Goal: Information Seeking & Learning: Learn about a topic

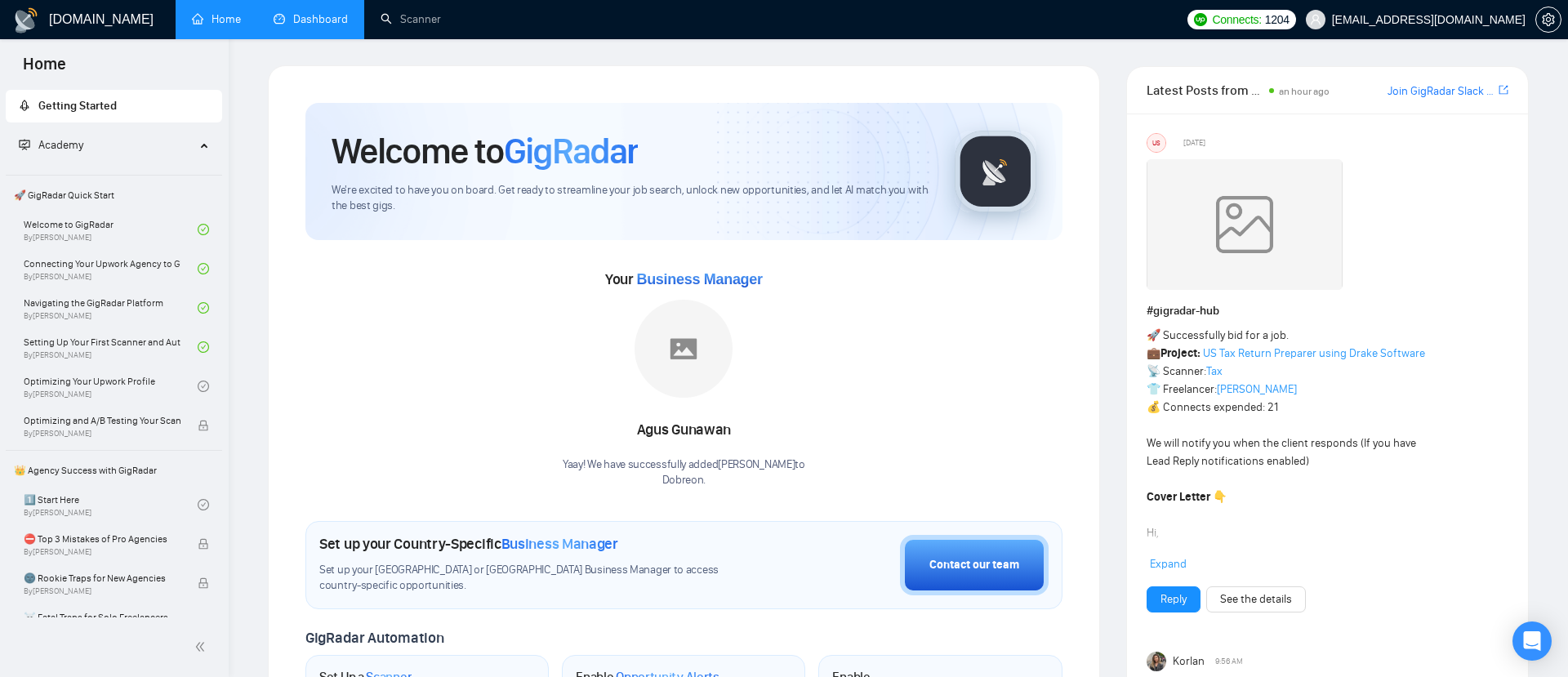
click at [333, 13] on link "Dashboard" at bounding box center [310, 19] width 74 height 14
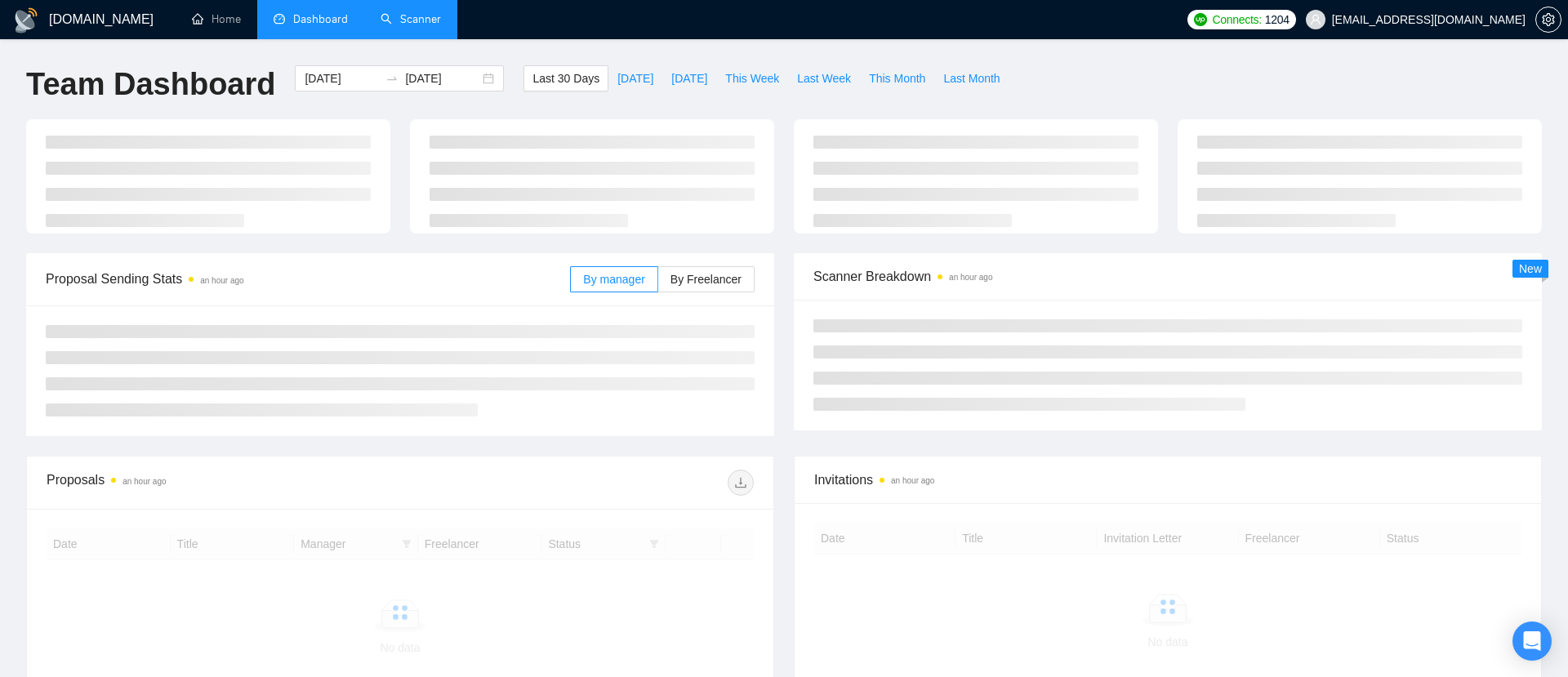
click at [422, 16] on link "Scanner" at bounding box center [410, 19] width 60 height 14
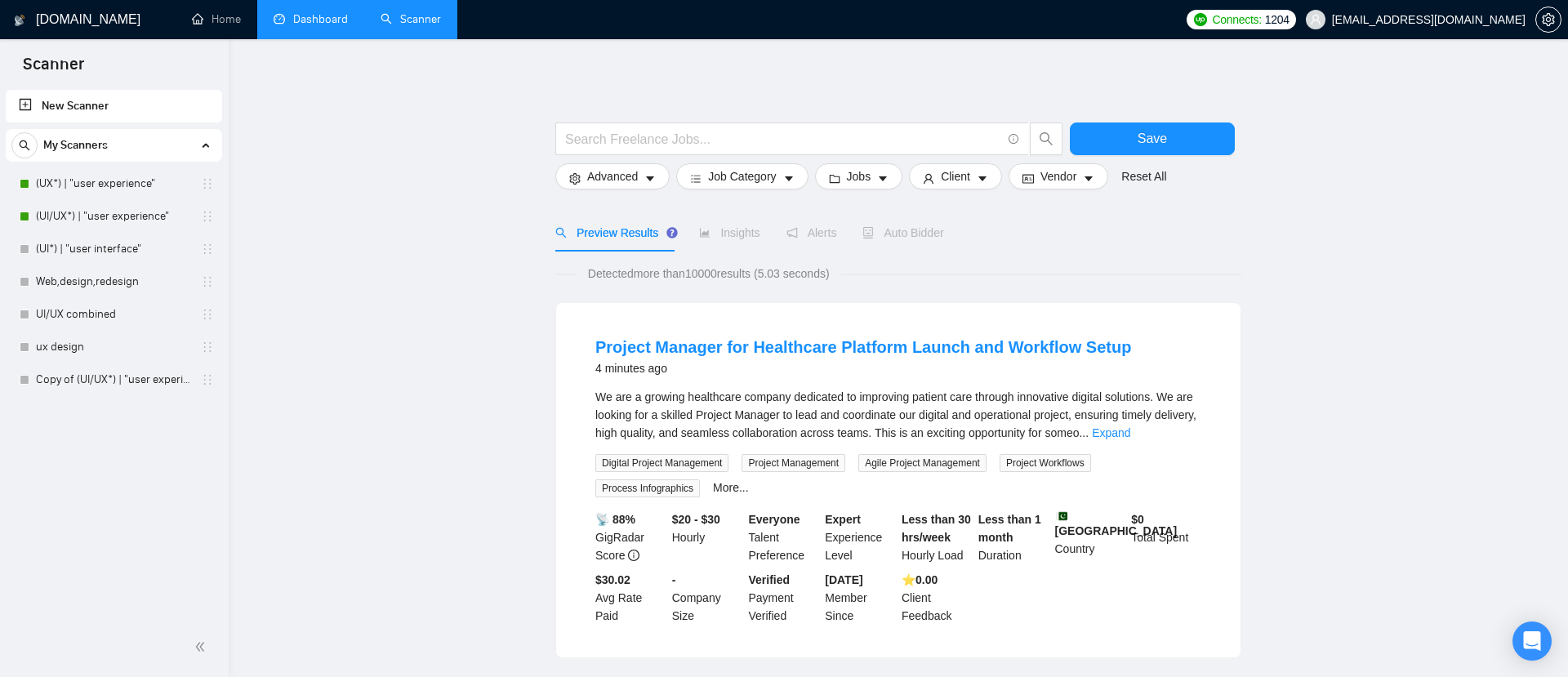
click at [325, 18] on link "Dashboard" at bounding box center [310, 19] width 74 height 14
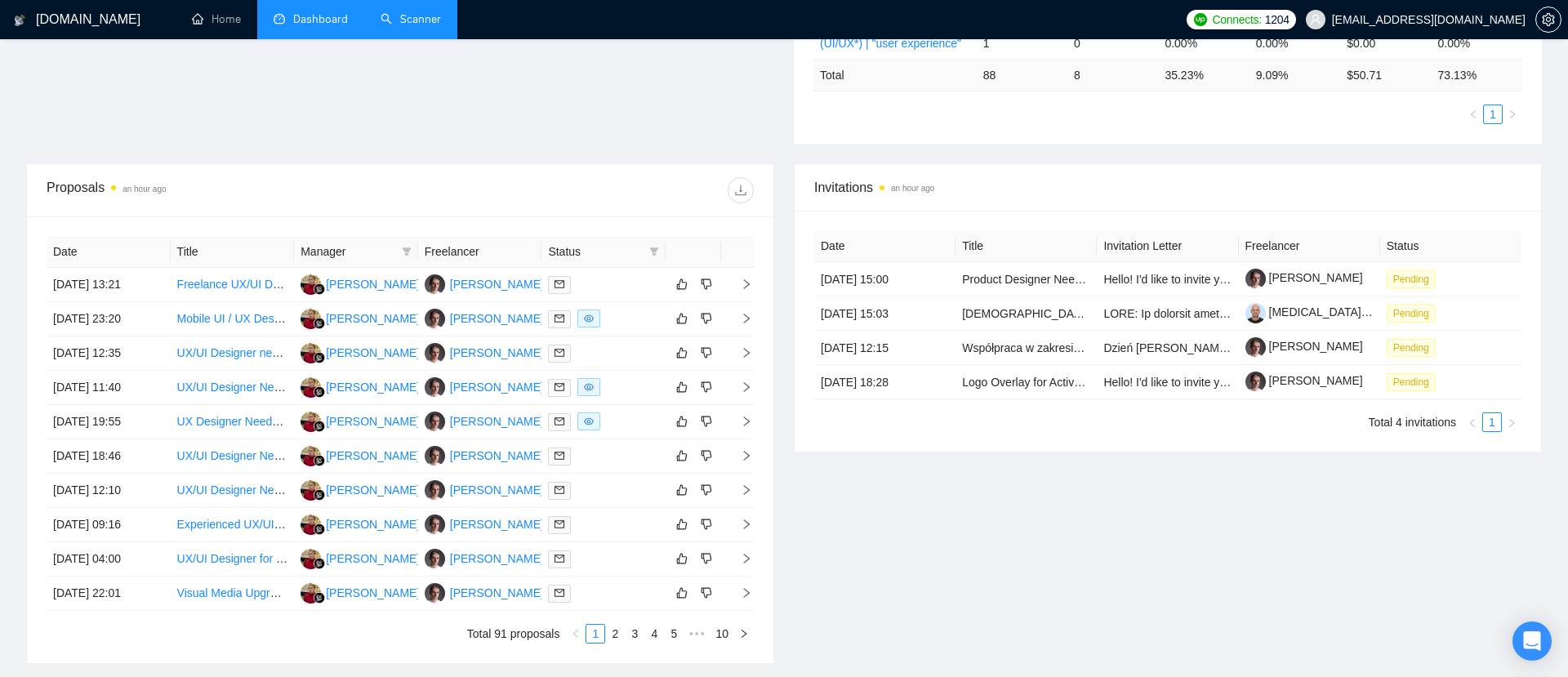
scroll to position [521, 0]
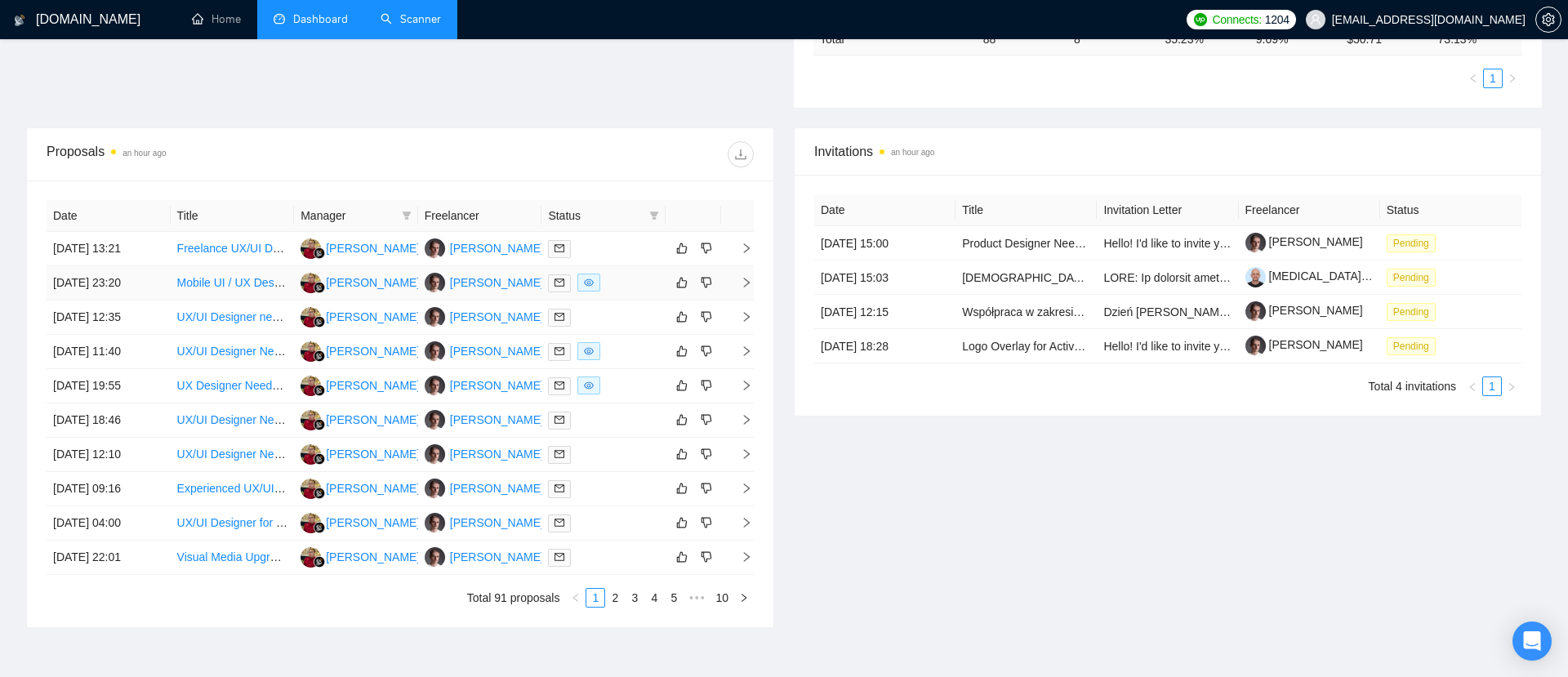
click at [748, 280] on icon "right" at bounding box center [747, 283] width 12 height 12
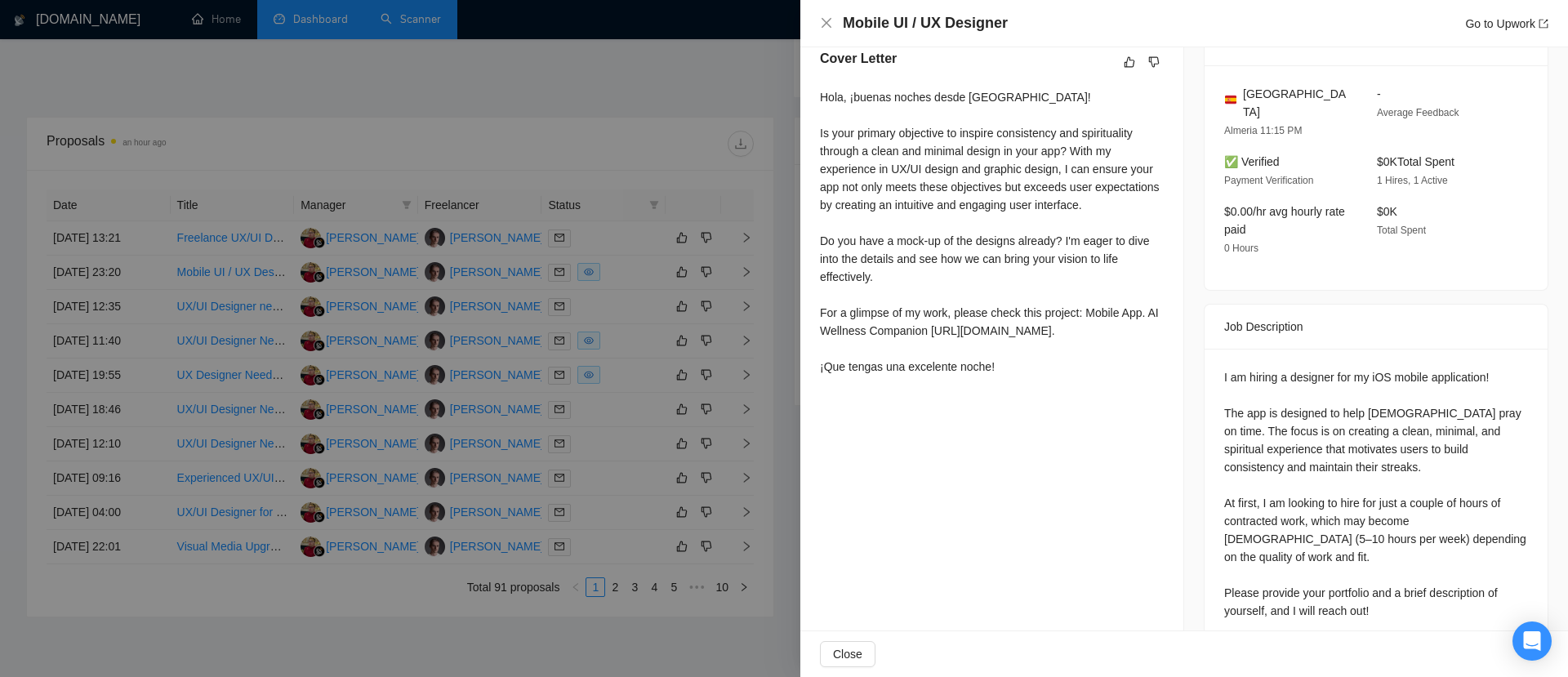
scroll to position [534, 0]
click at [638, 115] on div at bounding box center [784, 338] width 1568 height 677
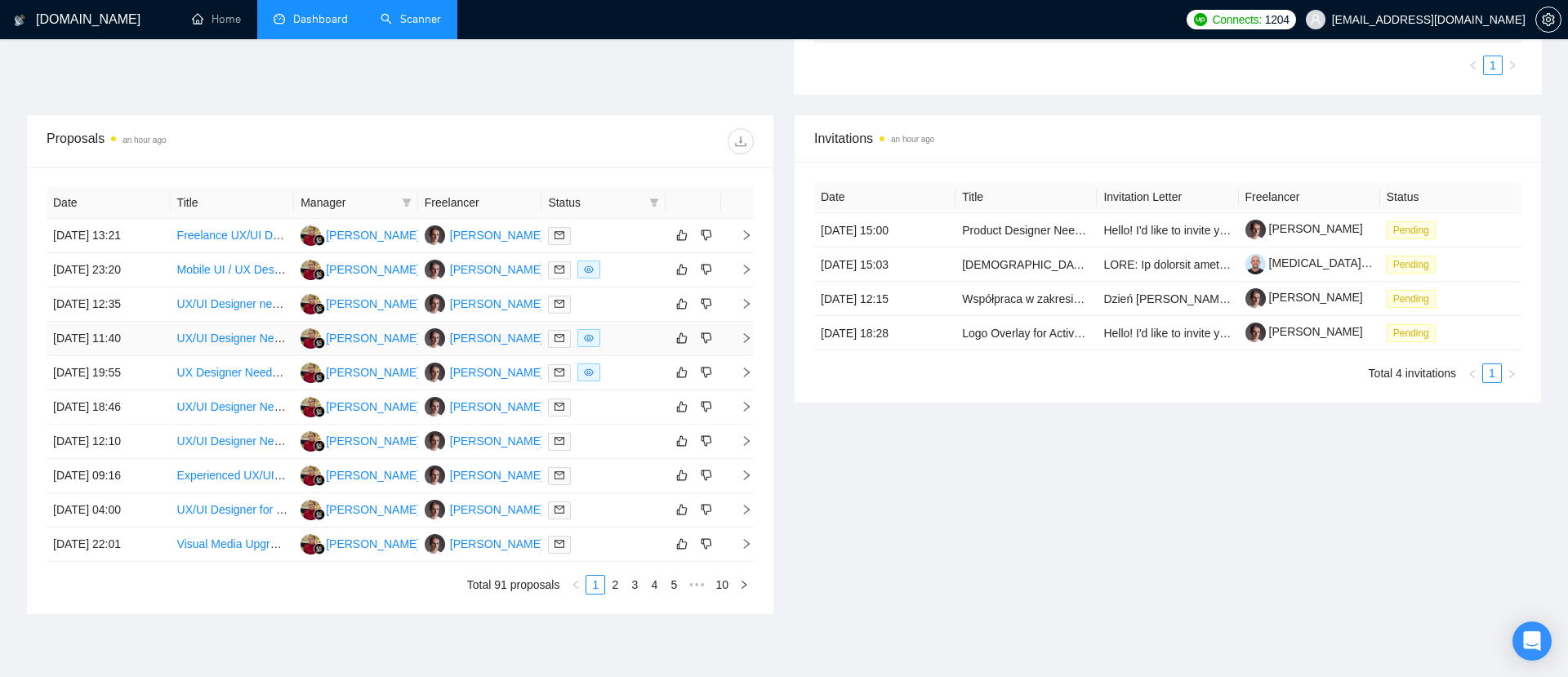
click at [747, 335] on icon "right" at bounding box center [747, 338] width 12 height 12
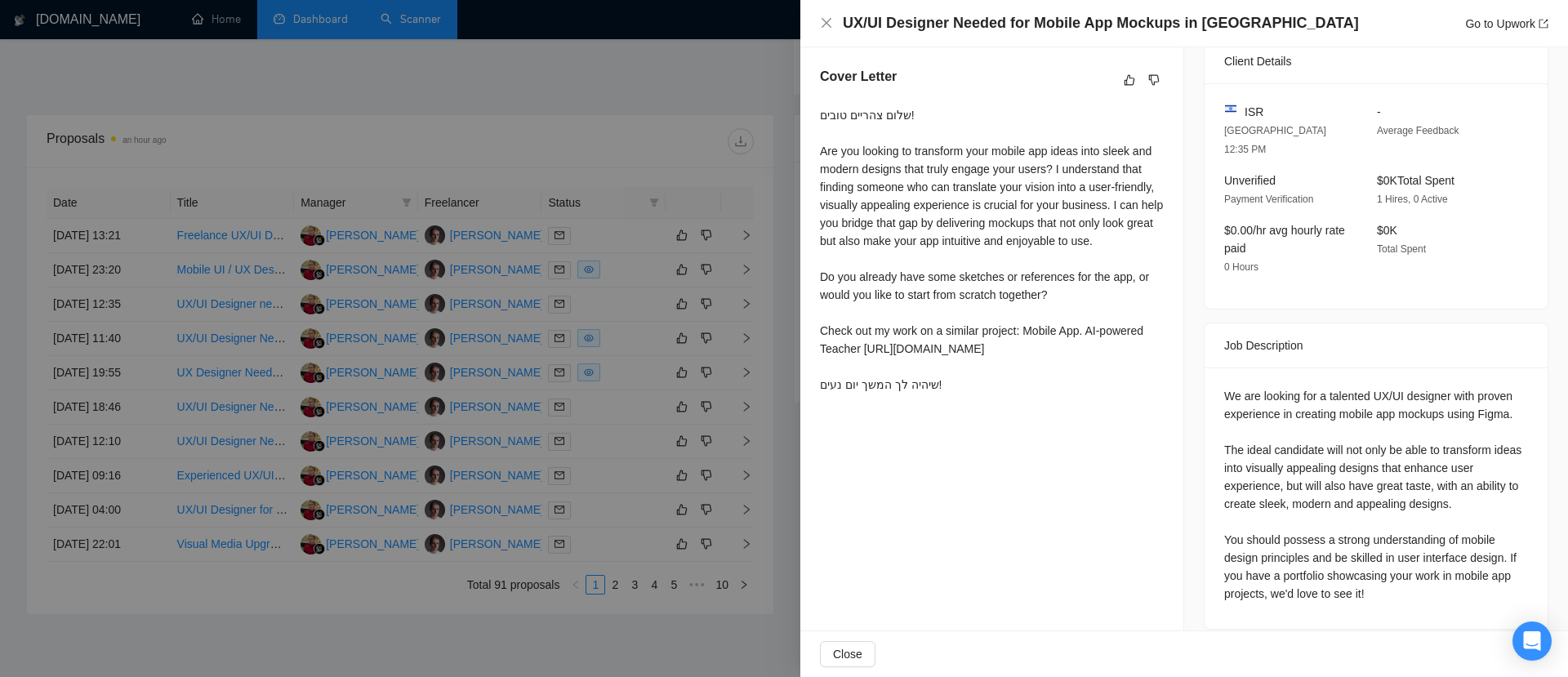
scroll to position [618, 0]
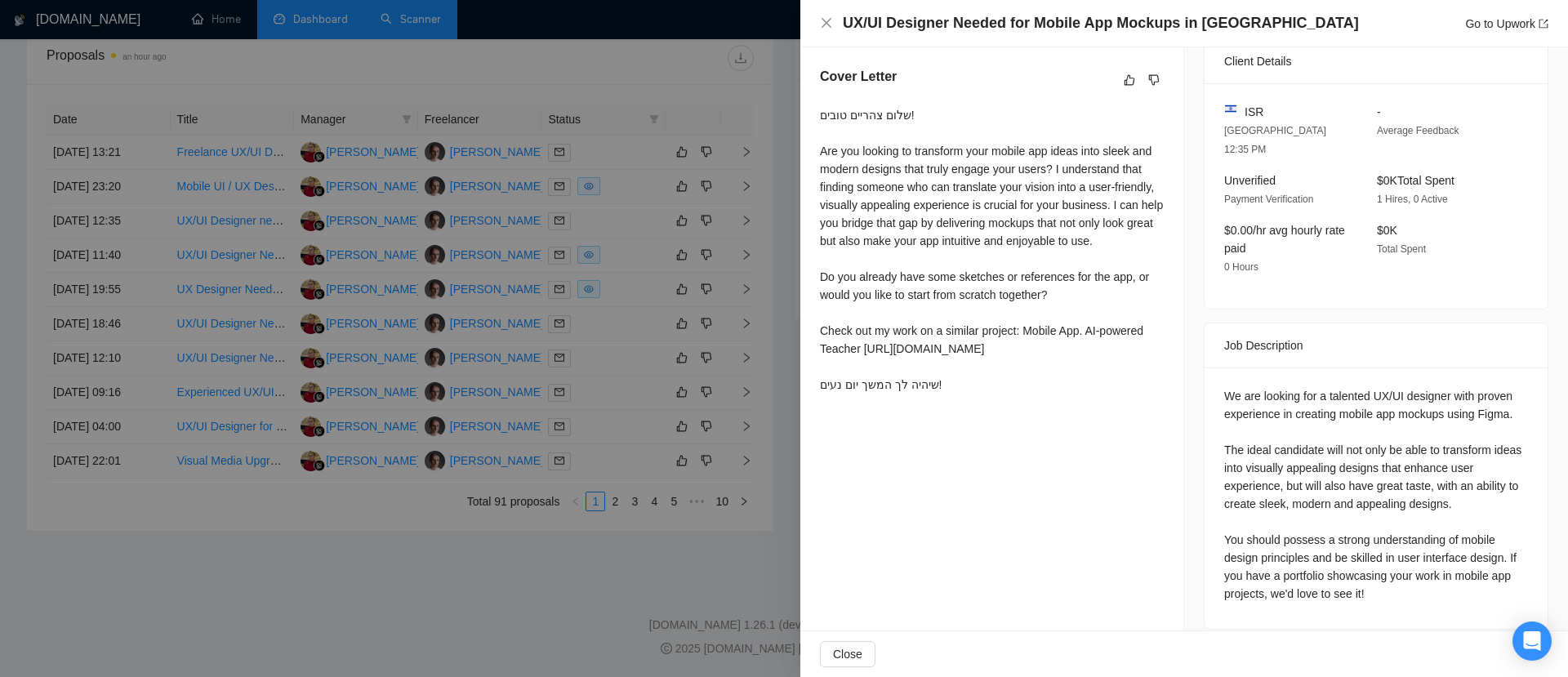
click at [638, 27] on div at bounding box center [784, 338] width 1568 height 677
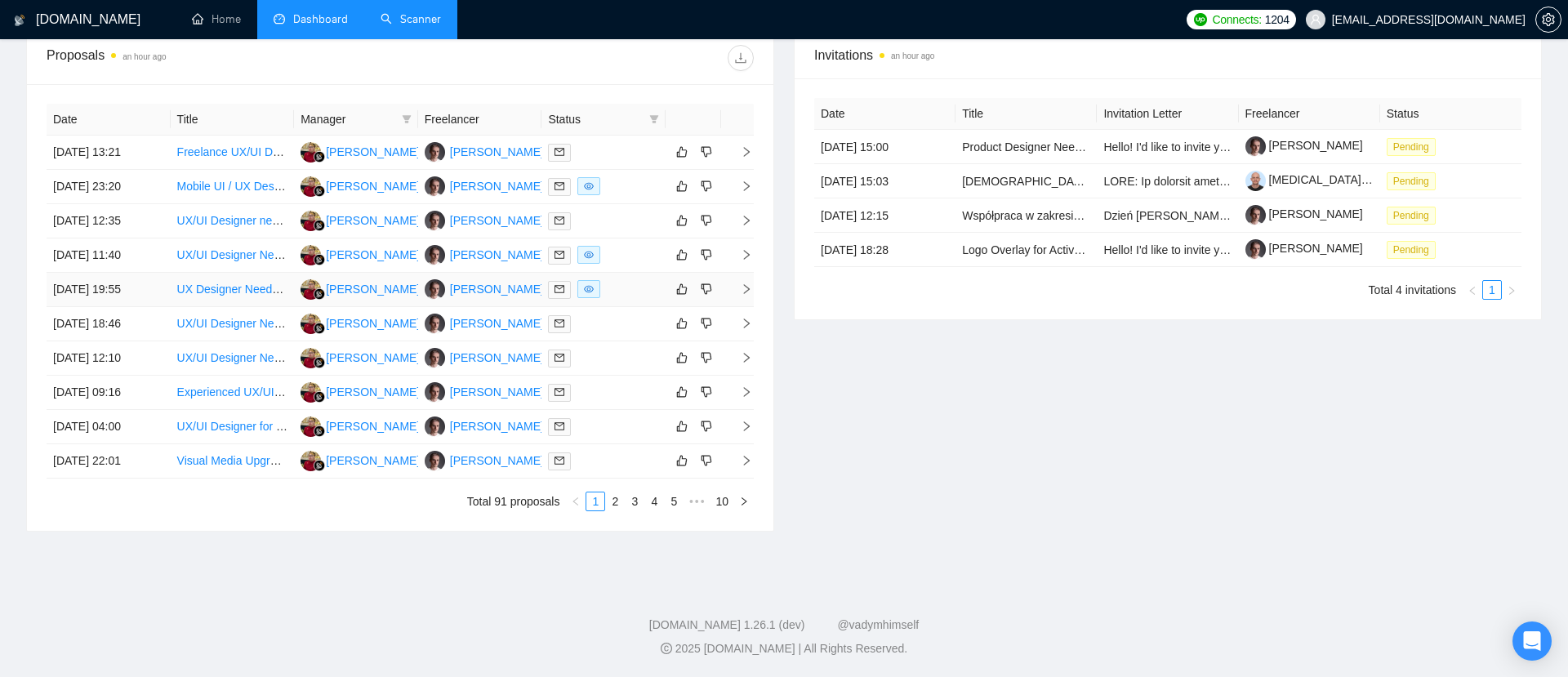
click at [746, 293] on icon "right" at bounding box center [747, 290] width 12 height 12
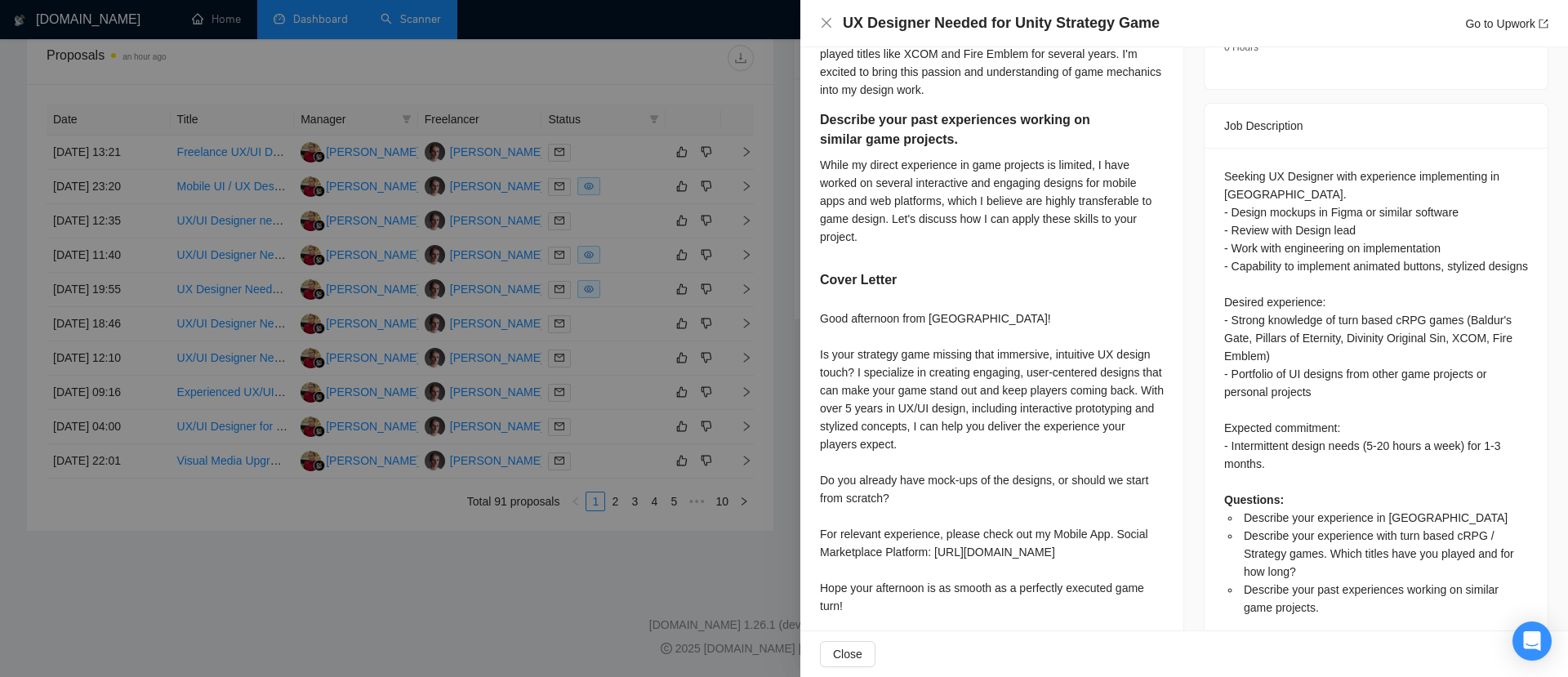
scroll to position [654, 0]
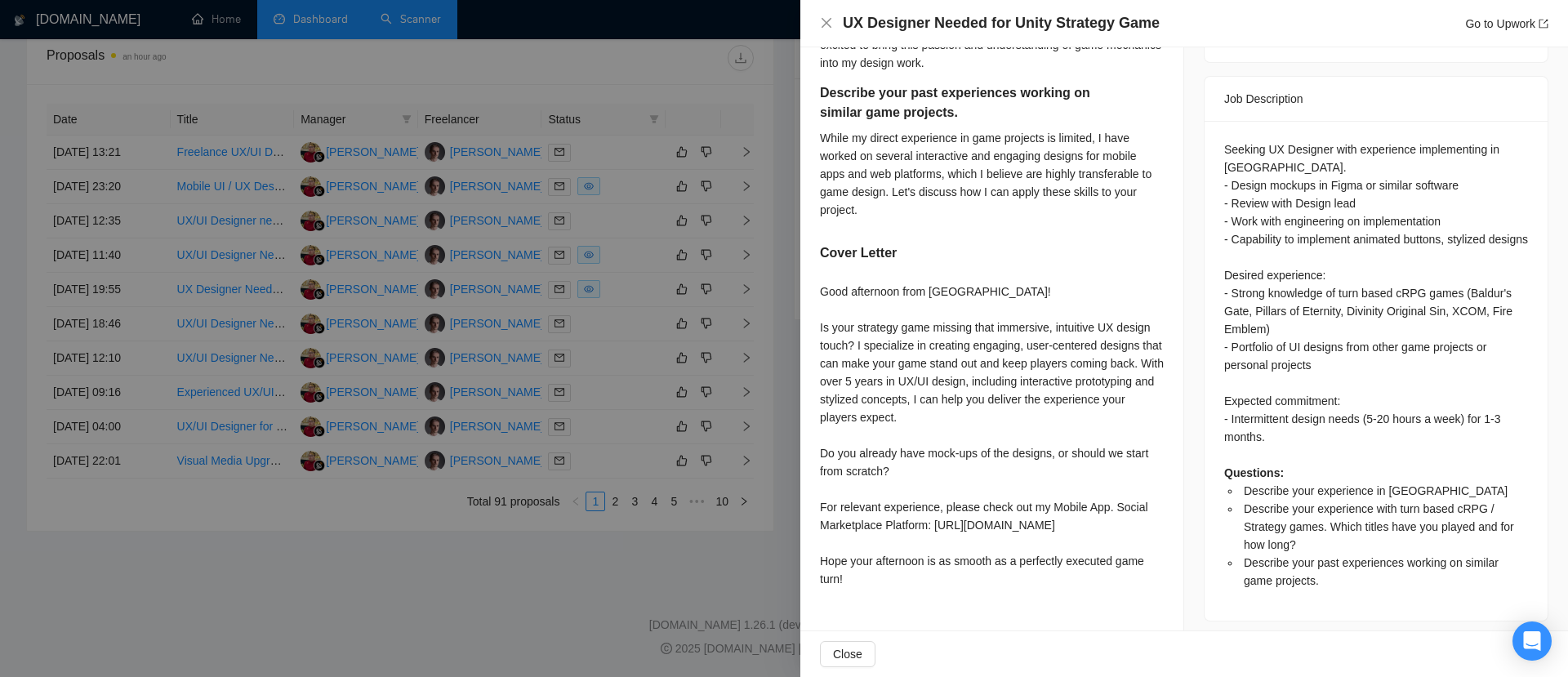
click at [696, 574] on div at bounding box center [784, 338] width 1568 height 677
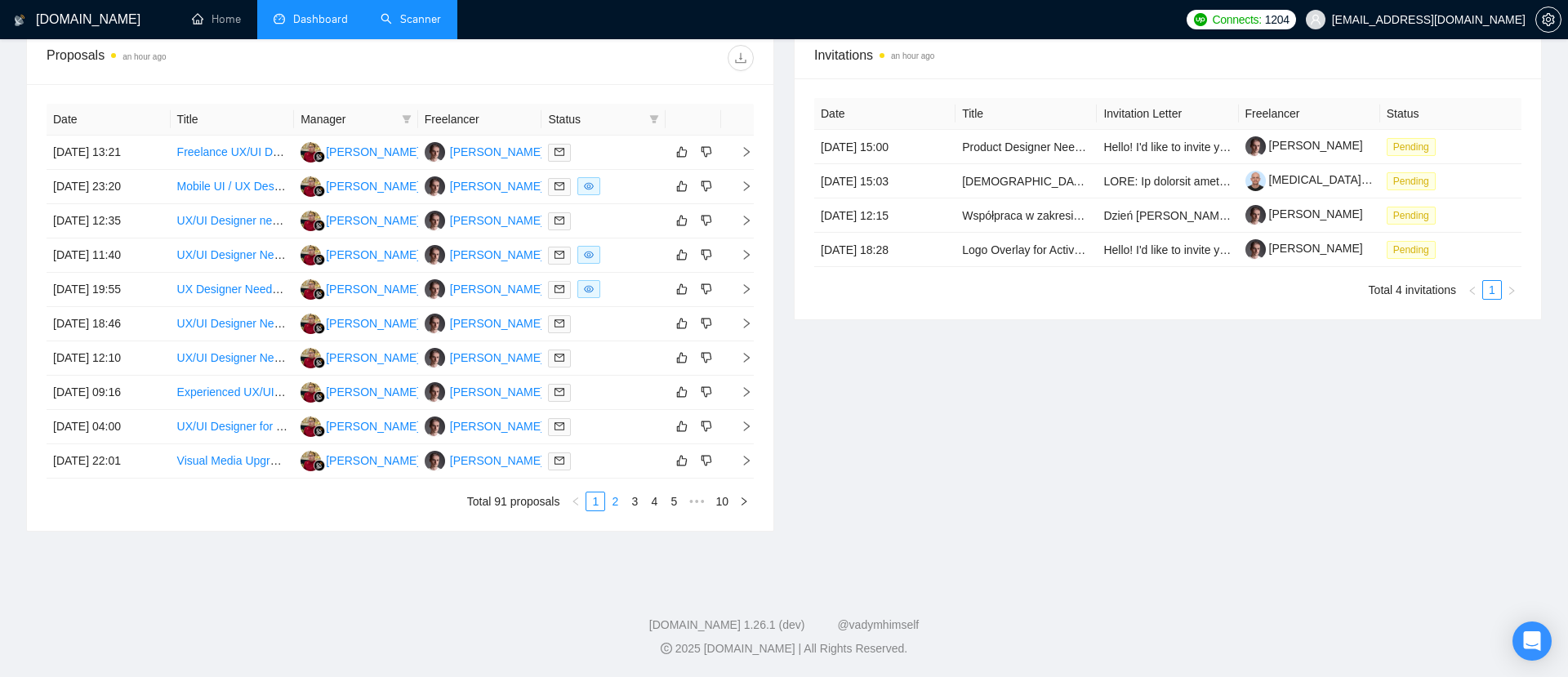
click at [611, 504] on link "2" at bounding box center [614, 502] width 17 height 18
click at [746, 258] on icon "right" at bounding box center [747, 255] width 12 height 12
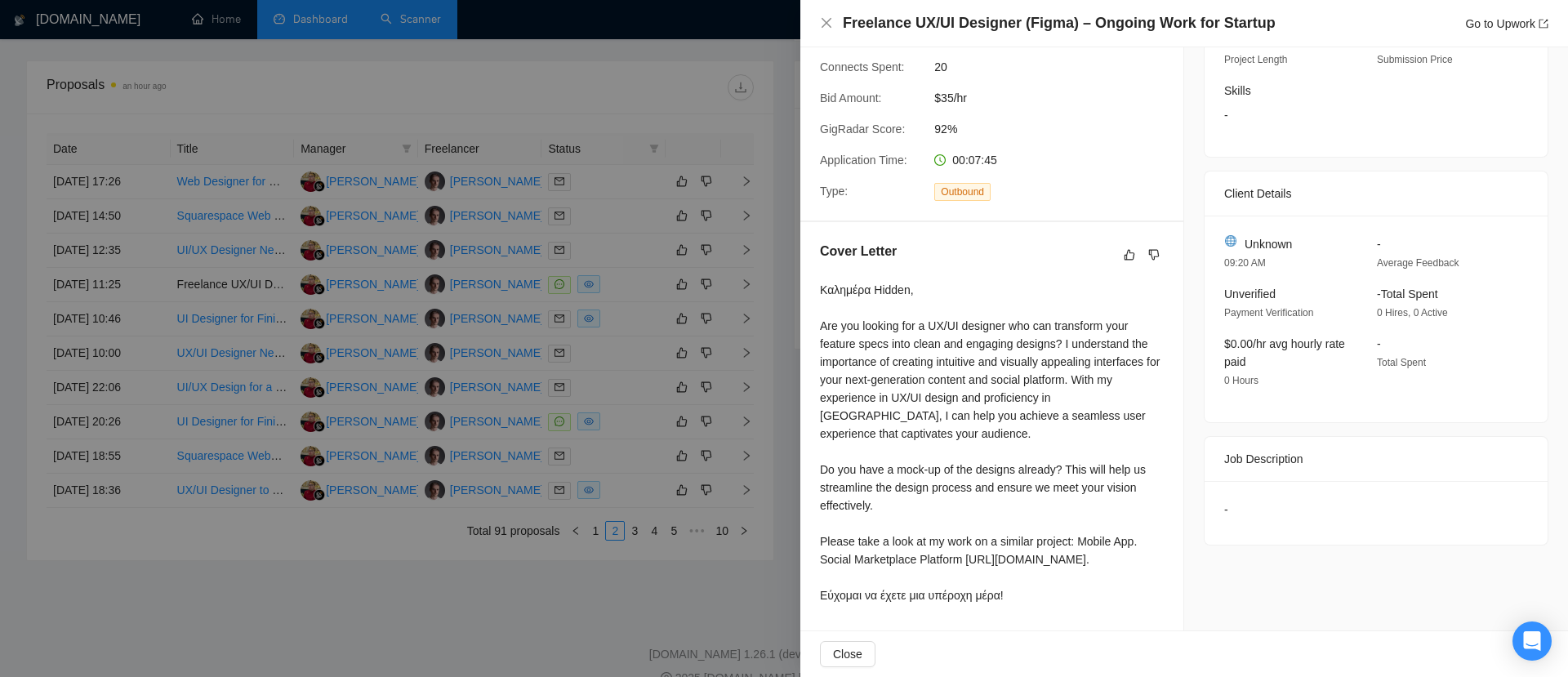
scroll to position [618, 0]
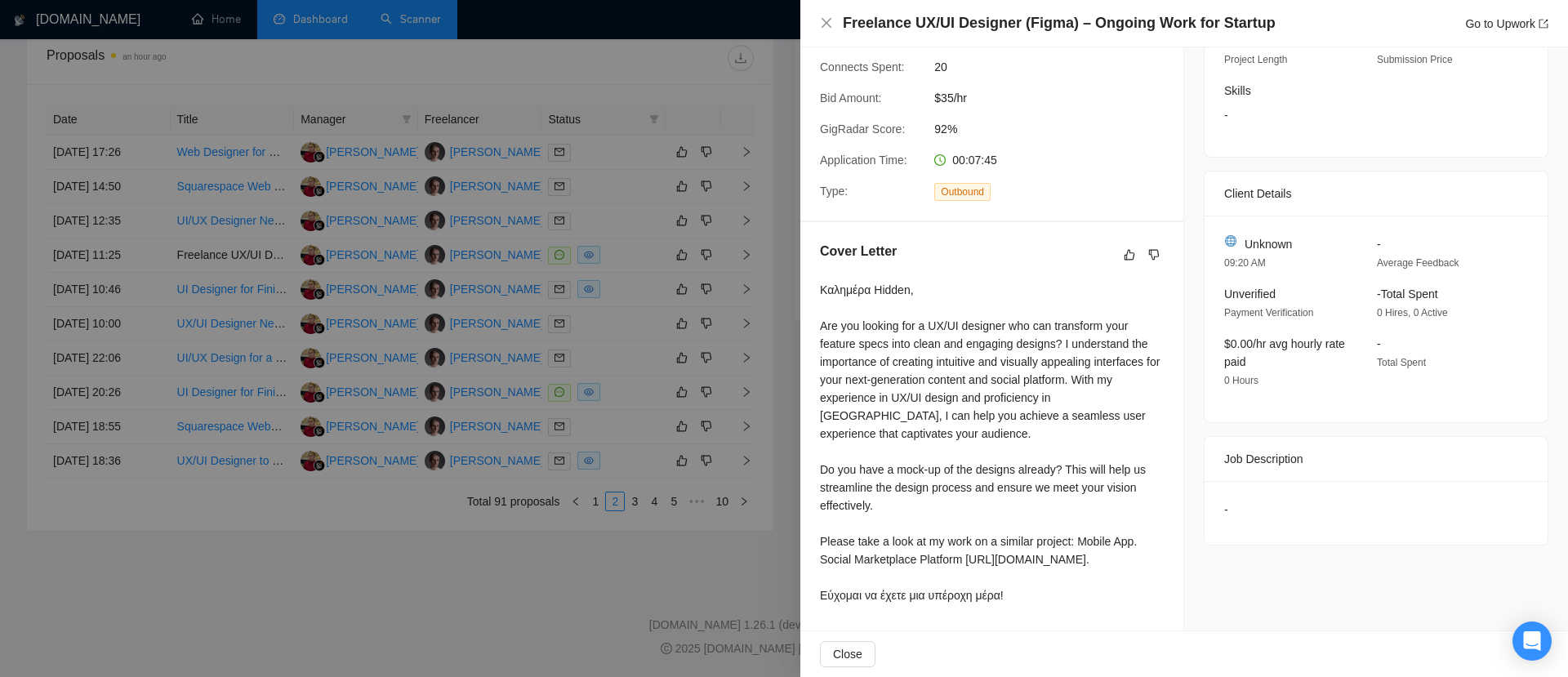
click at [651, 552] on div at bounding box center [784, 338] width 1568 height 677
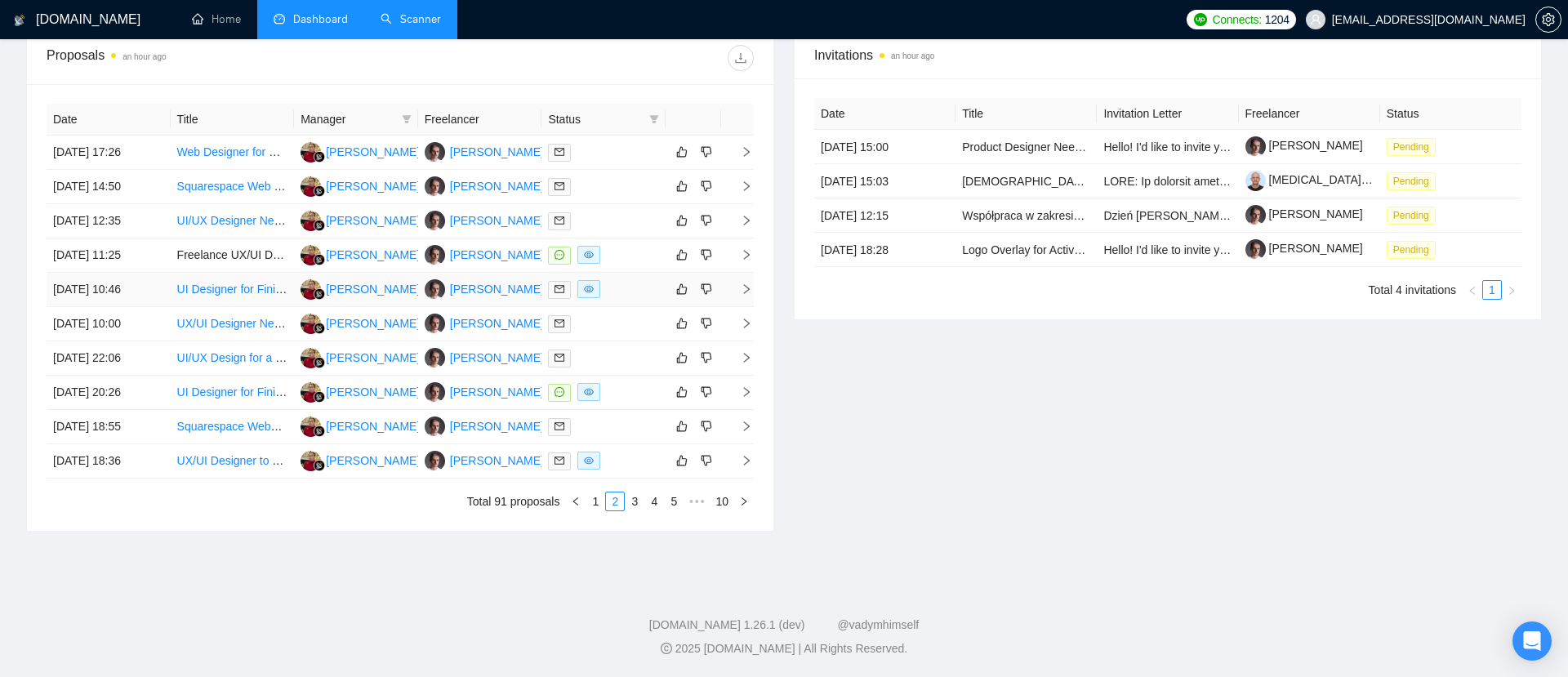
click at [749, 288] on icon "right" at bounding box center [747, 290] width 12 height 12
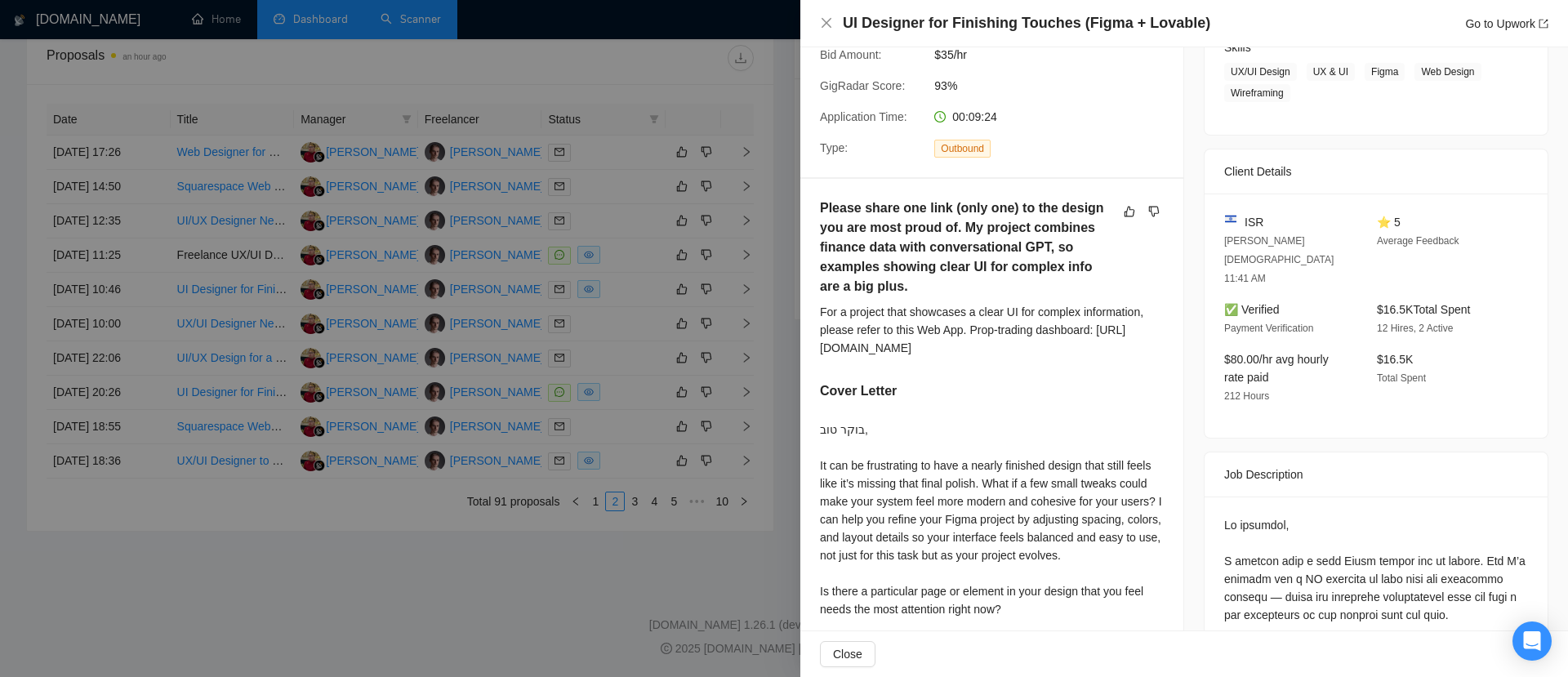
scroll to position [279, 0]
click at [679, 559] on div at bounding box center [784, 338] width 1568 height 677
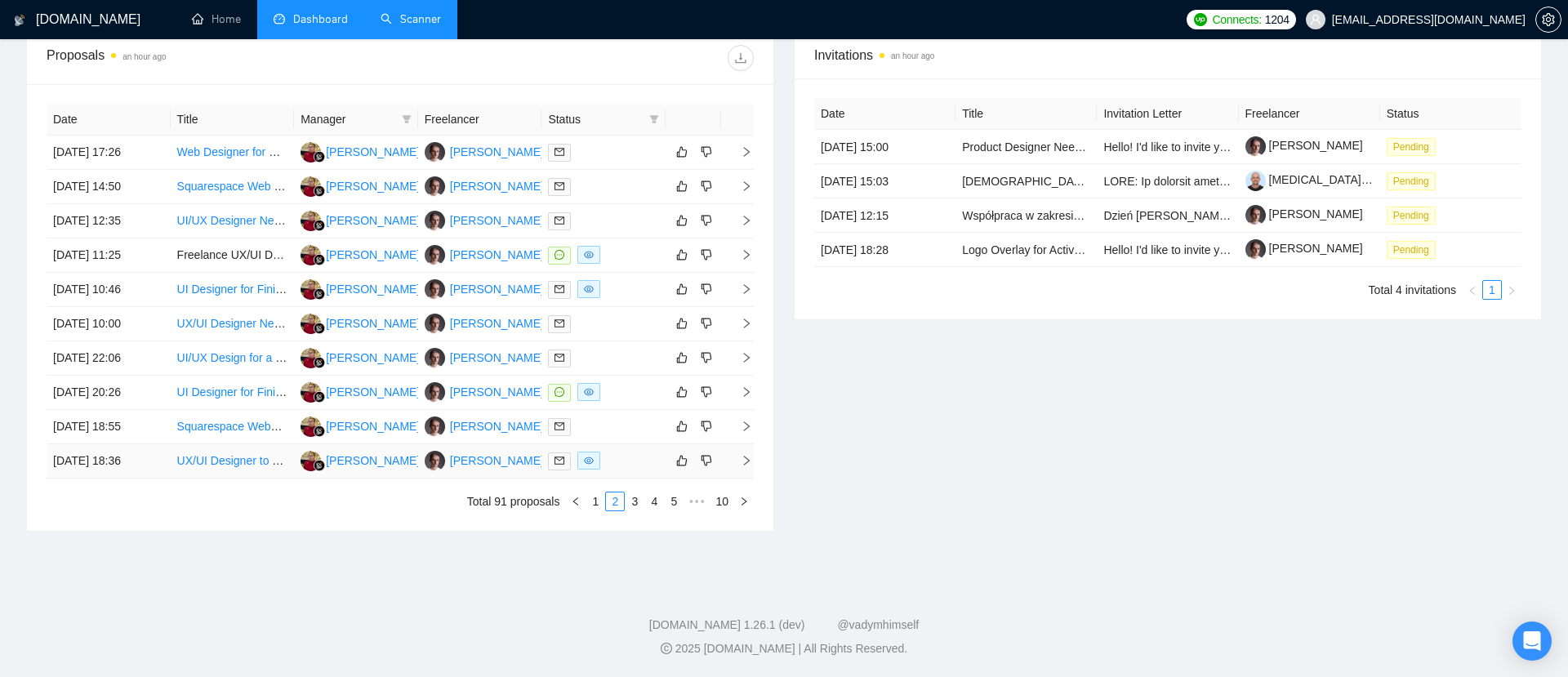
click at [745, 458] on icon "right" at bounding box center [747, 461] width 12 height 12
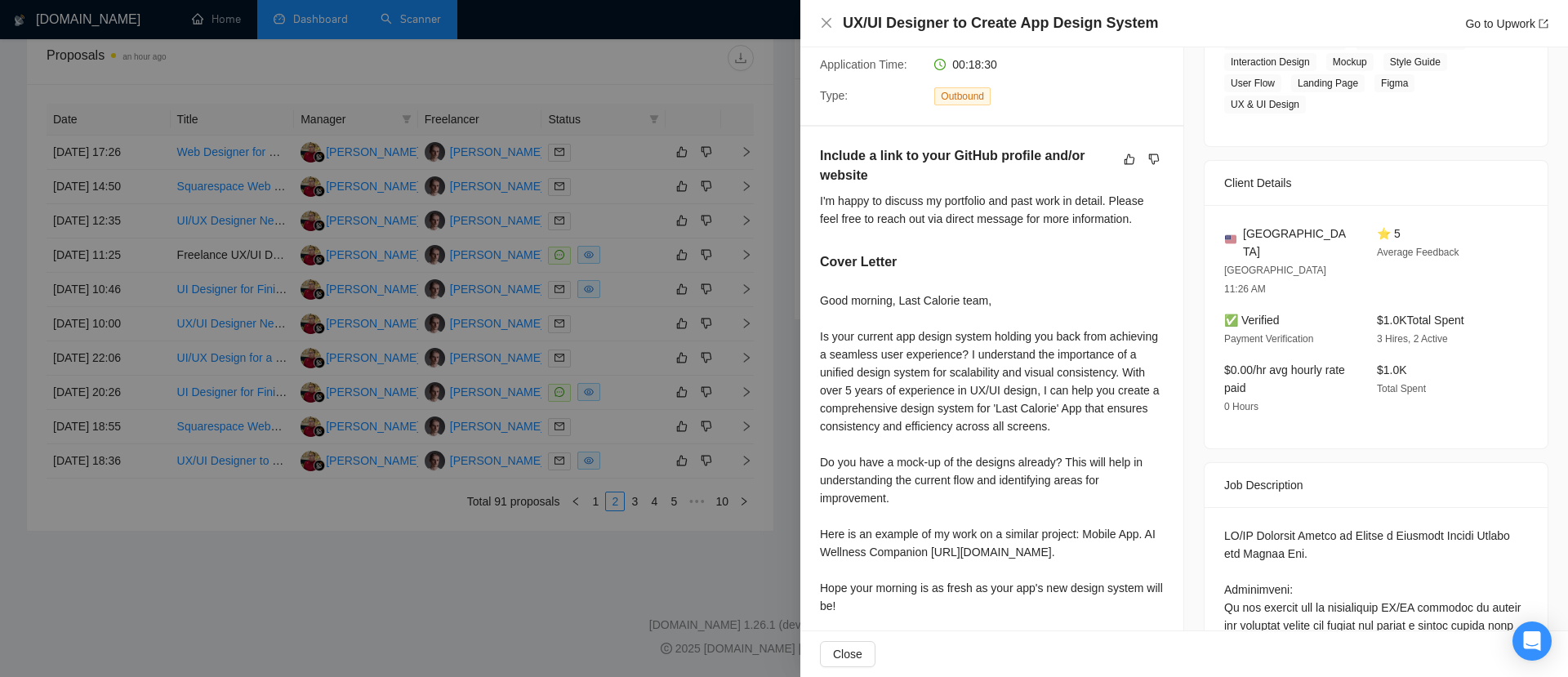
scroll to position [337, 0]
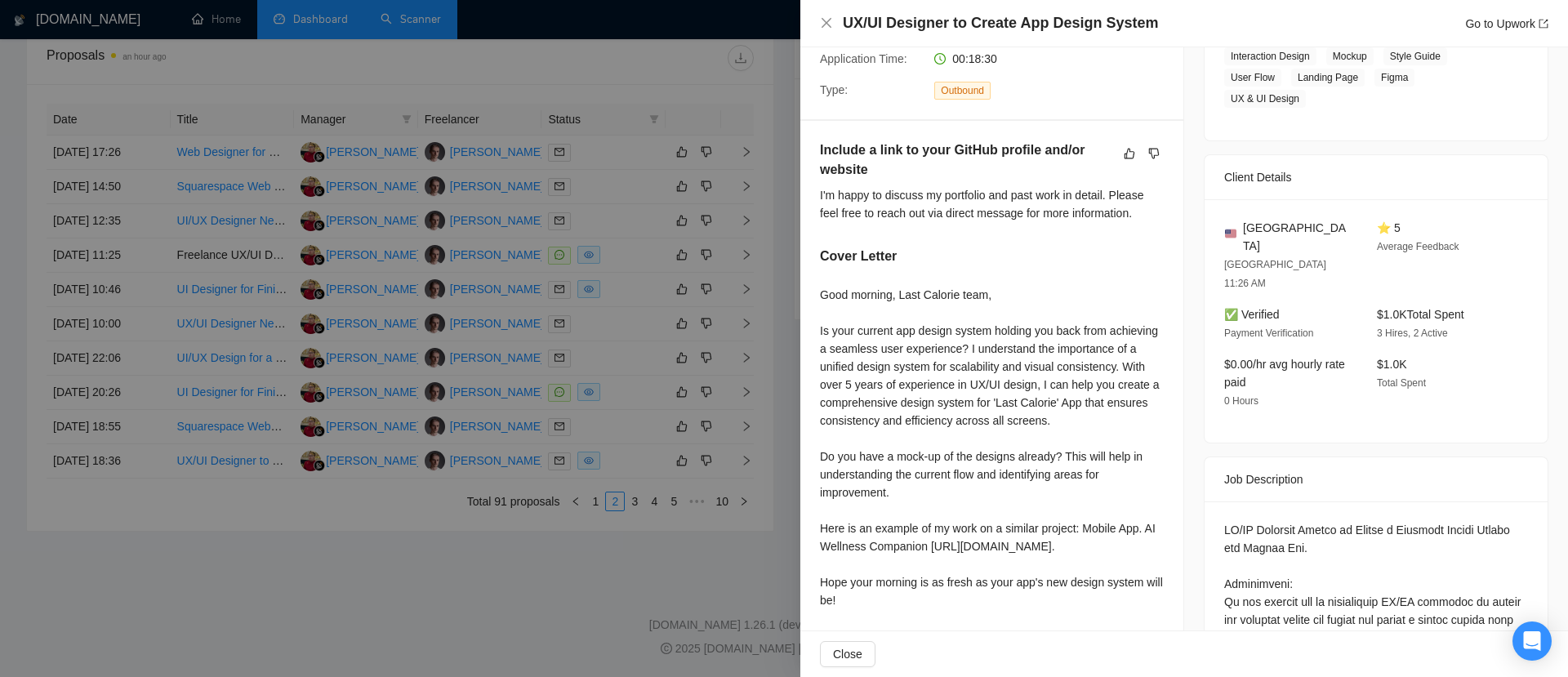
click at [662, 538] on div at bounding box center [784, 338] width 1568 height 677
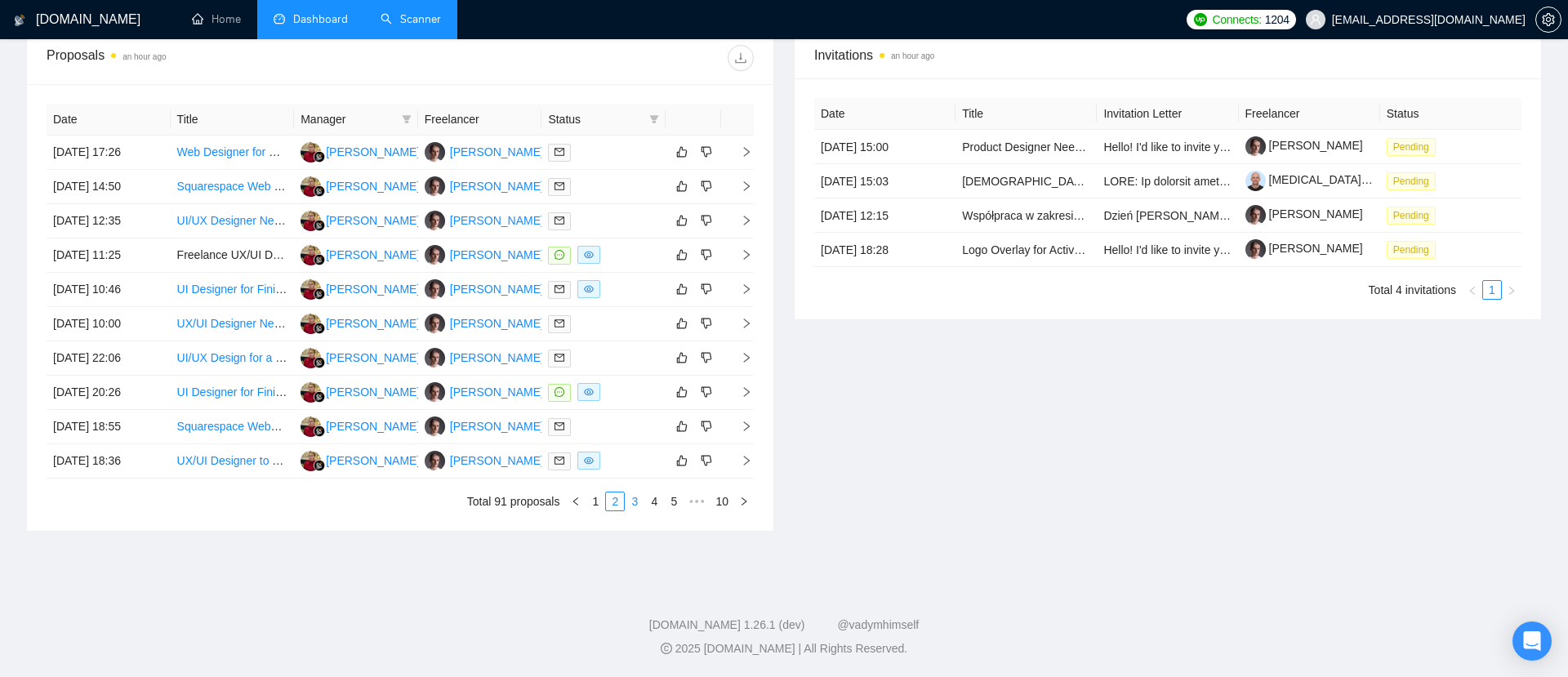
click at [632, 504] on link "3" at bounding box center [635, 502] width 17 height 18
click at [747, 153] on icon "right" at bounding box center [747, 152] width 12 height 12
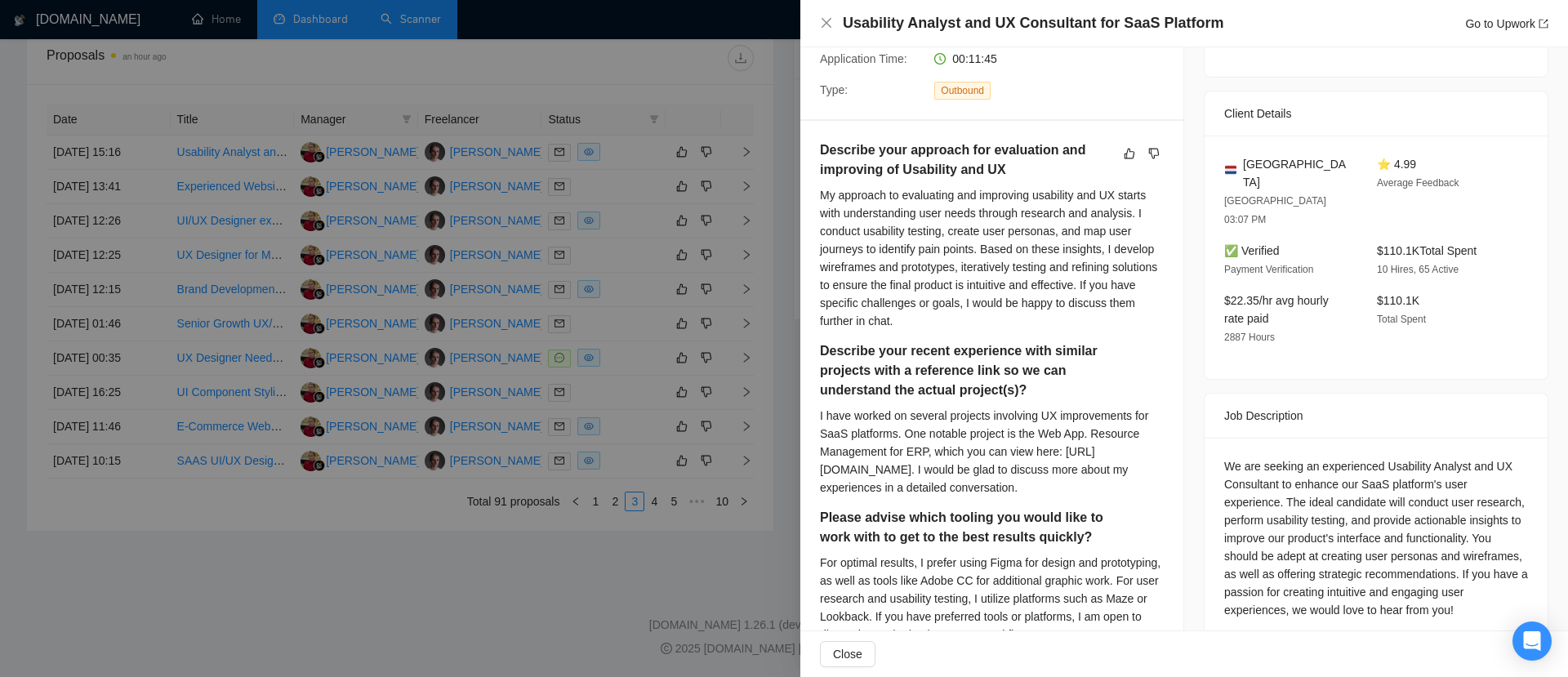
click at [573, 610] on div at bounding box center [784, 338] width 1568 height 677
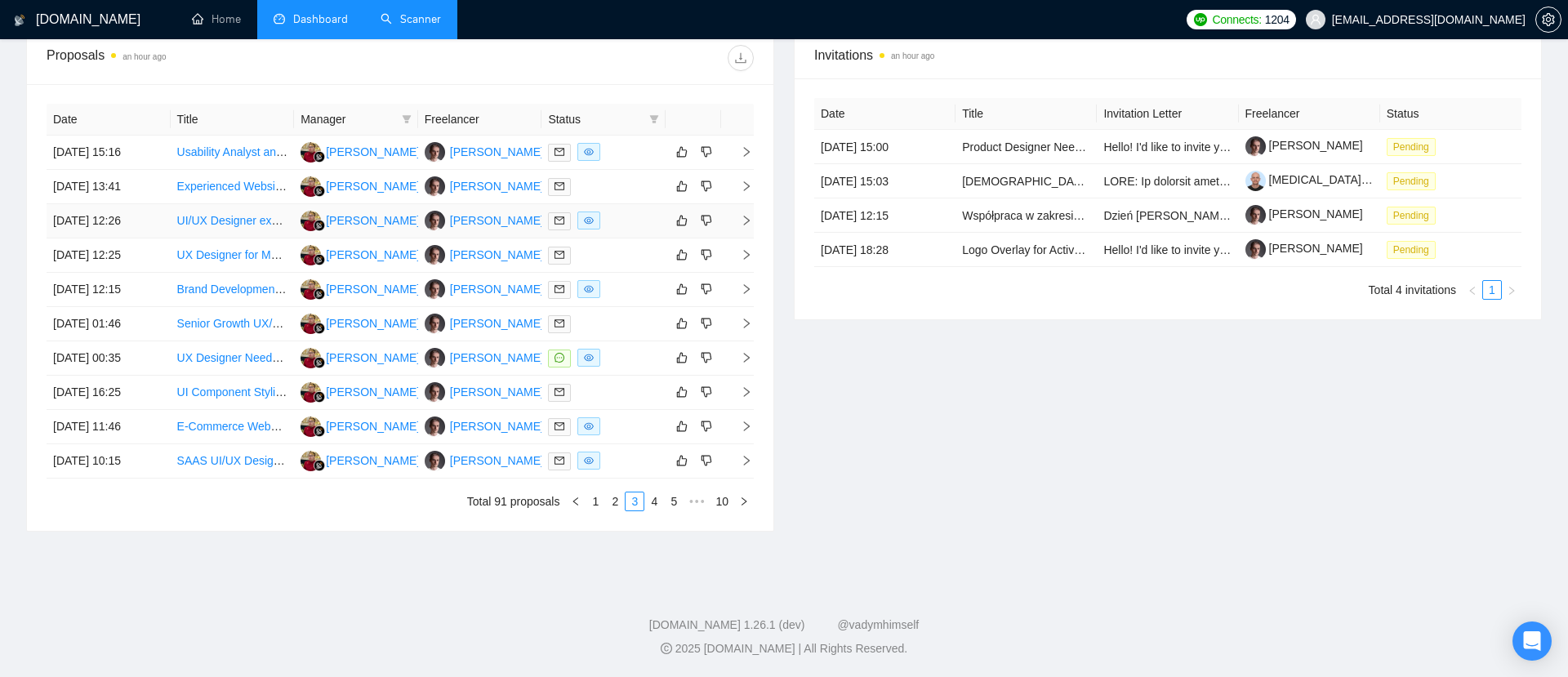
click at [748, 222] on icon "right" at bounding box center [747, 221] width 12 height 12
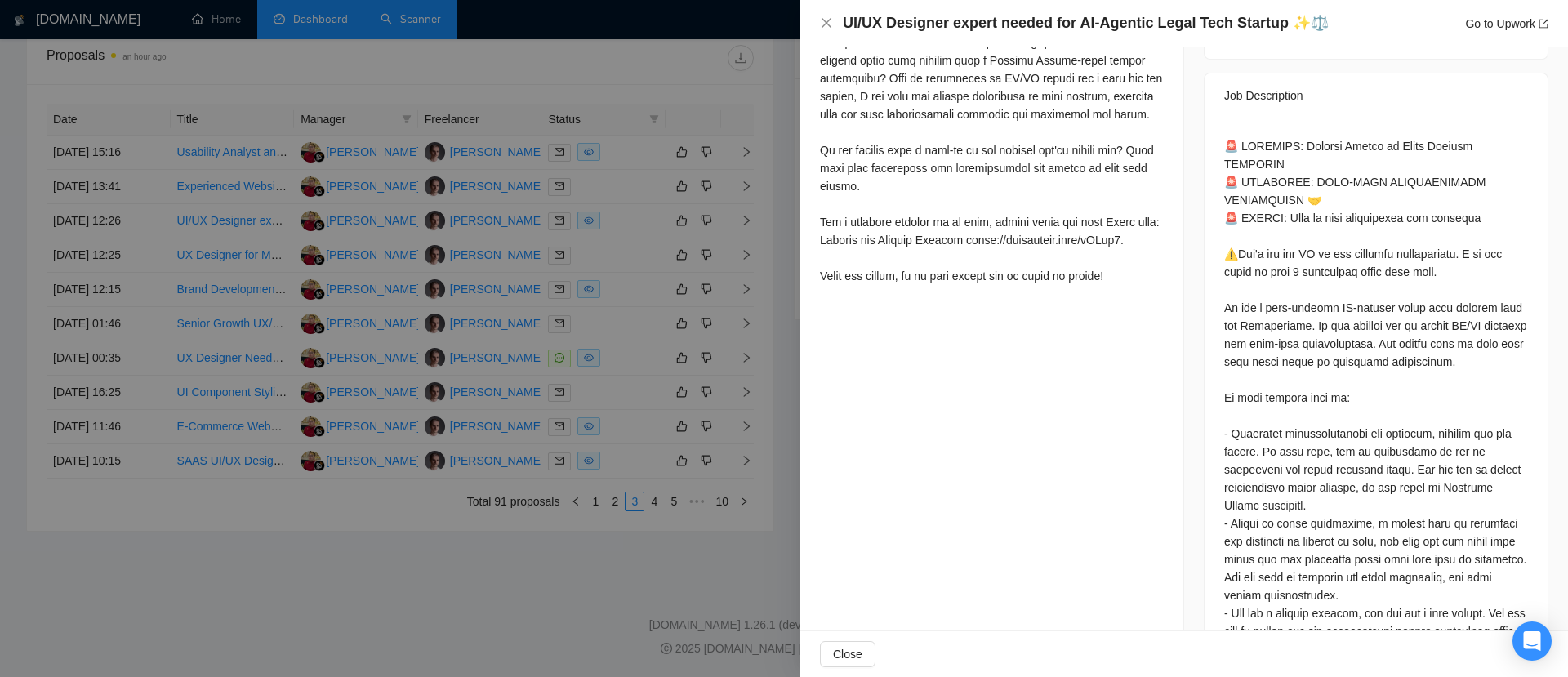
scroll to position [688, 0]
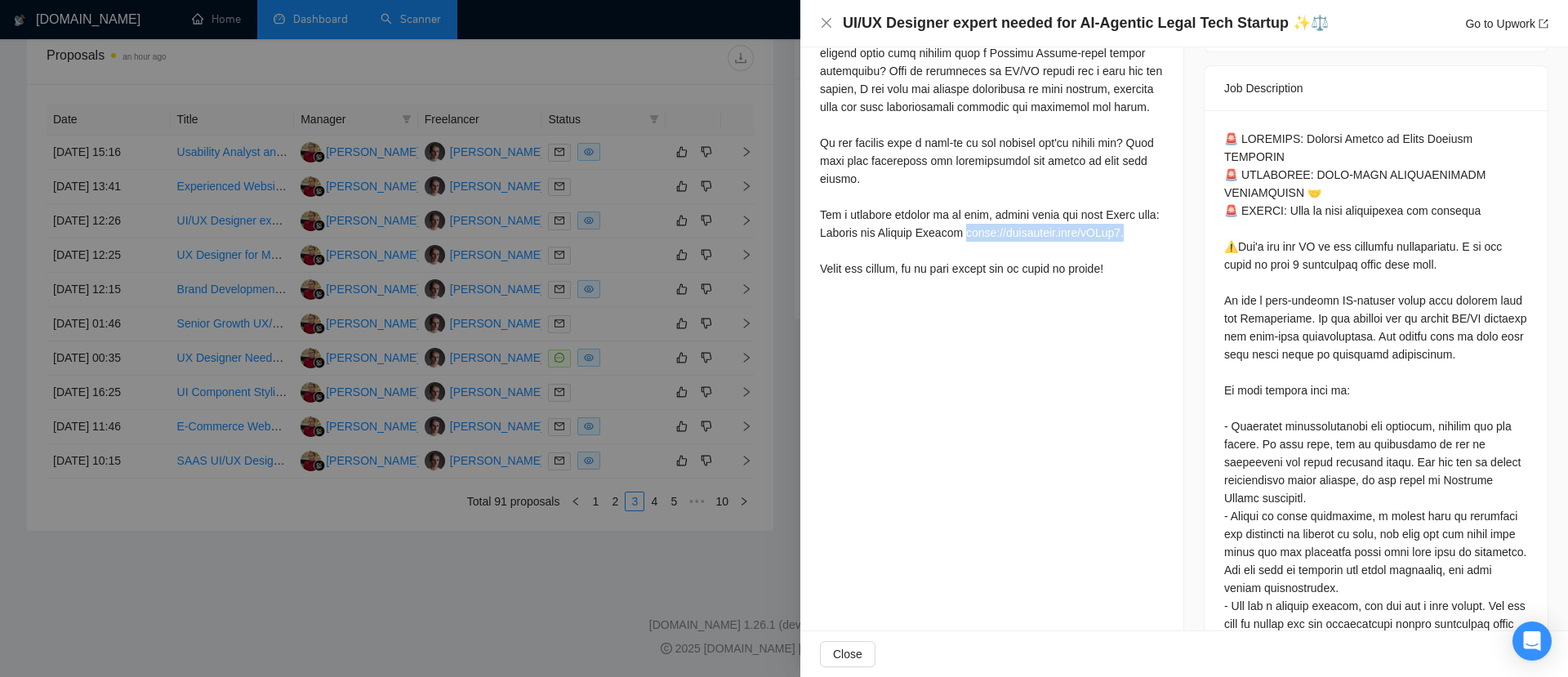
drag, startPoint x: 989, startPoint y: 267, endPoint x: 812, endPoint y: 268, distance: 177.0
click at [812, 268] on div "Cover Letter" at bounding box center [992, 36] width 383 height 534
copy div "[URL][DOMAIN_NAME]."
click at [528, 558] on div at bounding box center [784, 338] width 1568 height 677
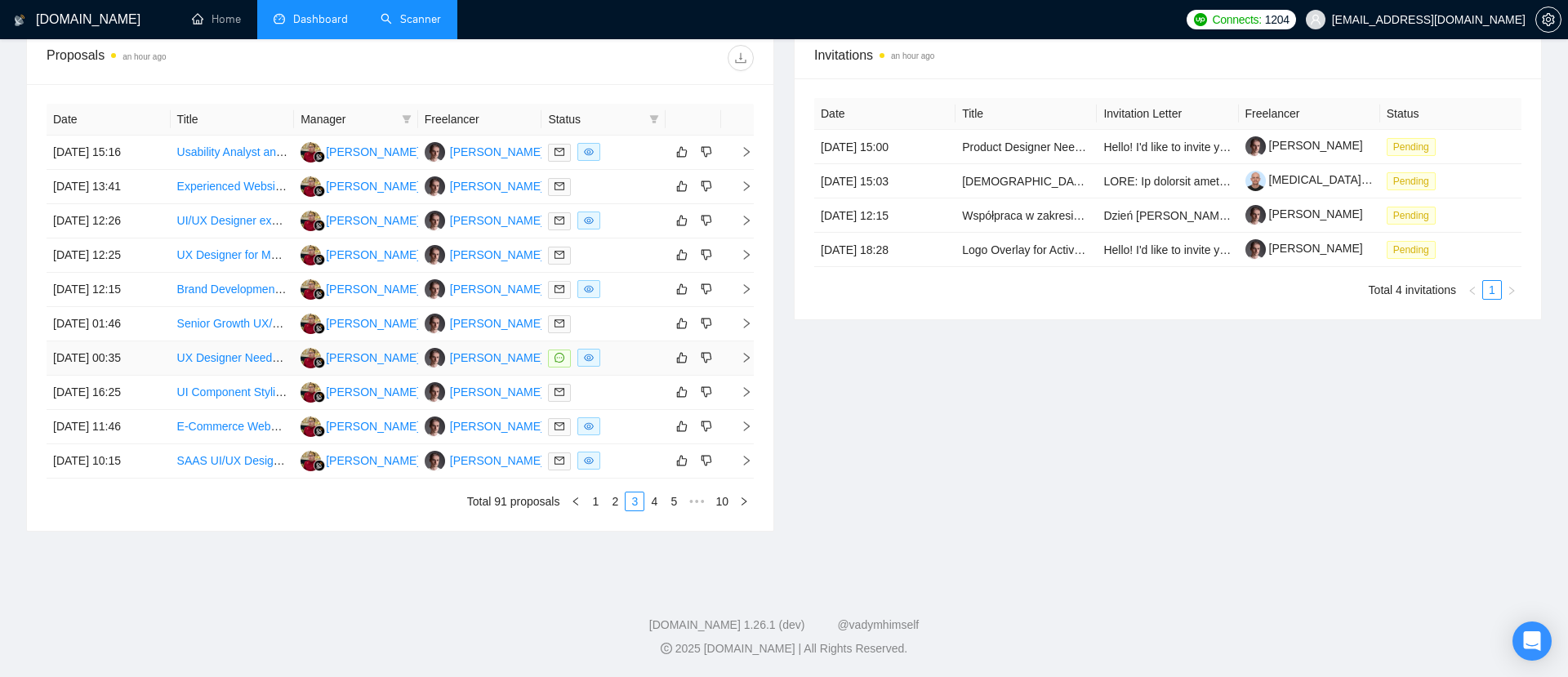
click at [749, 352] on icon "right" at bounding box center [747, 358] width 12 height 12
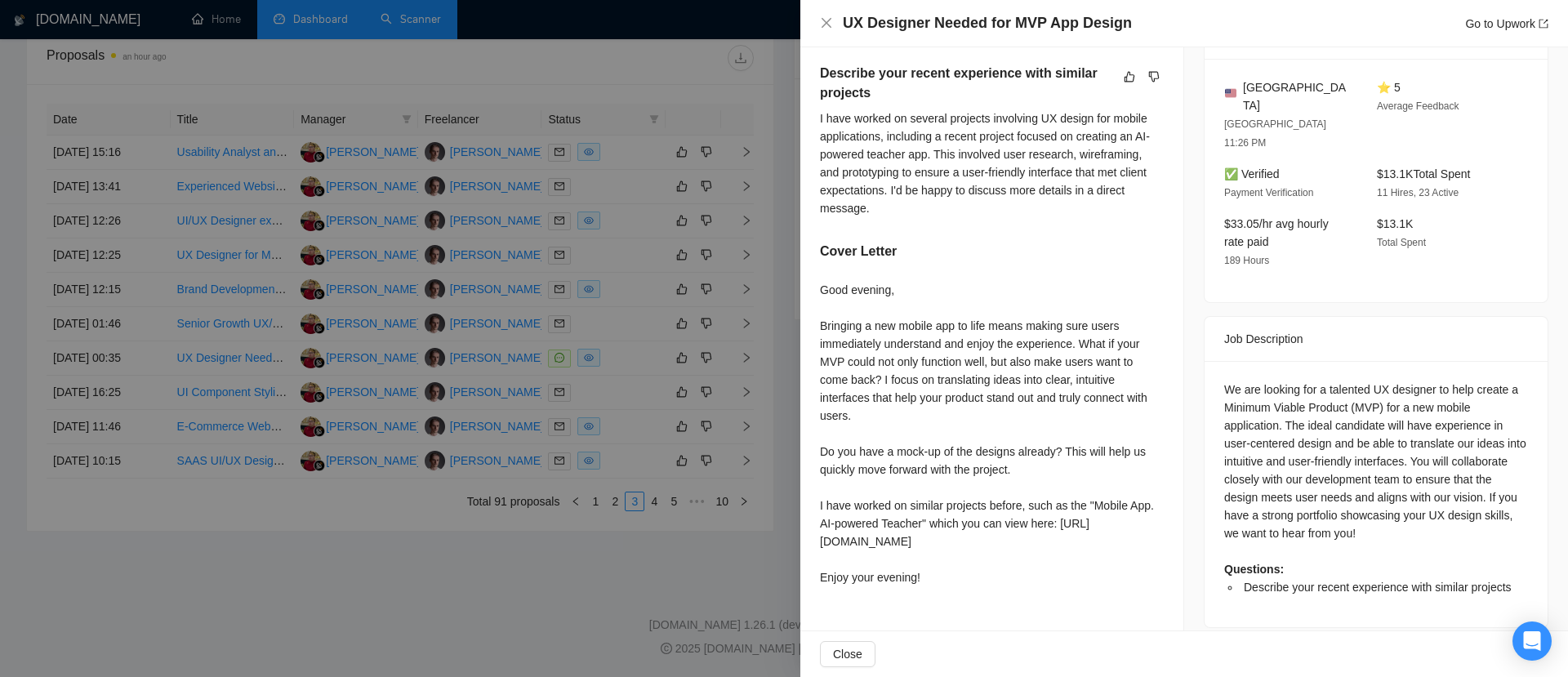
click at [423, 582] on div at bounding box center [784, 338] width 1568 height 677
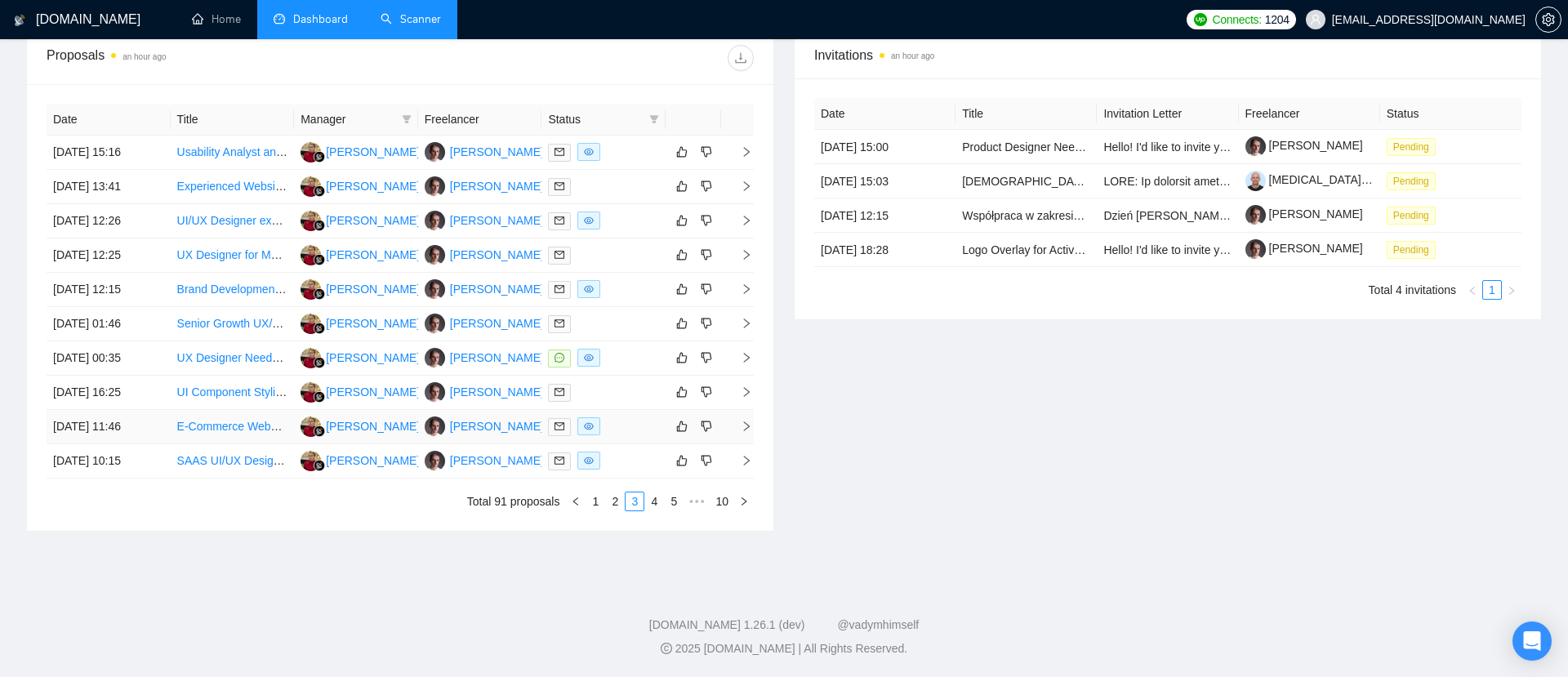
click at [745, 419] on td at bounding box center [738, 427] width 33 height 34
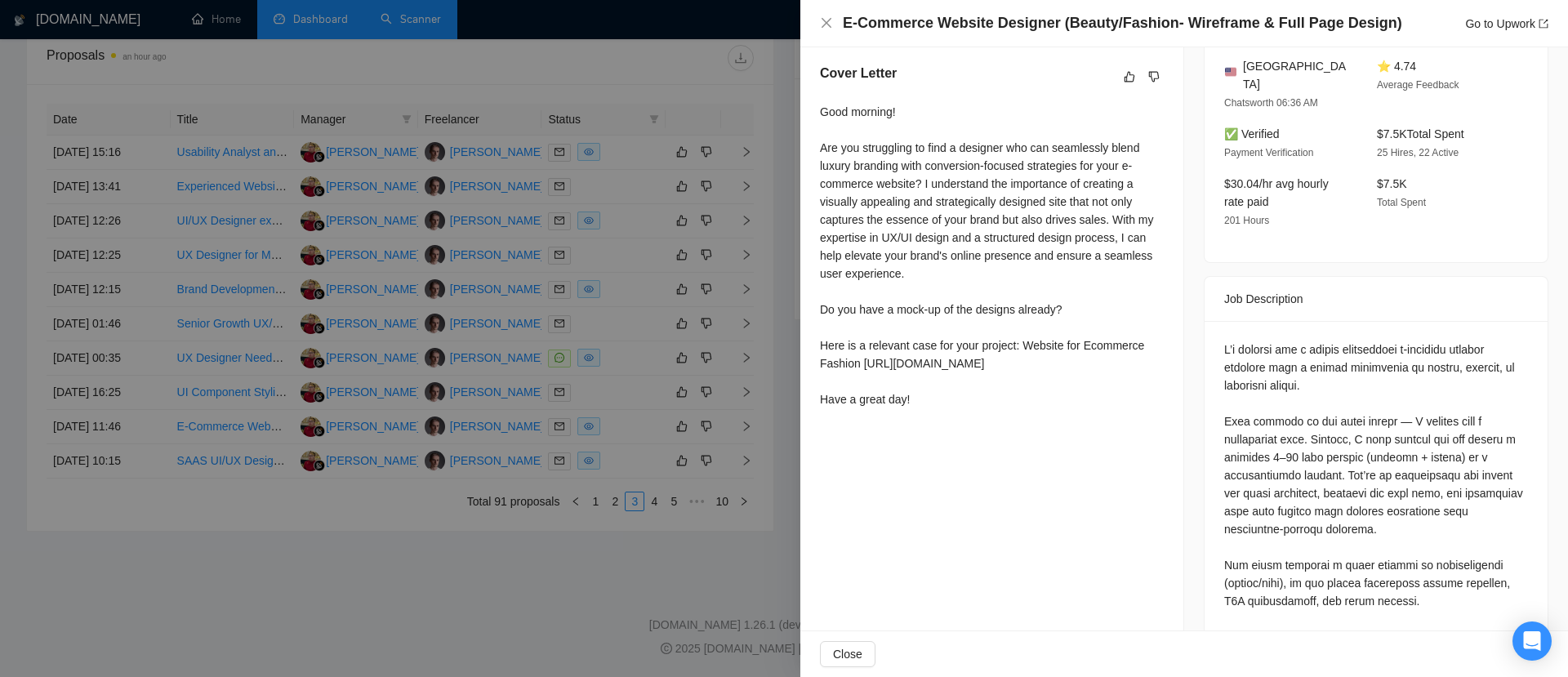
click at [442, 588] on div at bounding box center [784, 338] width 1568 height 677
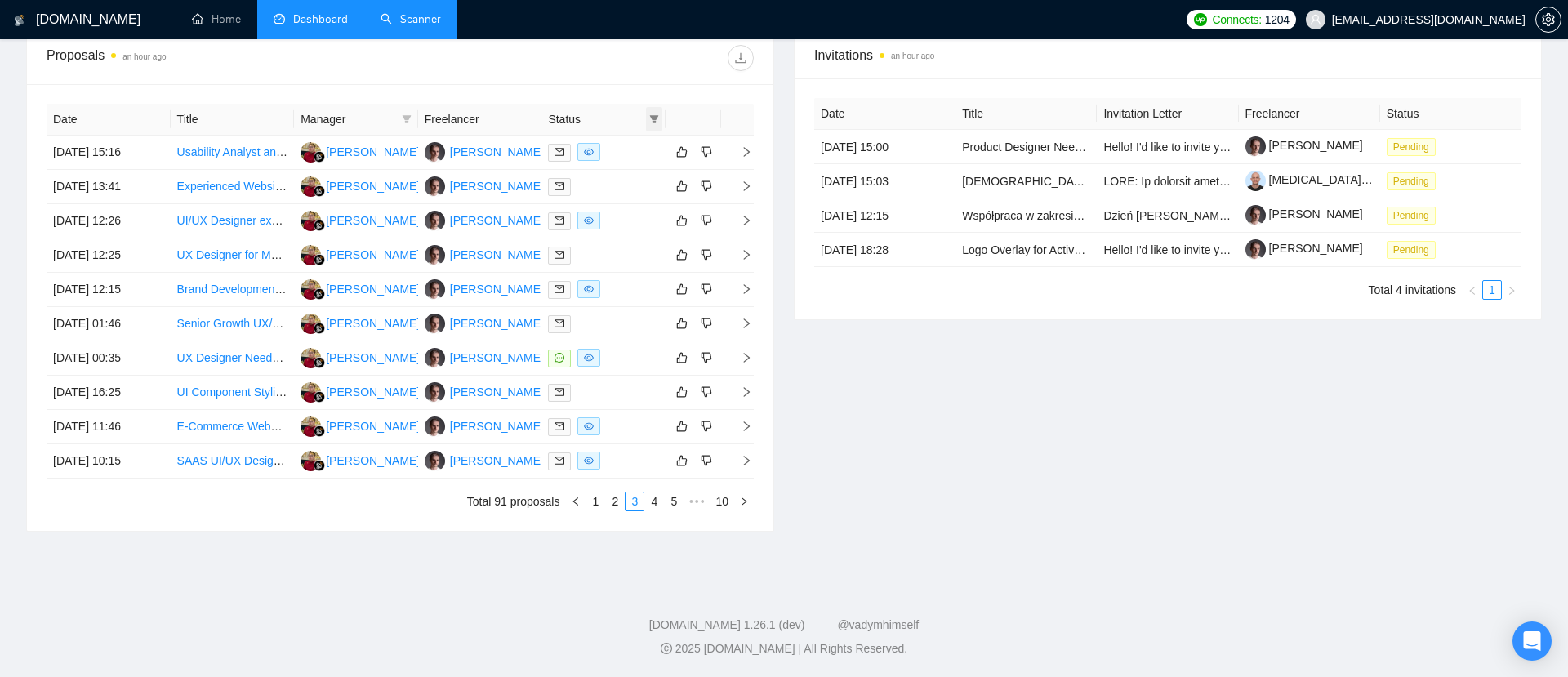
click at [662, 120] on span at bounding box center [654, 119] width 17 height 24
click at [601, 176] on span "Sent" at bounding box center [602, 176] width 30 height 13
click at [594, 170] on span "Sent" at bounding box center [602, 176] width 30 height 13
checkbox input "false"
click at [718, 115] on th at bounding box center [693, 120] width 55 height 32
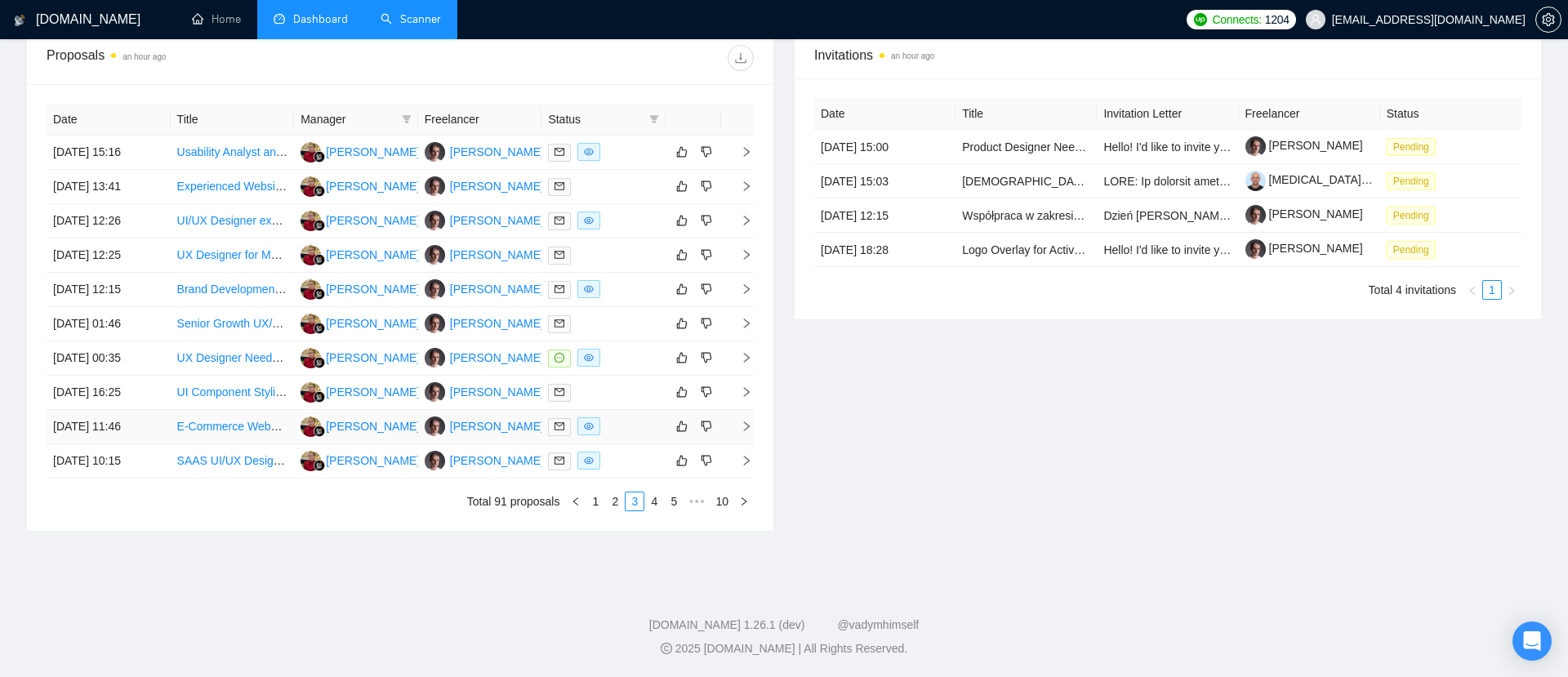
click at [745, 426] on icon "right" at bounding box center [747, 427] width 12 height 12
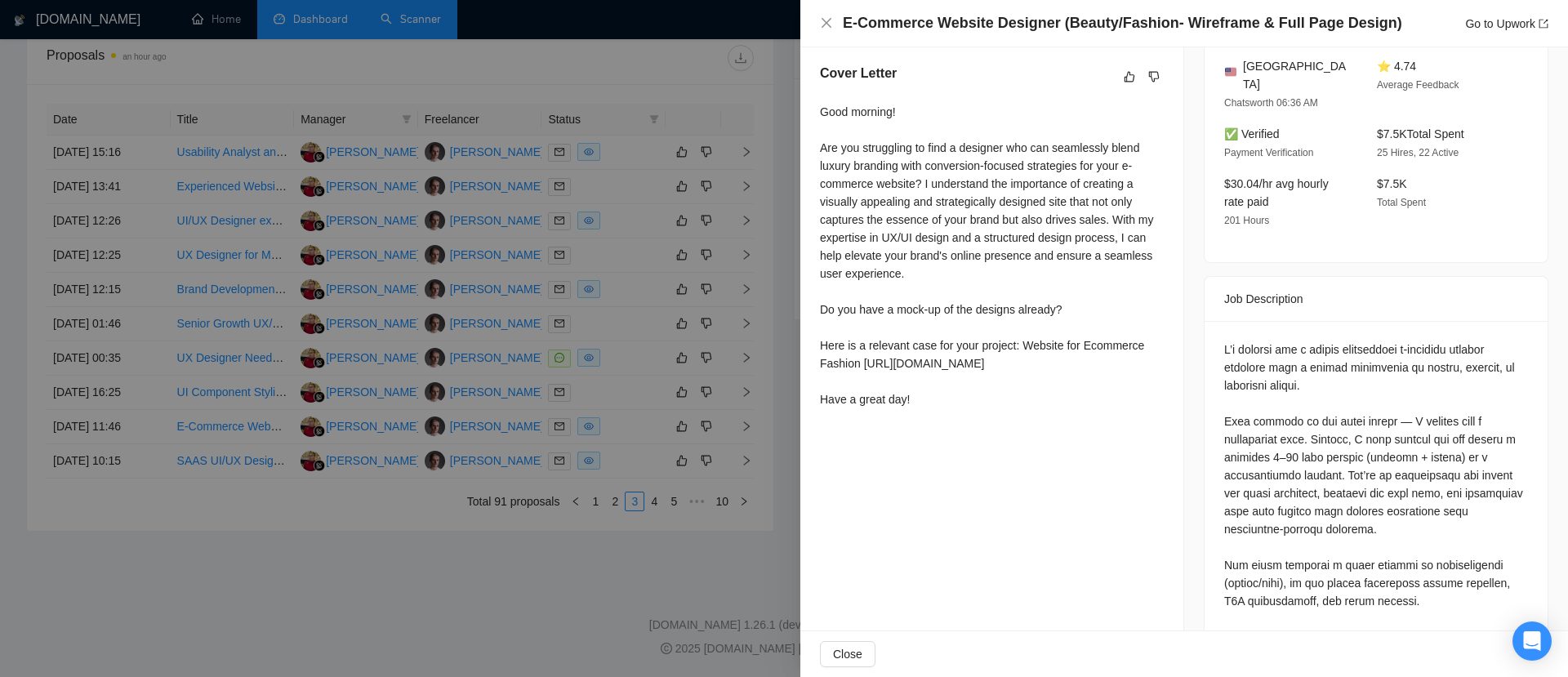
click at [532, 610] on div at bounding box center [784, 338] width 1568 height 677
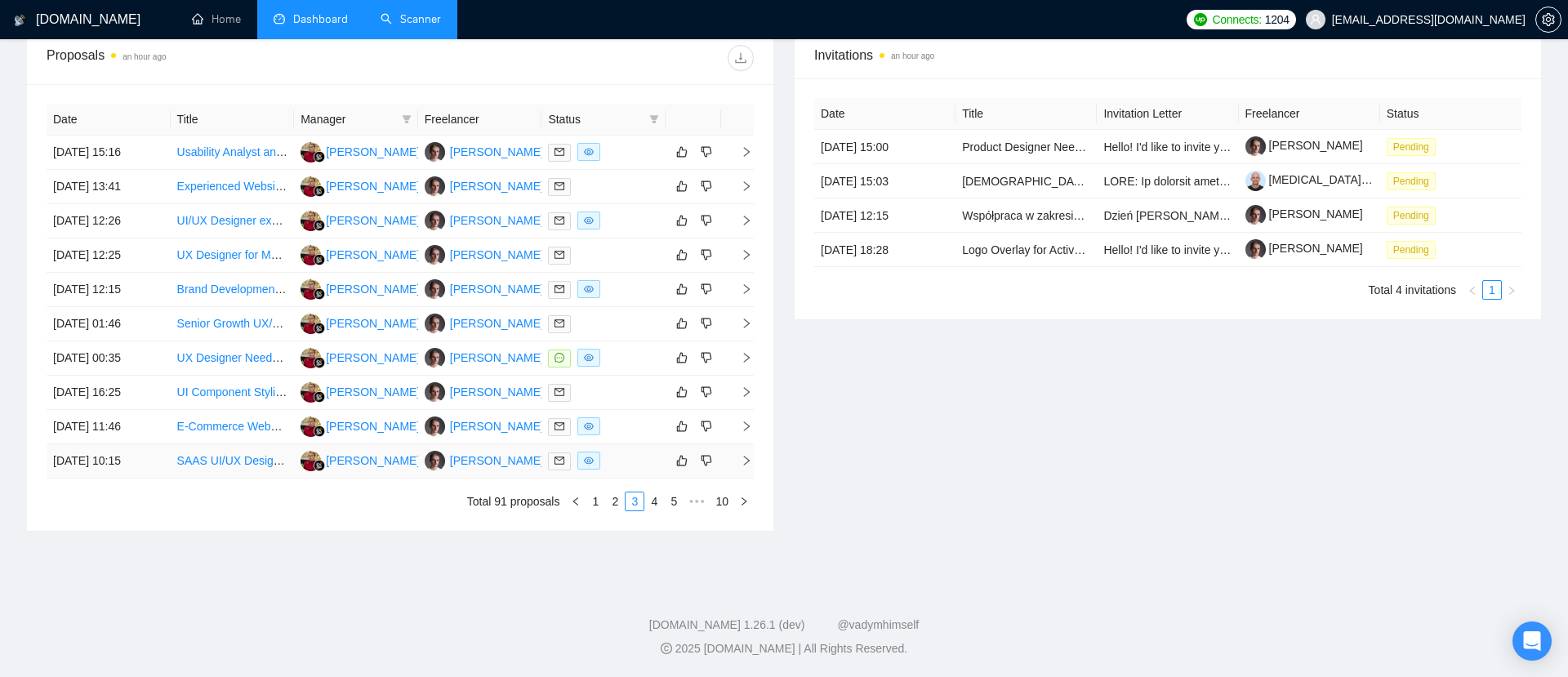
click at [744, 459] on icon "right" at bounding box center [747, 461] width 12 height 12
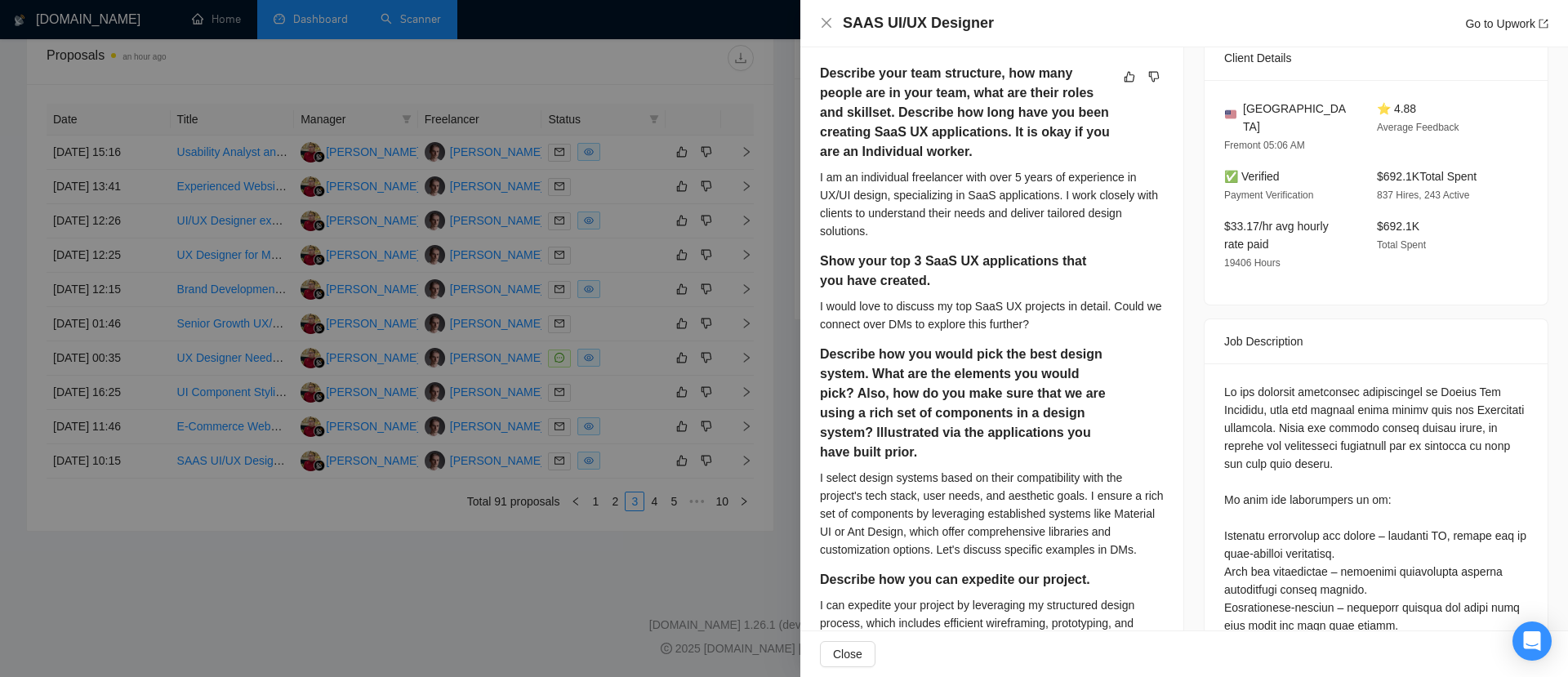
click at [564, 559] on div at bounding box center [784, 338] width 1568 height 677
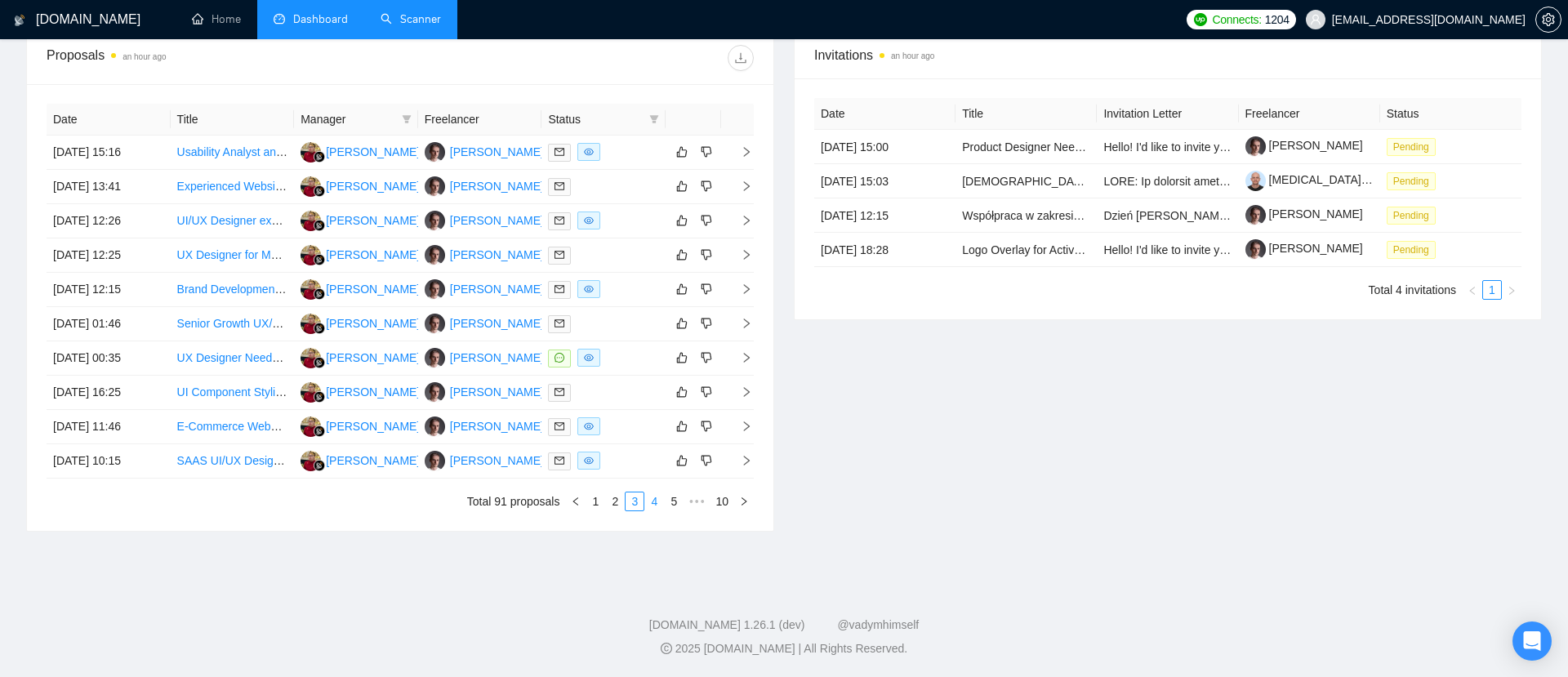
click at [652, 502] on link "4" at bounding box center [654, 502] width 17 height 18
click at [742, 289] on icon "right" at bounding box center [747, 290] width 12 height 12
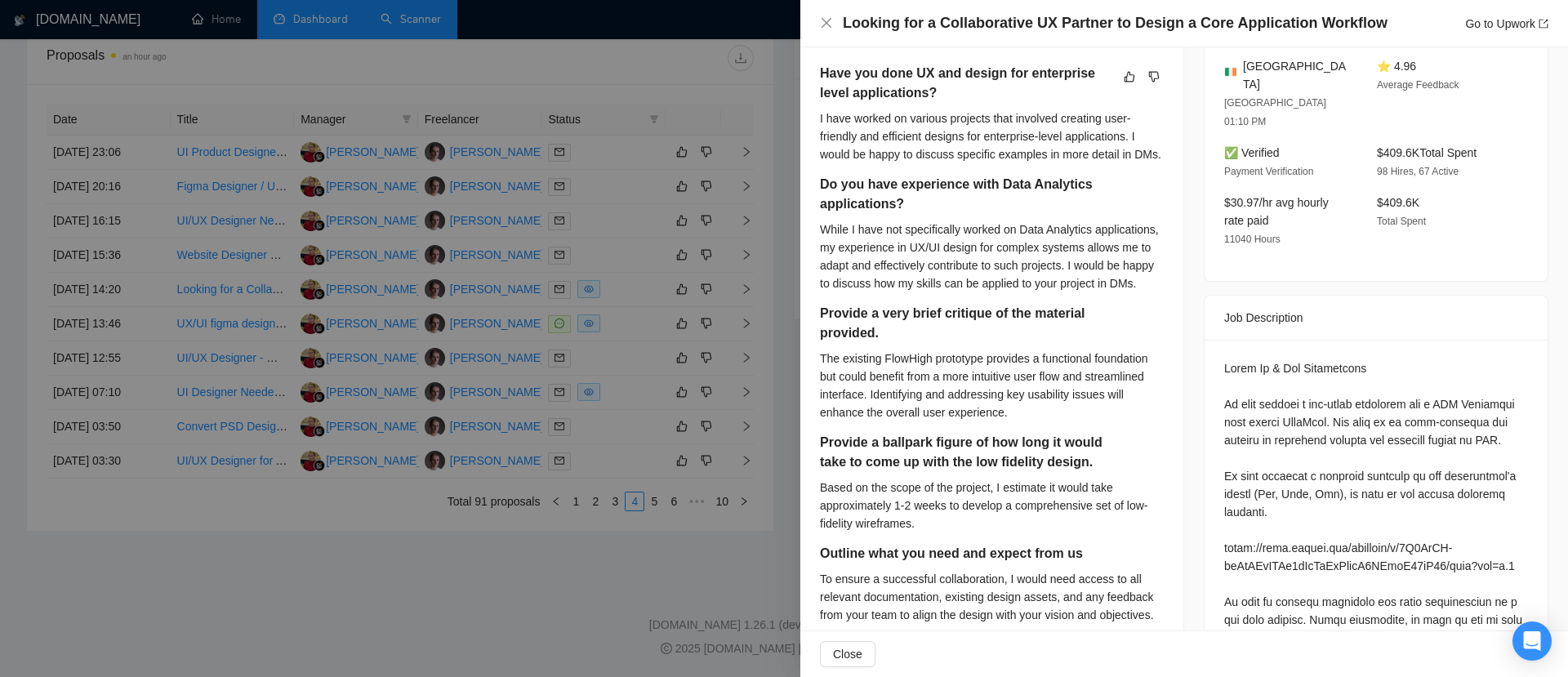
click at [530, 588] on div at bounding box center [784, 338] width 1568 height 677
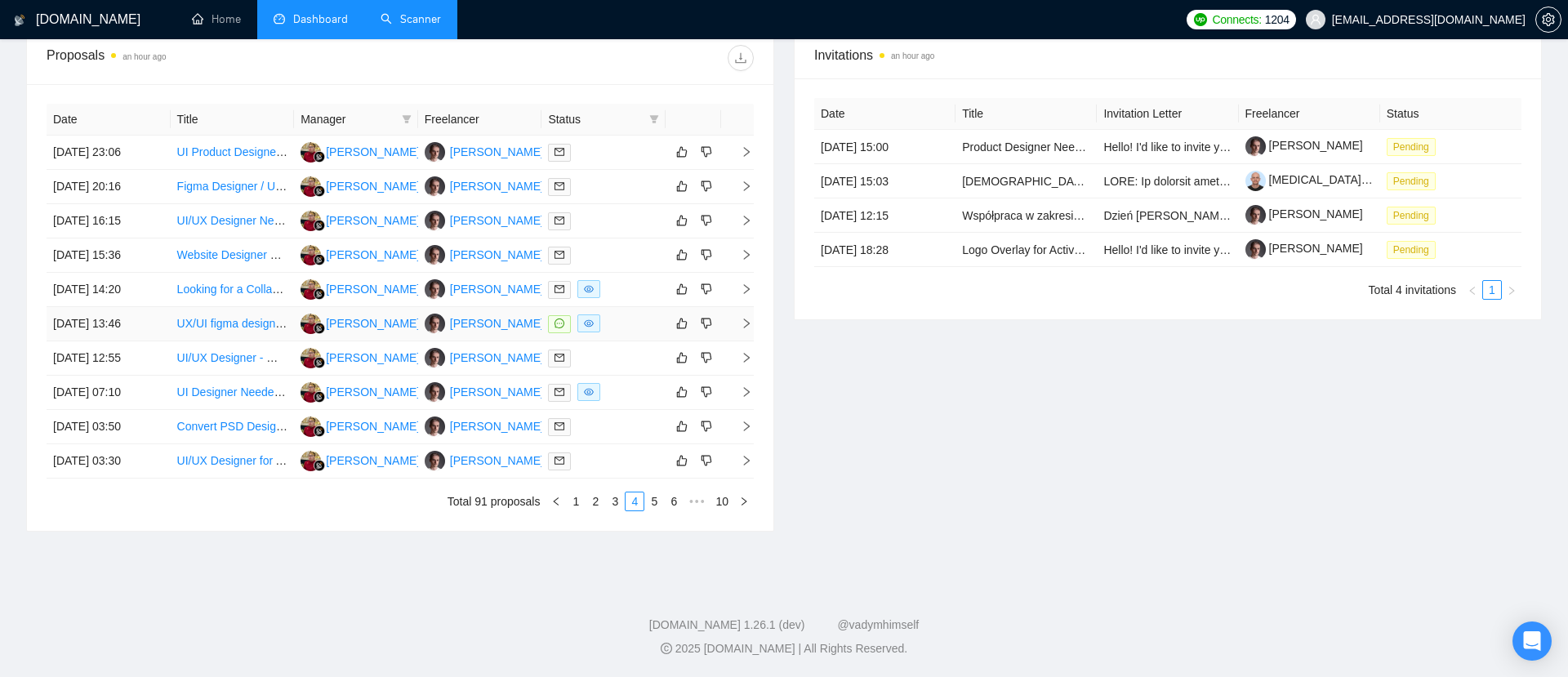
click at [749, 319] on icon "right" at bounding box center [747, 324] width 12 height 12
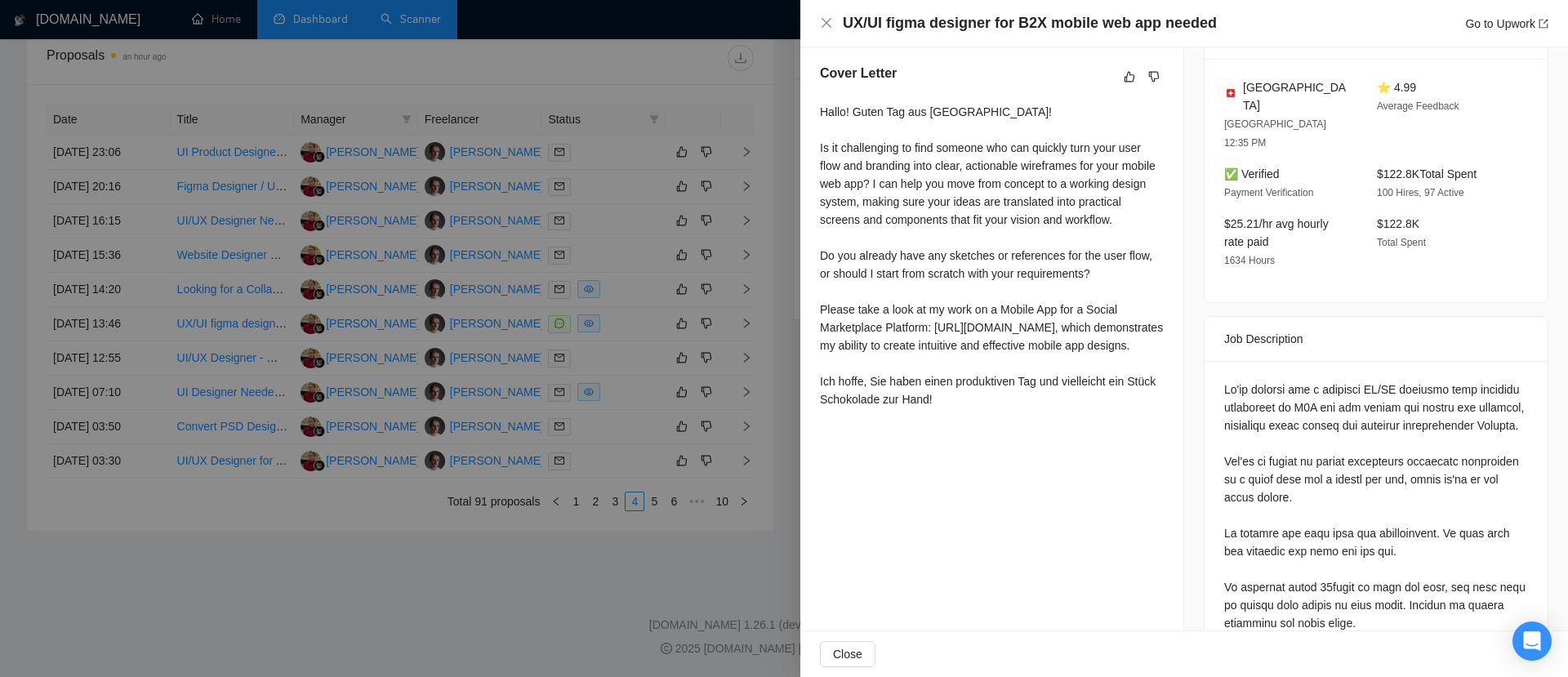
click at [524, 593] on div at bounding box center [784, 338] width 1568 height 677
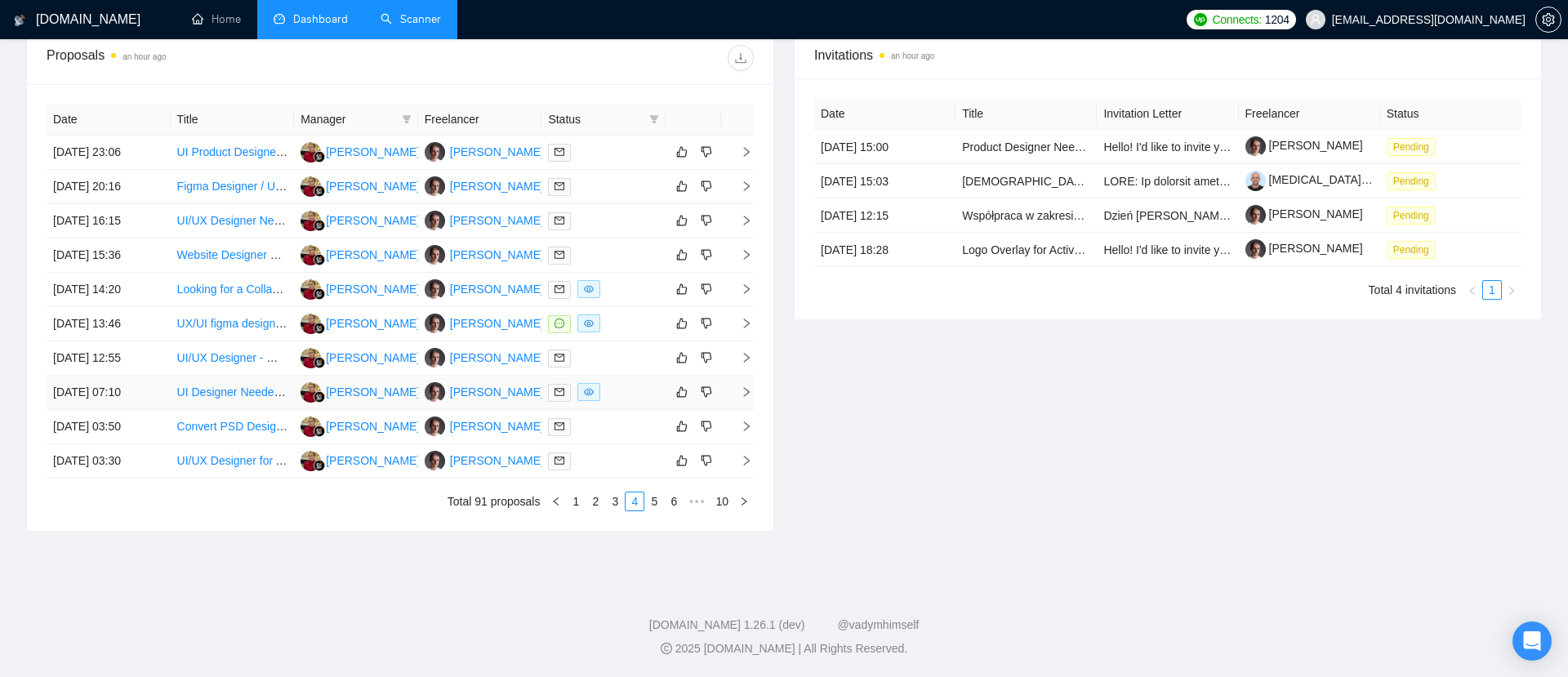
click at [749, 389] on icon "right" at bounding box center [747, 392] width 12 height 12
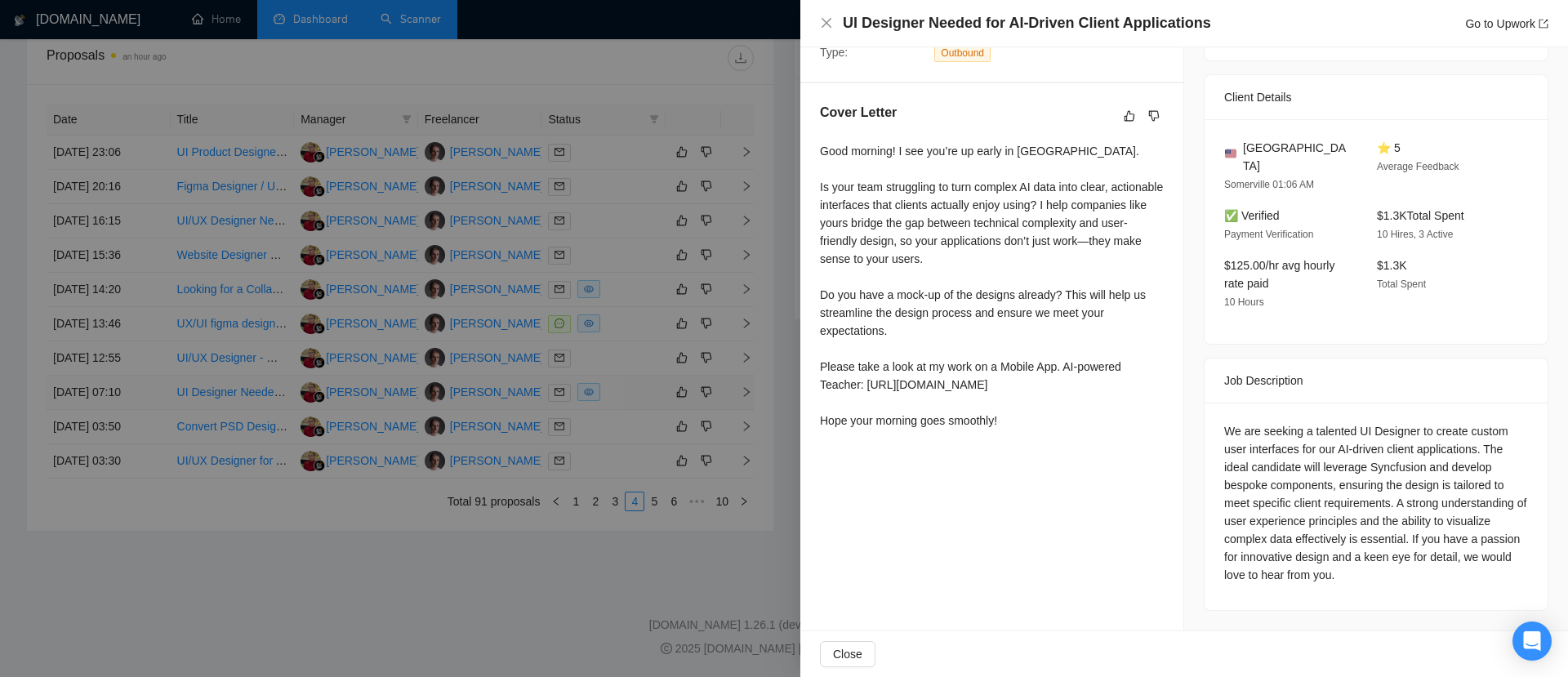
scroll to position [356, 0]
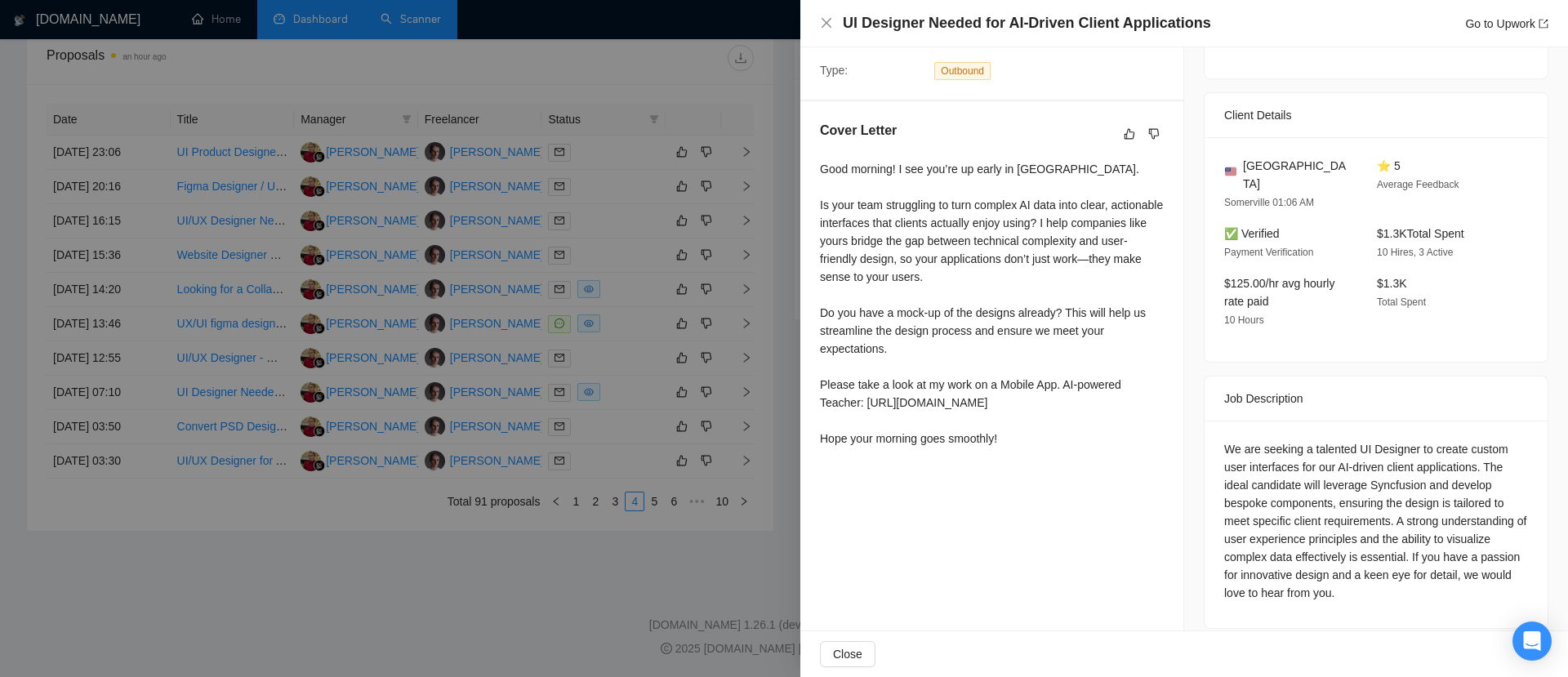
click at [541, 606] on div at bounding box center [784, 338] width 1568 height 677
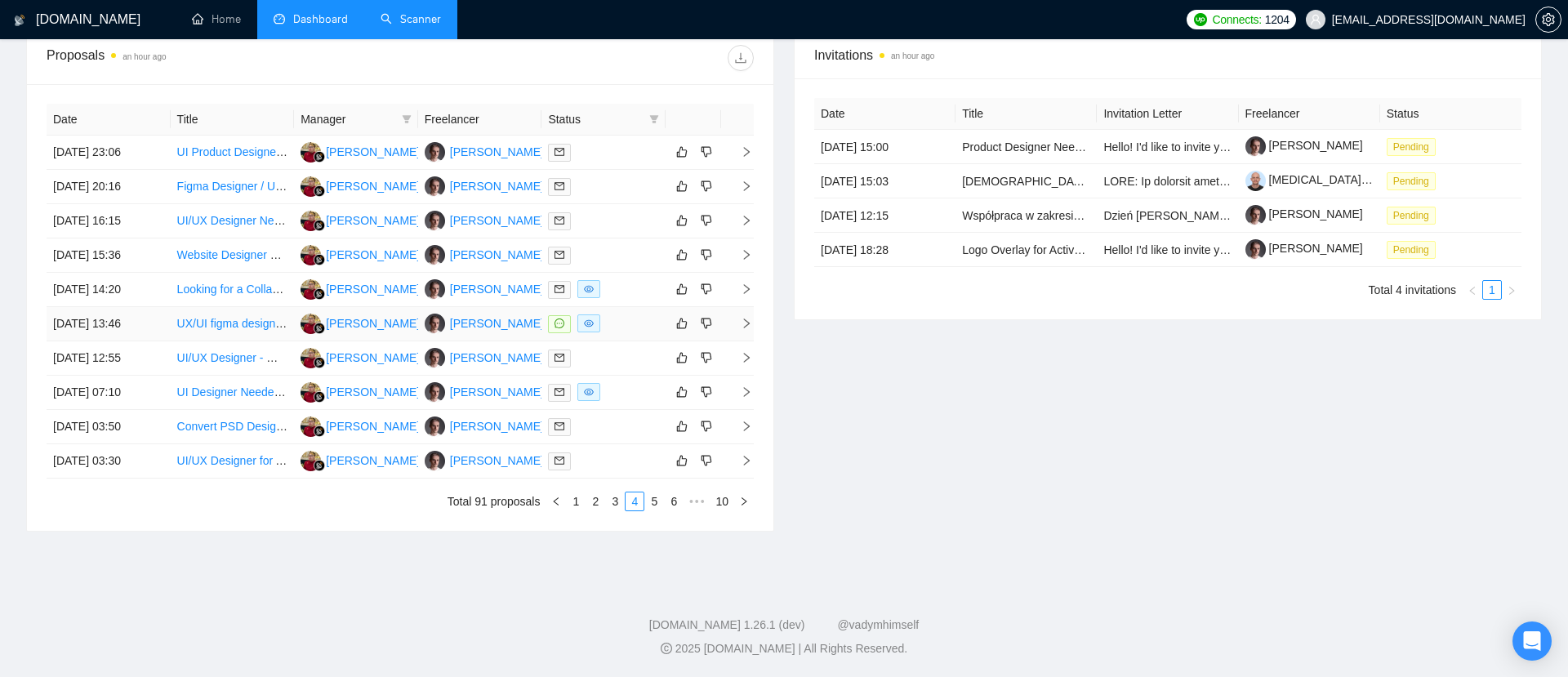
click at [753, 316] on td at bounding box center [738, 324] width 33 height 34
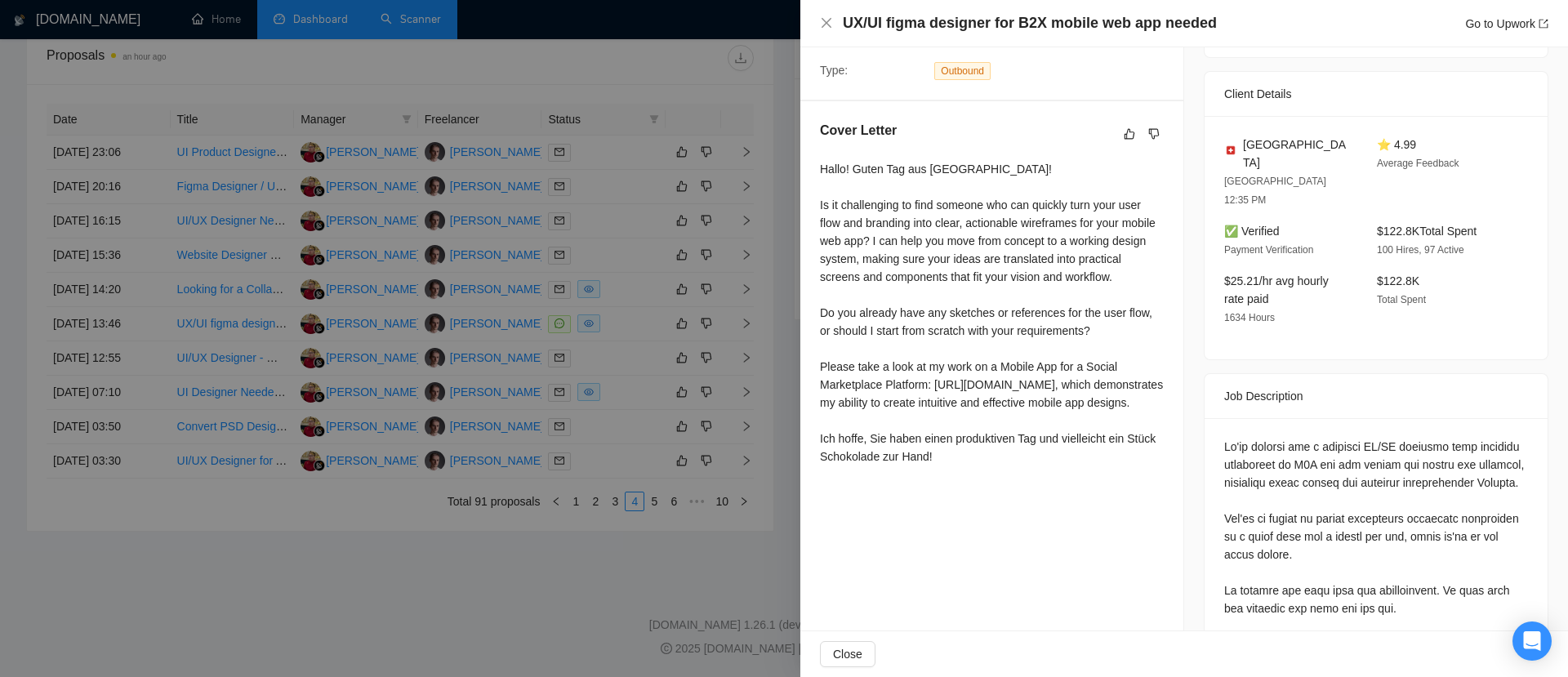
click at [561, 529] on div at bounding box center [784, 338] width 1568 height 677
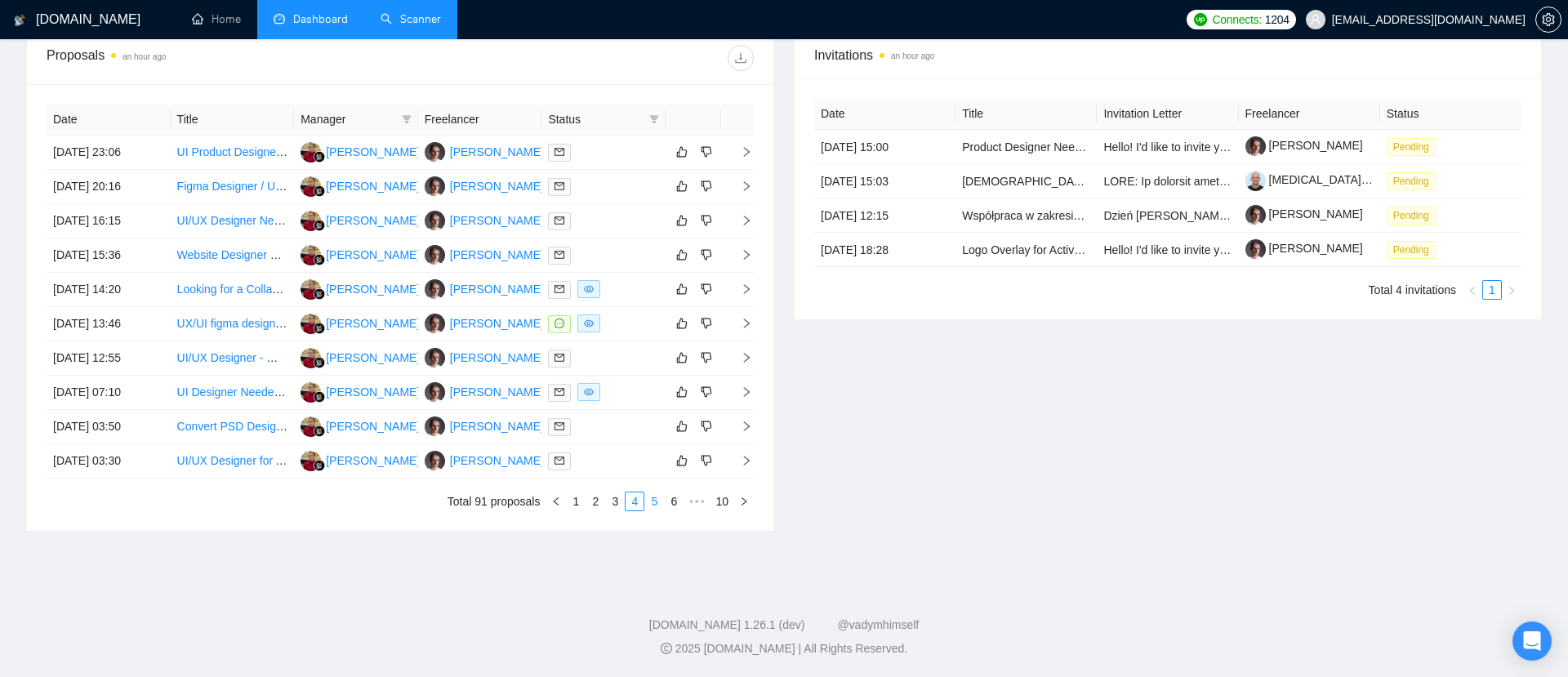
click at [647, 503] on link "5" at bounding box center [654, 502] width 17 height 18
click at [745, 252] on icon "right" at bounding box center [747, 255] width 6 height 10
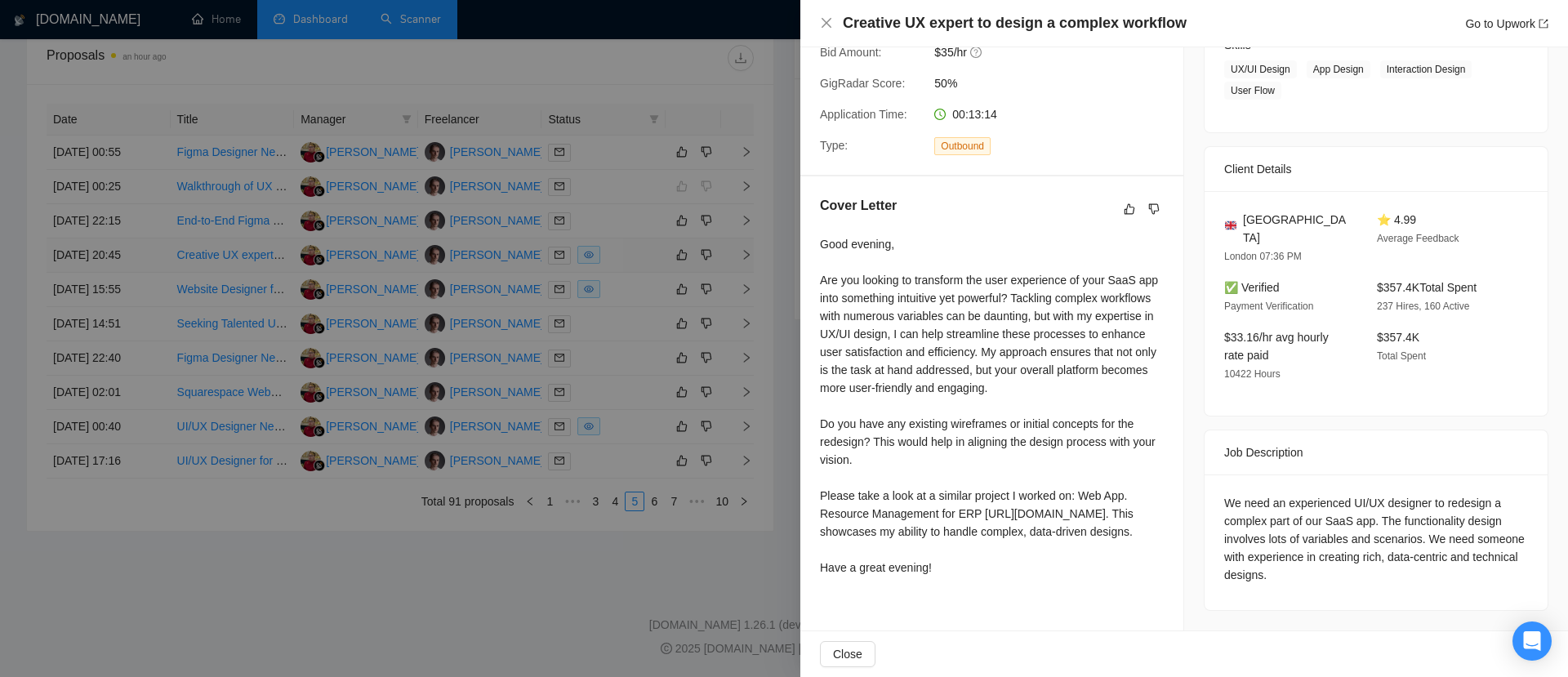
scroll to position [271, 0]
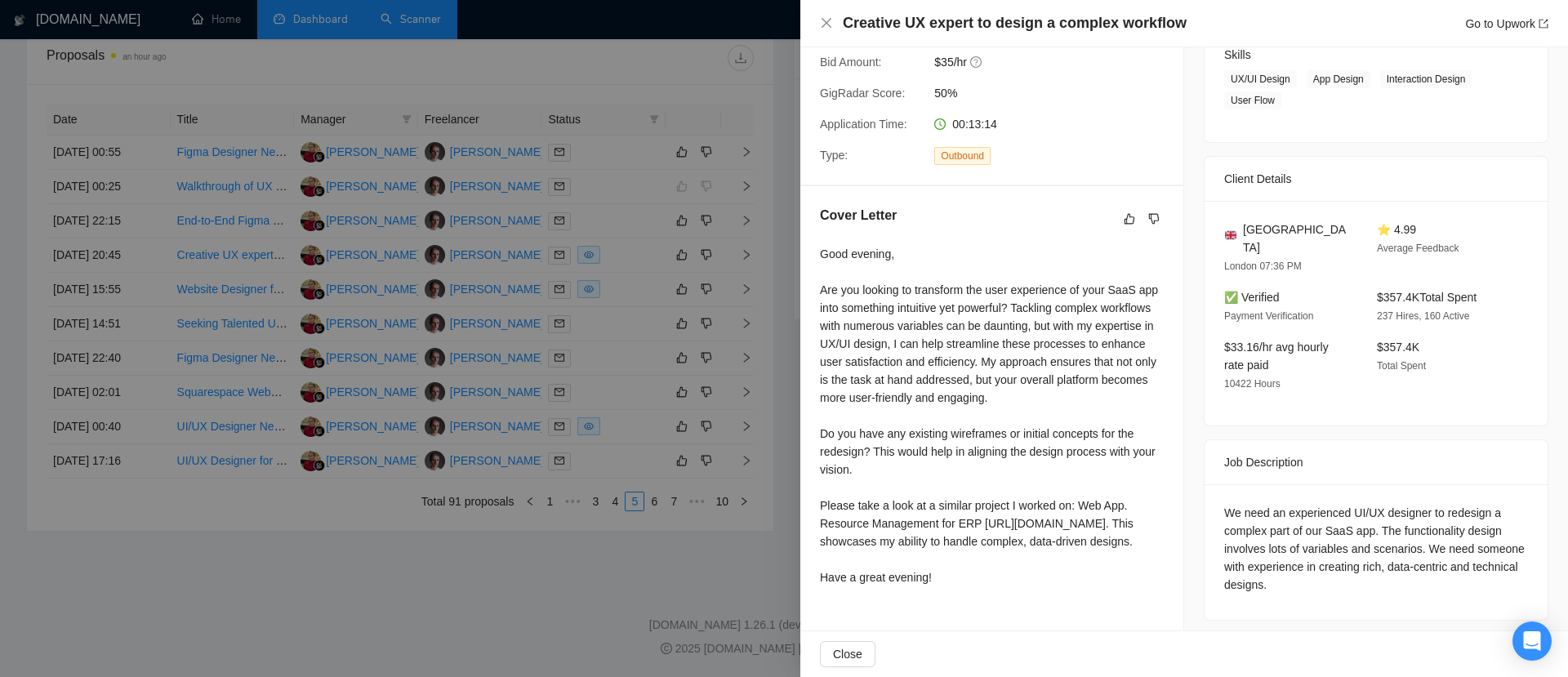
click at [565, 535] on div at bounding box center [784, 338] width 1568 height 677
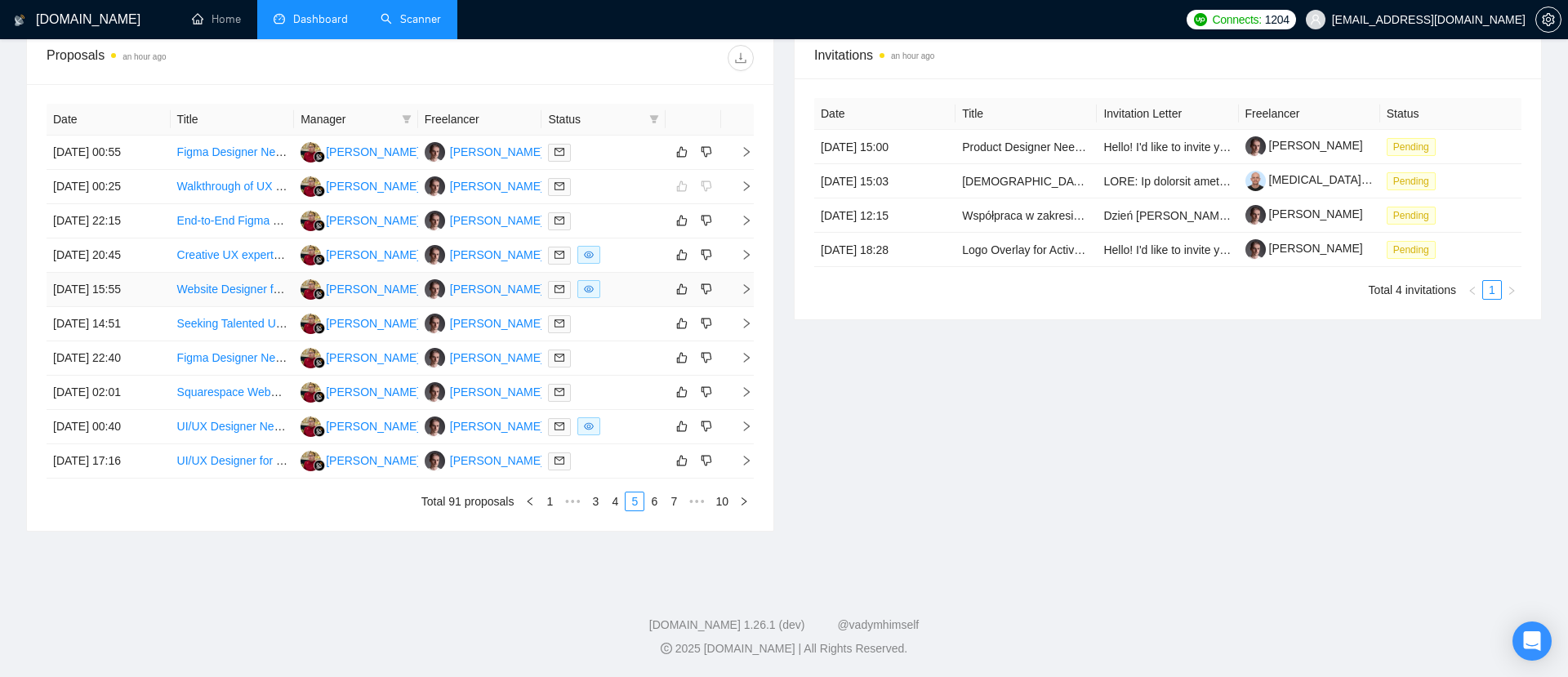
click at [745, 285] on icon "right" at bounding box center [747, 289] width 6 height 10
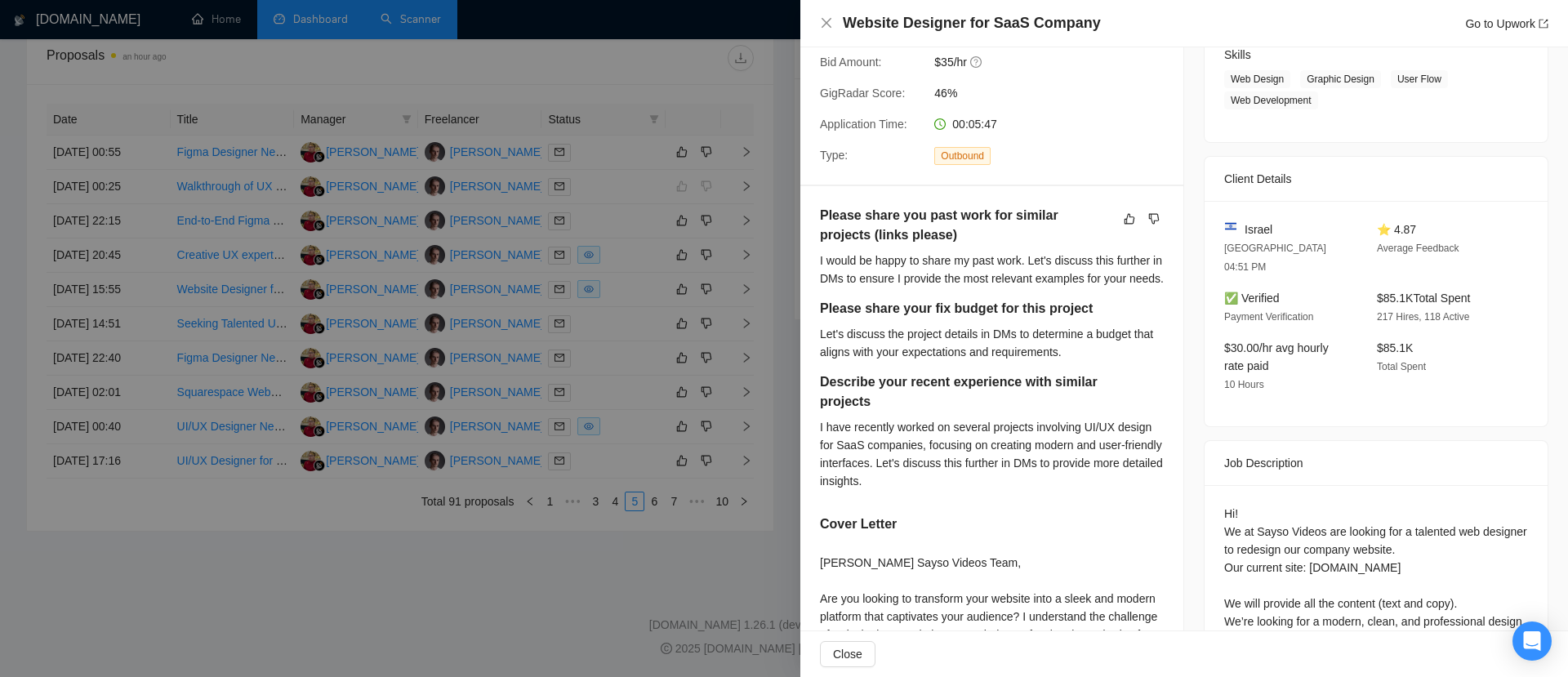
click at [530, 575] on div at bounding box center [784, 338] width 1568 height 677
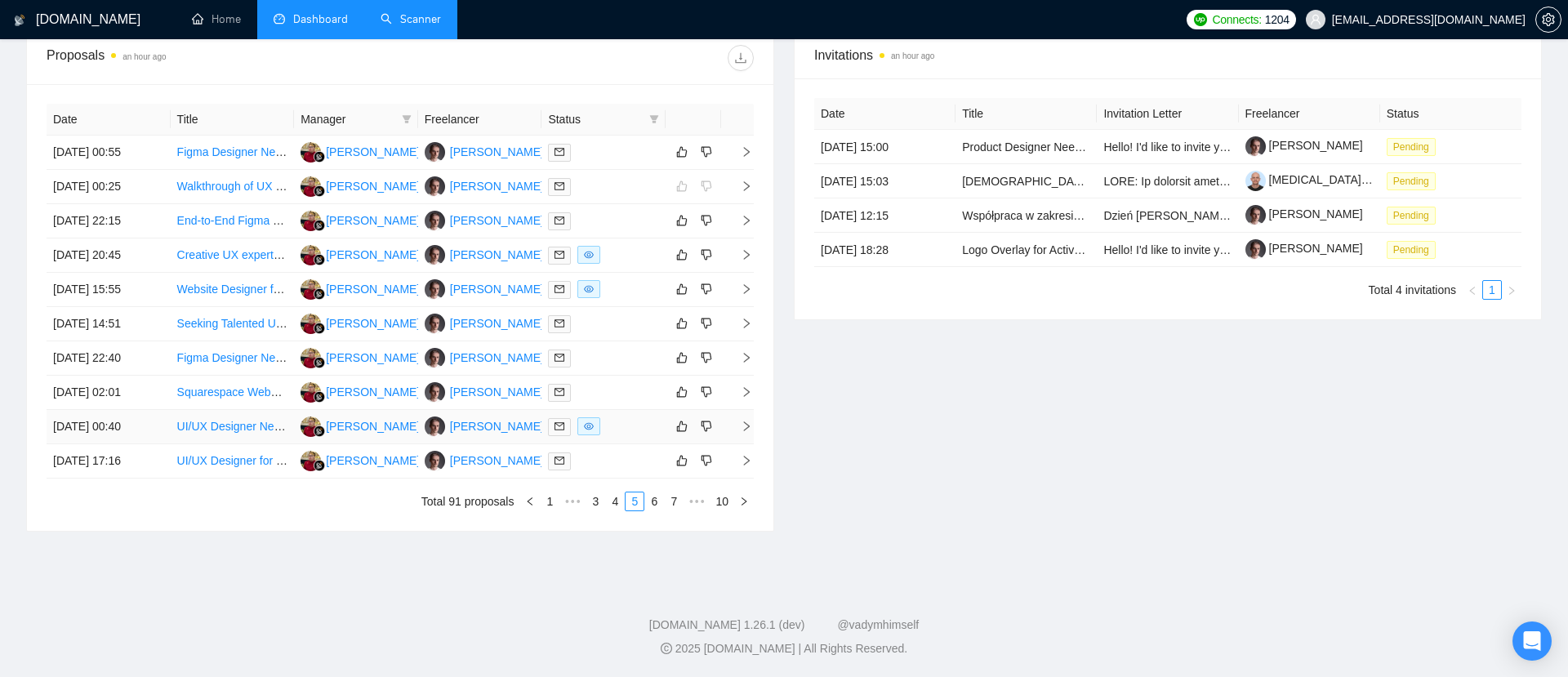
click at [741, 422] on icon "right" at bounding box center [747, 427] width 12 height 12
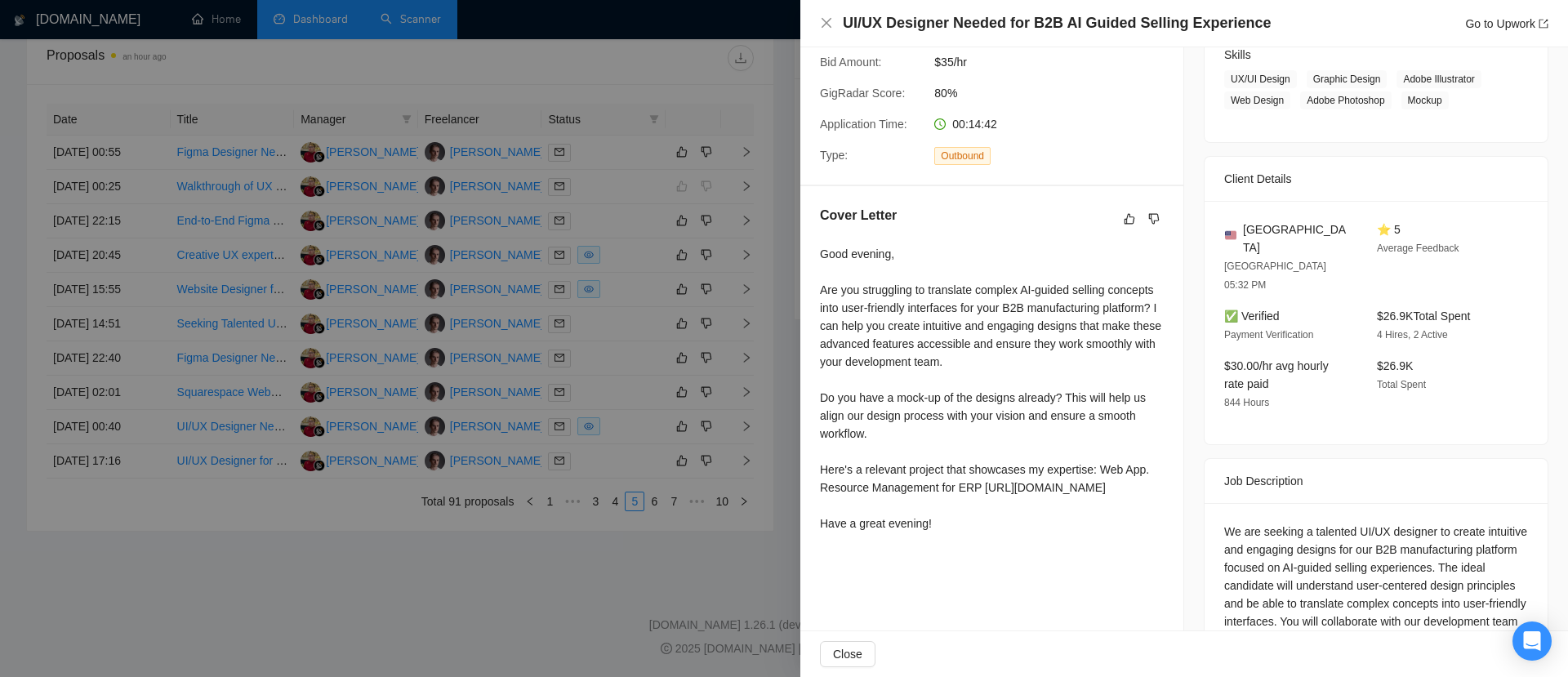
click at [544, 611] on div at bounding box center [784, 338] width 1568 height 677
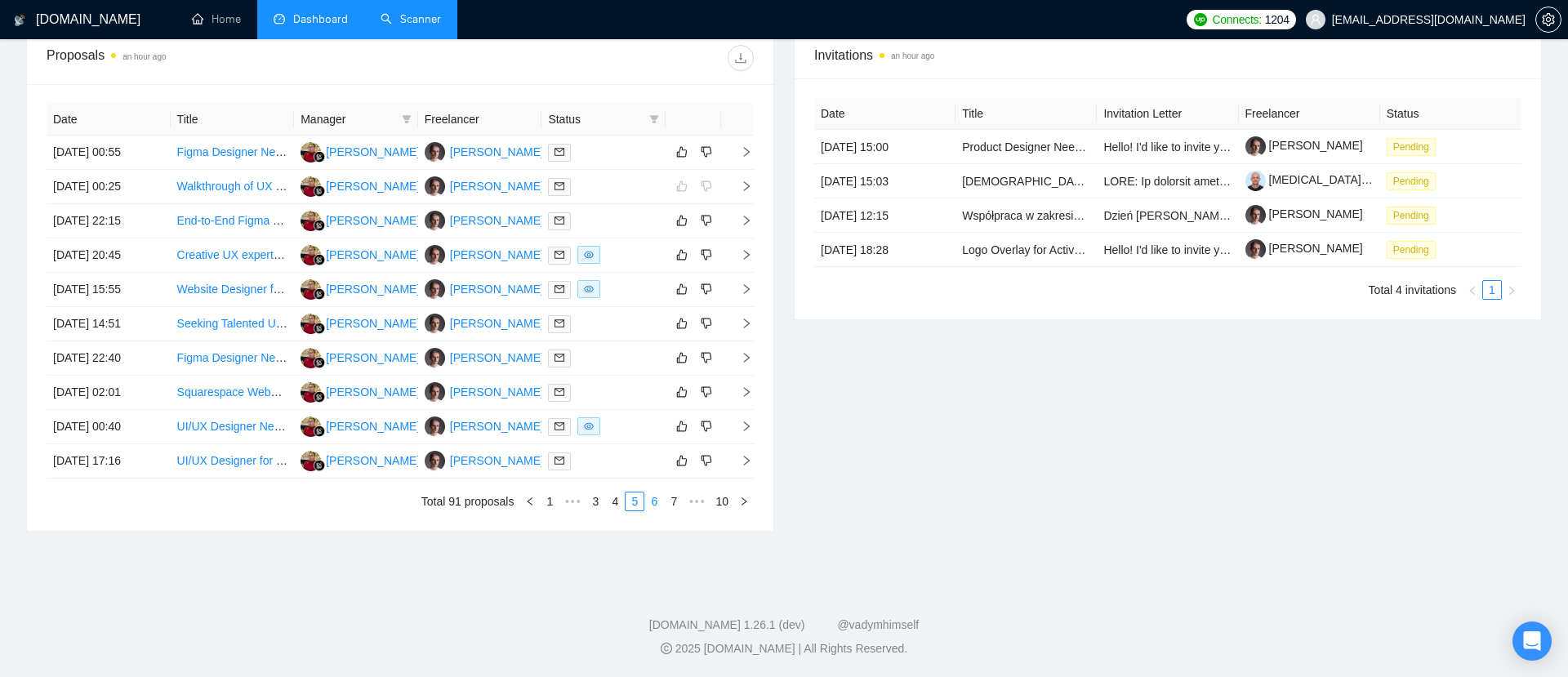
click at [656, 503] on link "6" at bounding box center [654, 502] width 17 height 18
click at [753, 148] on div "Date Title Manager Freelancer Status [DATE] 17:10 Senior UI/UX Designer (Comple…" at bounding box center [401, 308] width 747 height 447
click at [749, 150] on icon "right" at bounding box center [747, 152] width 12 height 12
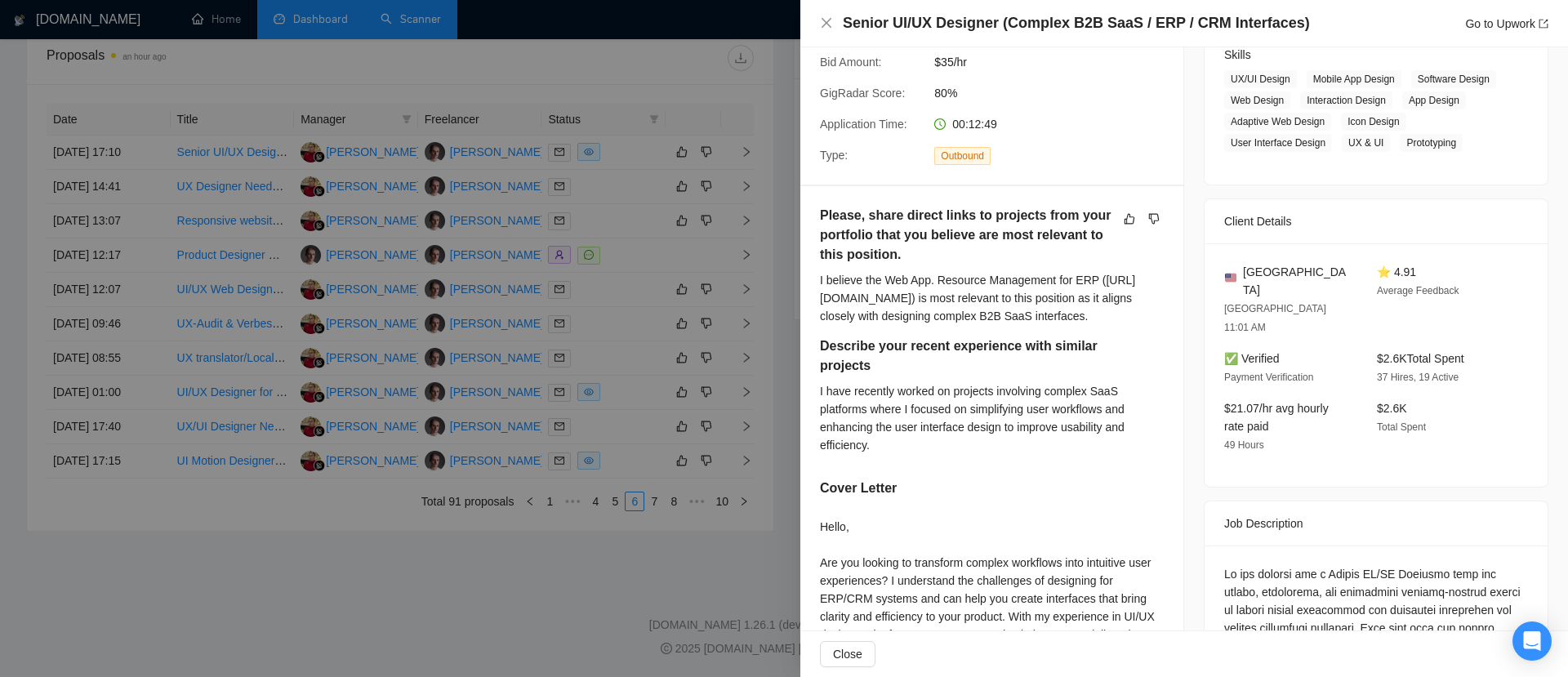
click at [540, 600] on div at bounding box center [784, 338] width 1568 height 677
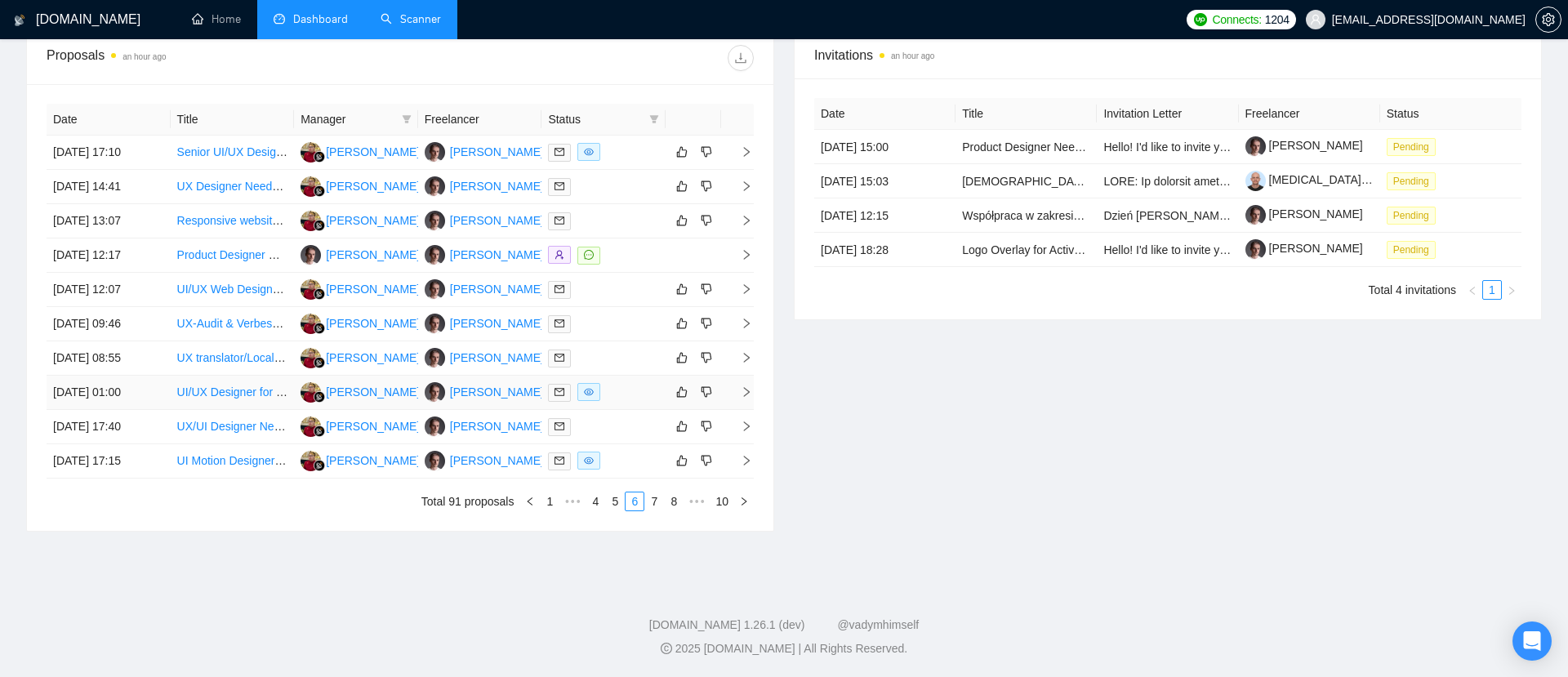
click at [741, 392] on icon "right" at bounding box center [747, 392] width 12 height 12
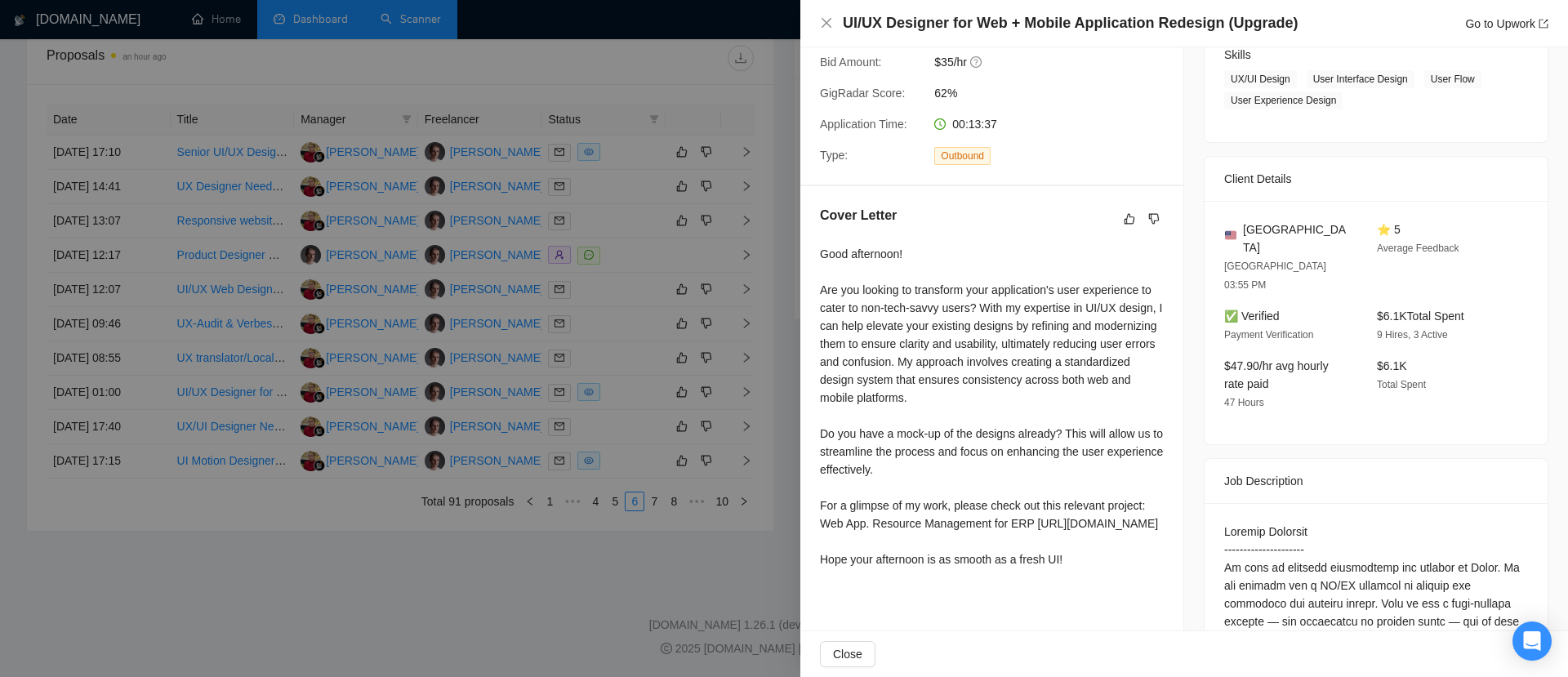
click at [680, 580] on div at bounding box center [784, 338] width 1568 height 677
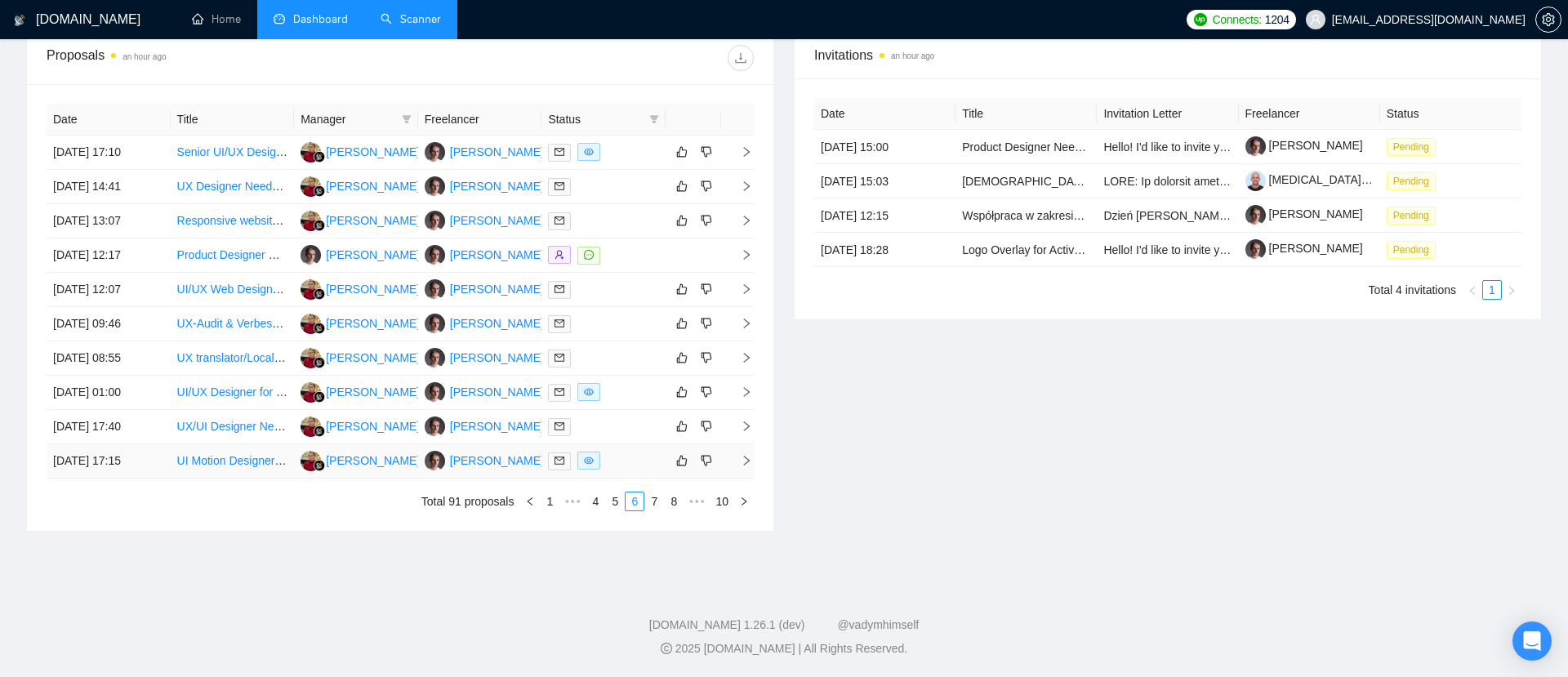
click at [741, 465] on icon "right" at bounding box center [747, 461] width 12 height 12
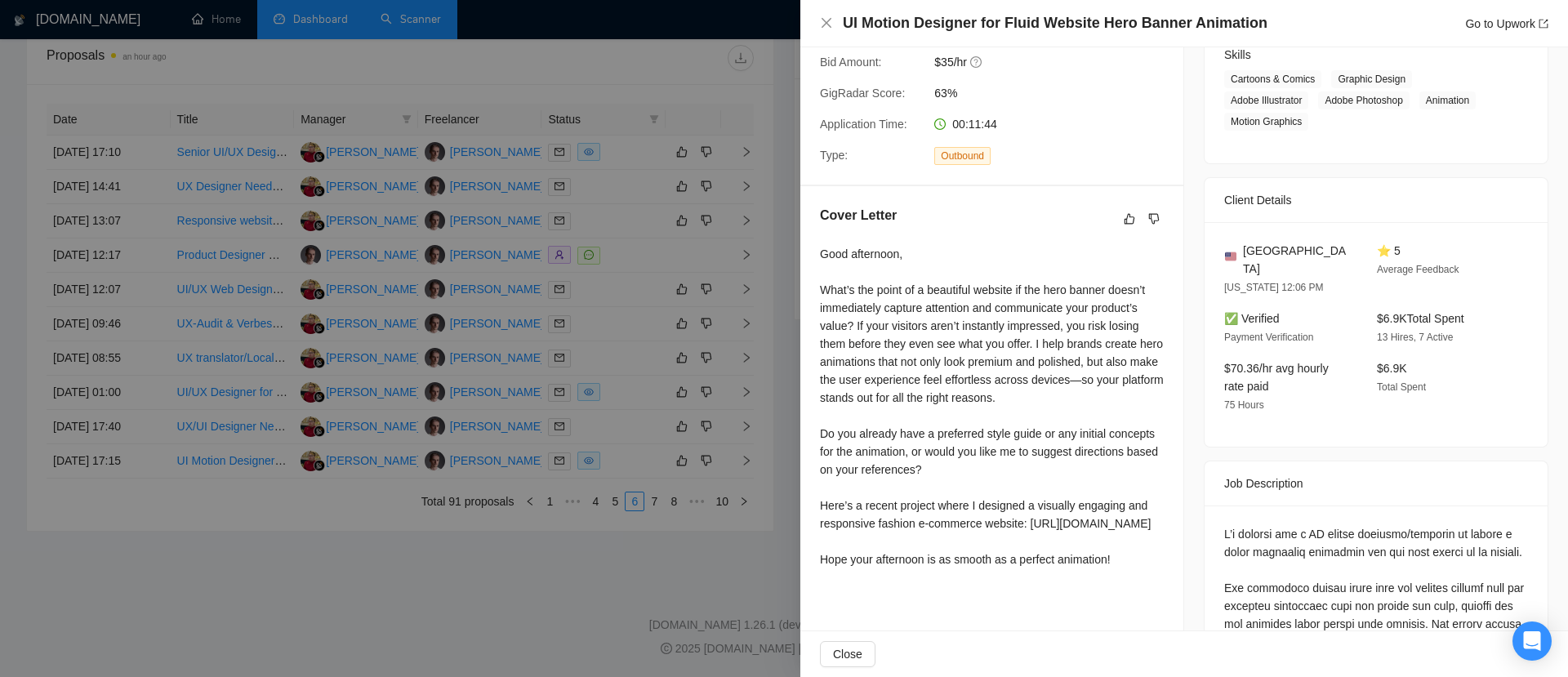
click at [641, 574] on div at bounding box center [784, 338] width 1568 height 677
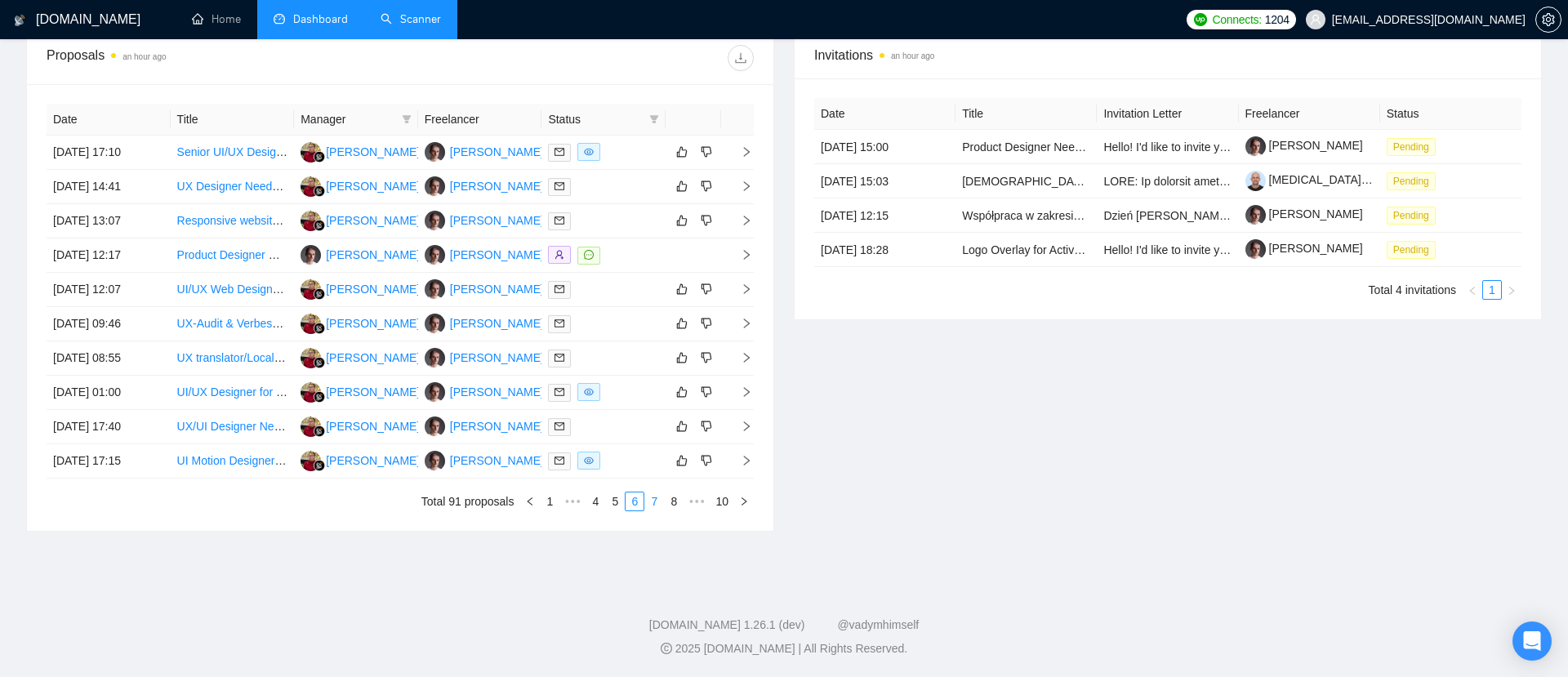
click at [655, 504] on link "7" at bounding box center [654, 502] width 17 height 18
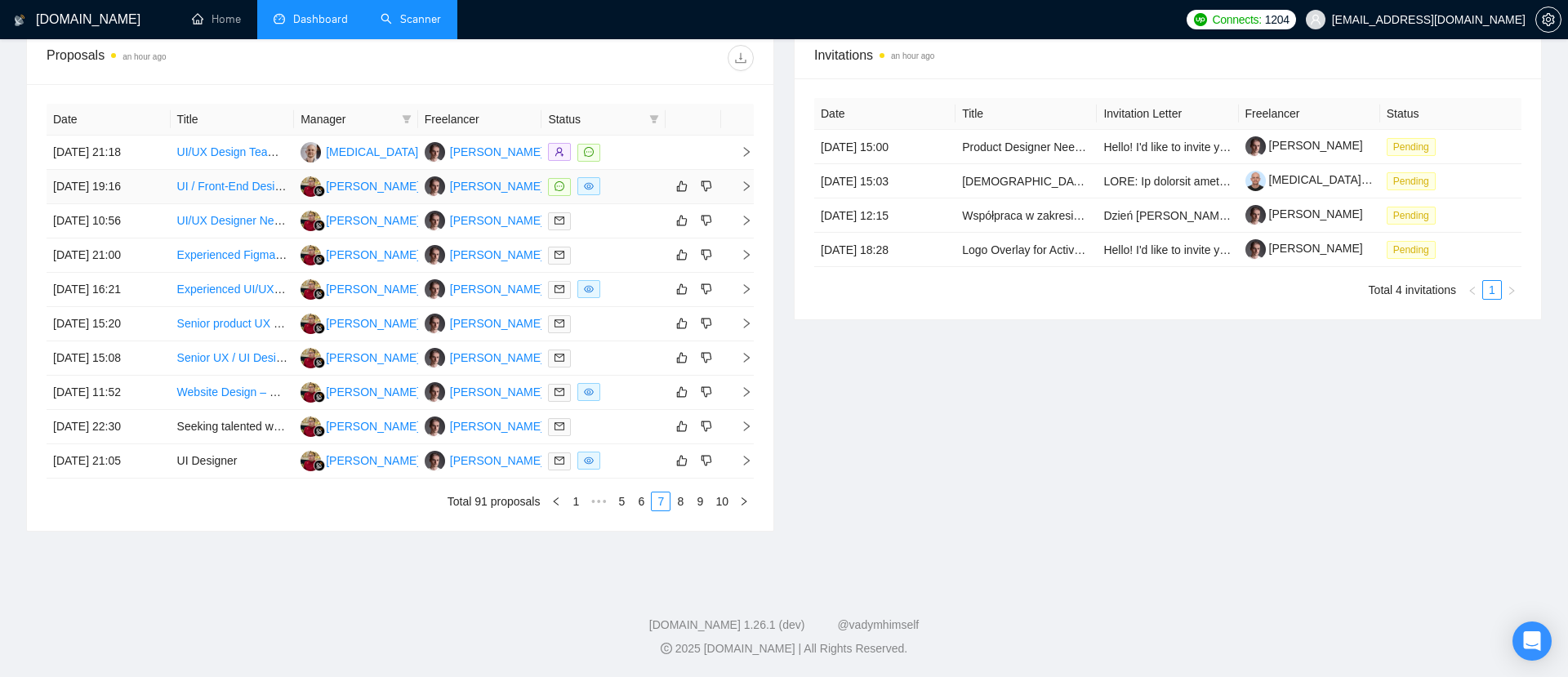
click at [745, 185] on icon "right" at bounding box center [747, 187] width 12 height 12
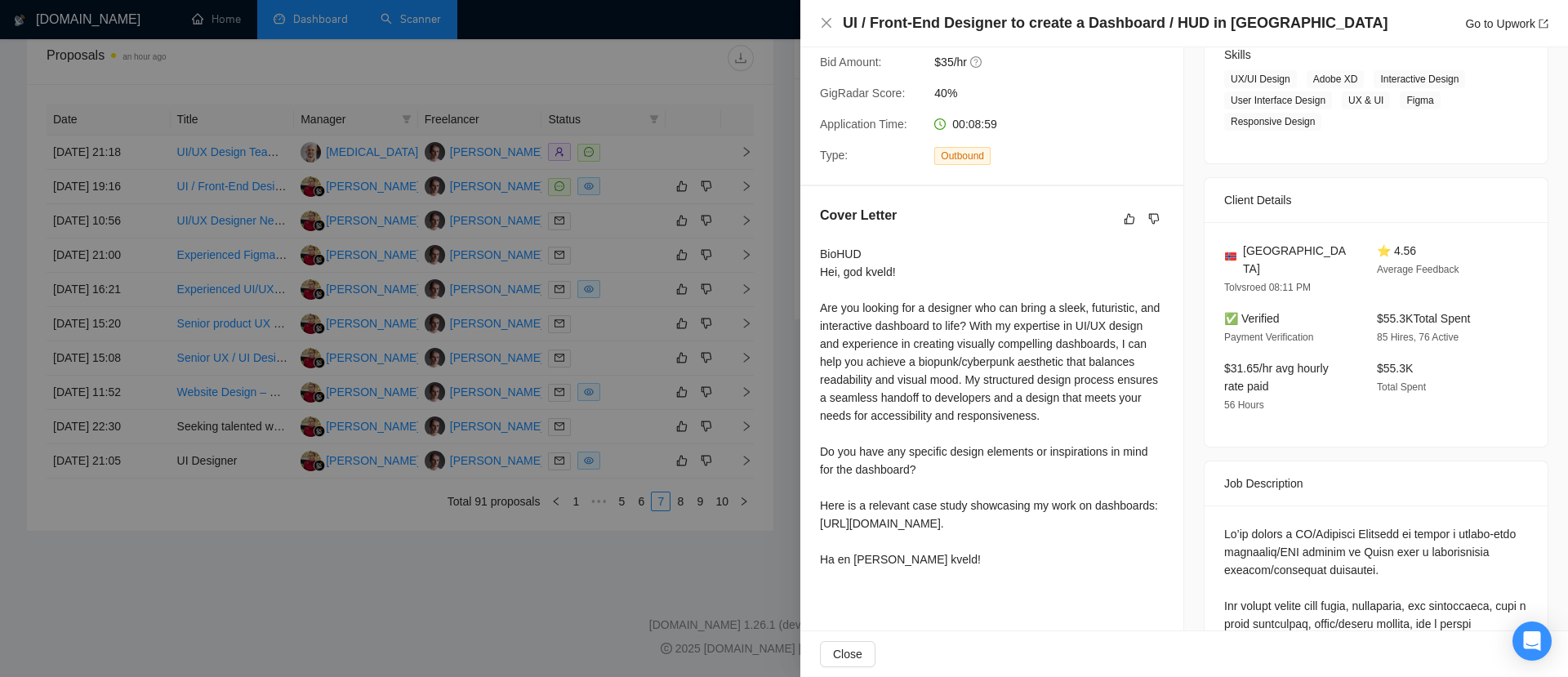
click at [560, 596] on div at bounding box center [784, 338] width 1568 height 677
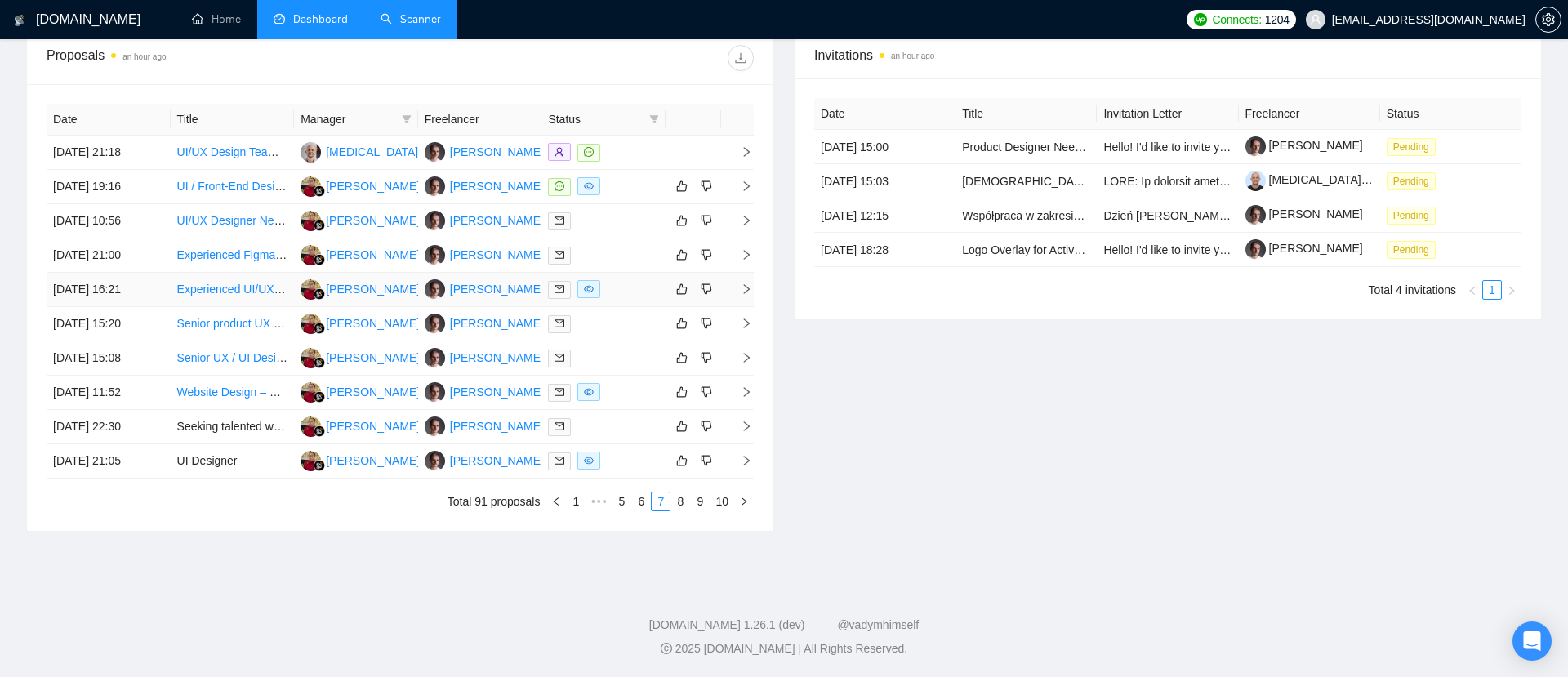
click at [744, 287] on icon "right" at bounding box center [747, 290] width 12 height 12
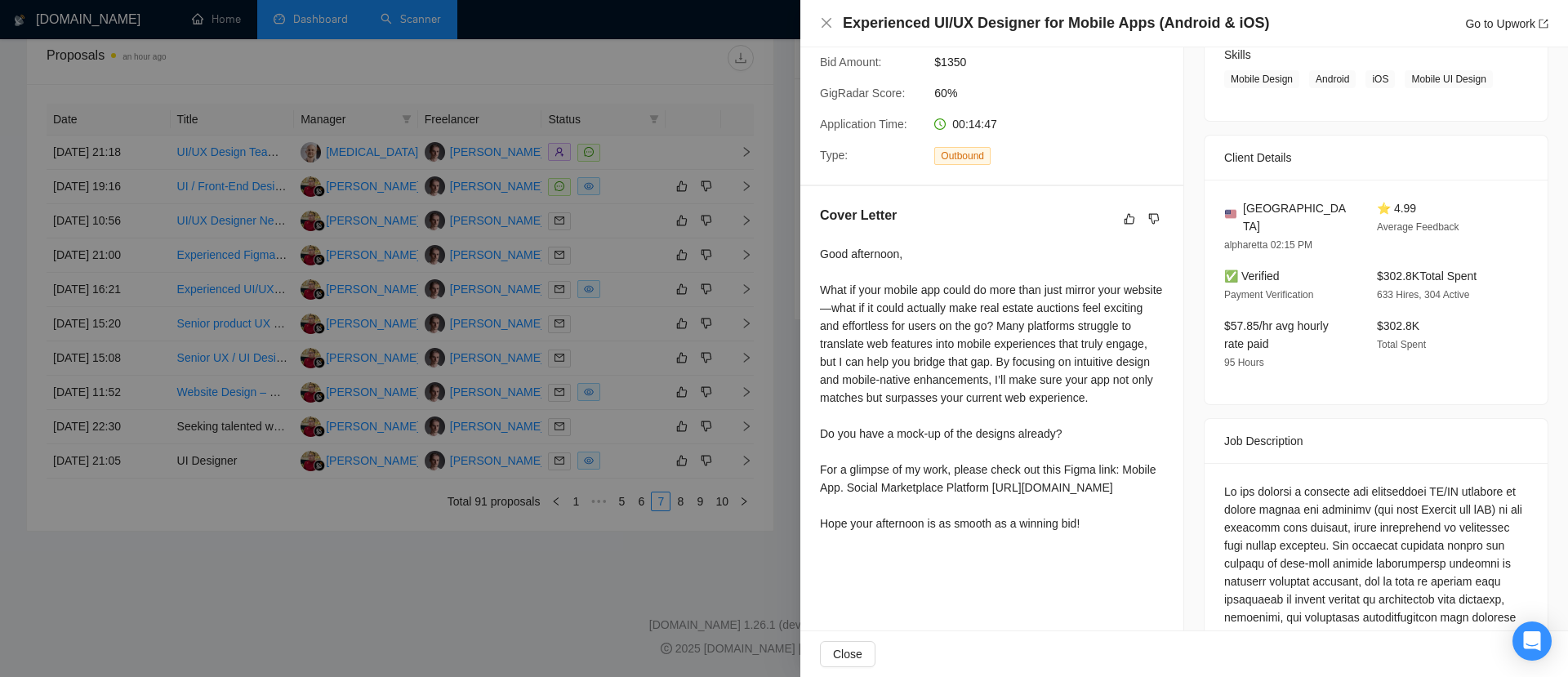
click at [523, 640] on div at bounding box center [784, 338] width 1568 height 677
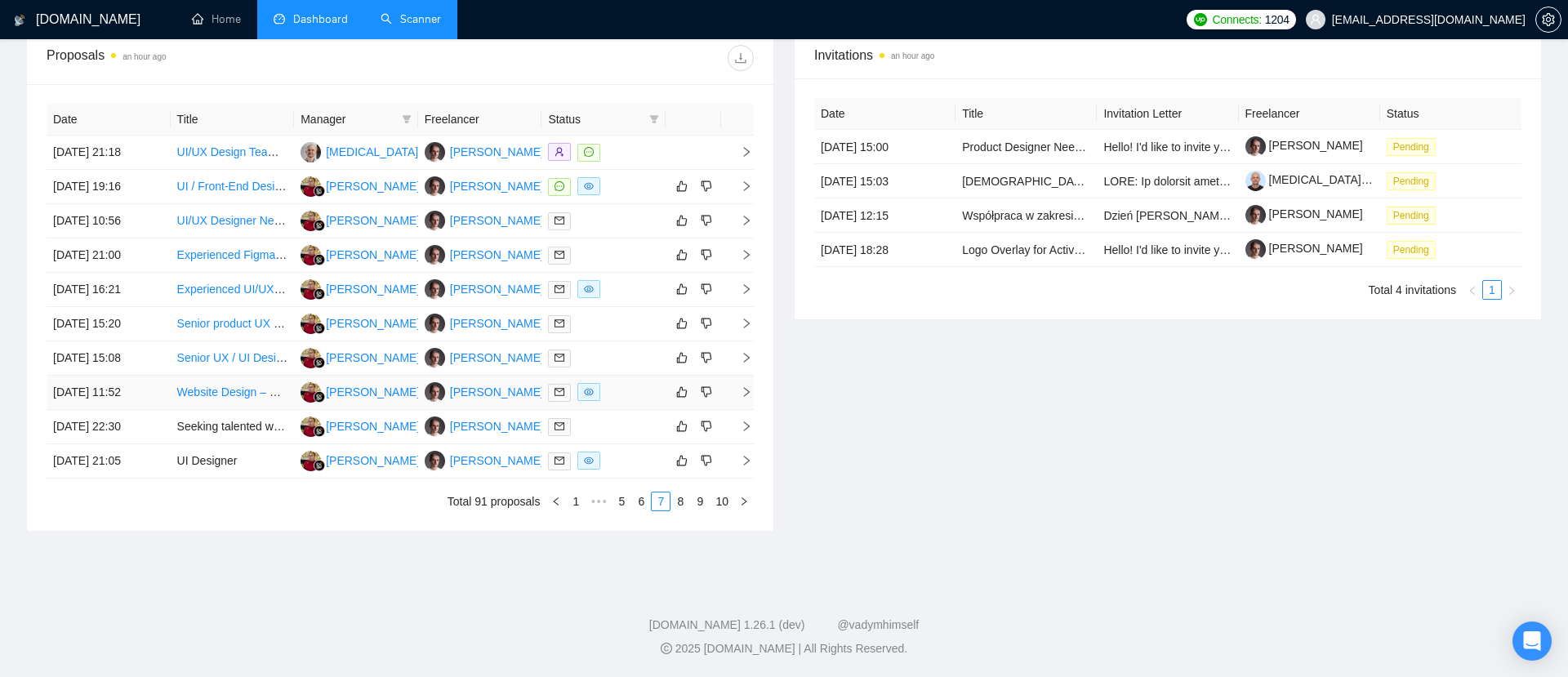
click at [745, 394] on icon "right" at bounding box center [747, 392] width 12 height 12
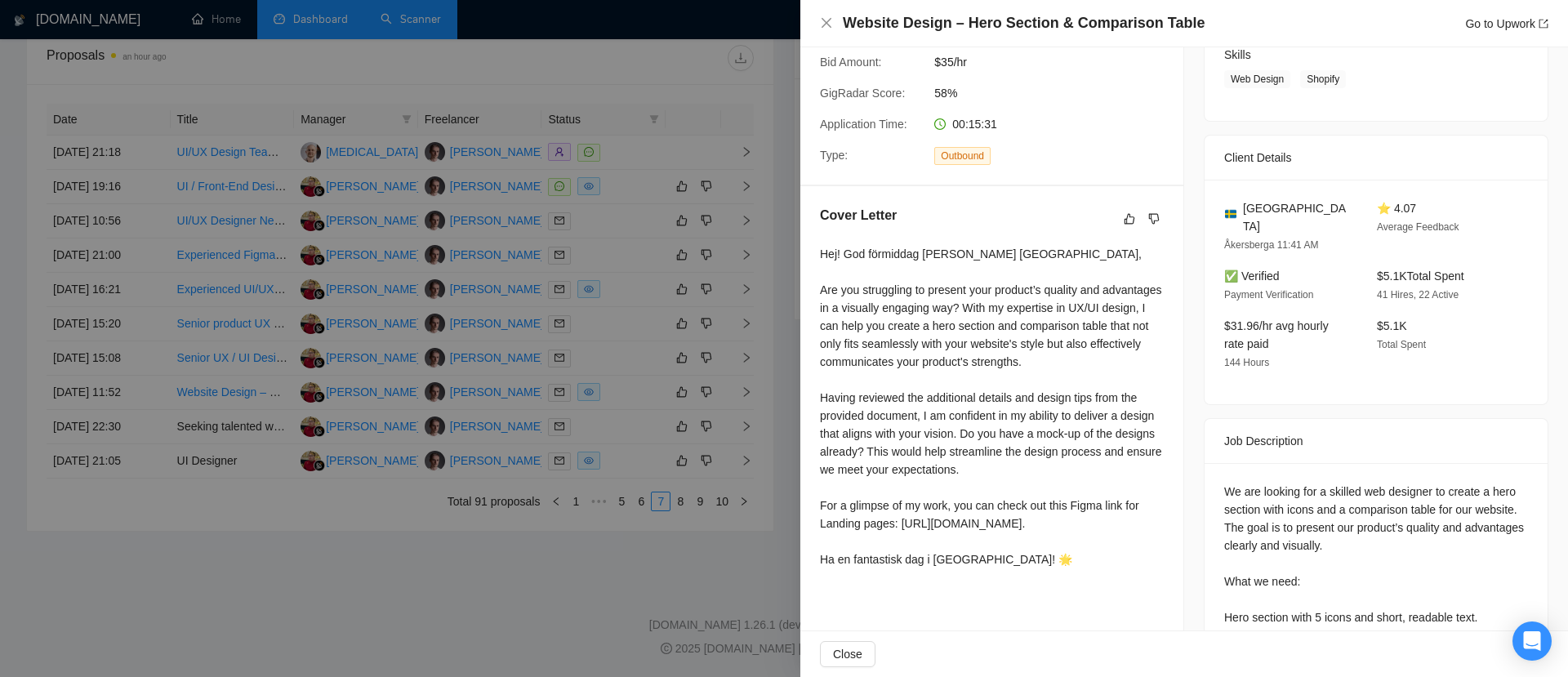
click at [615, 542] on div at bounding box center [784, 338] width 1568 height 677
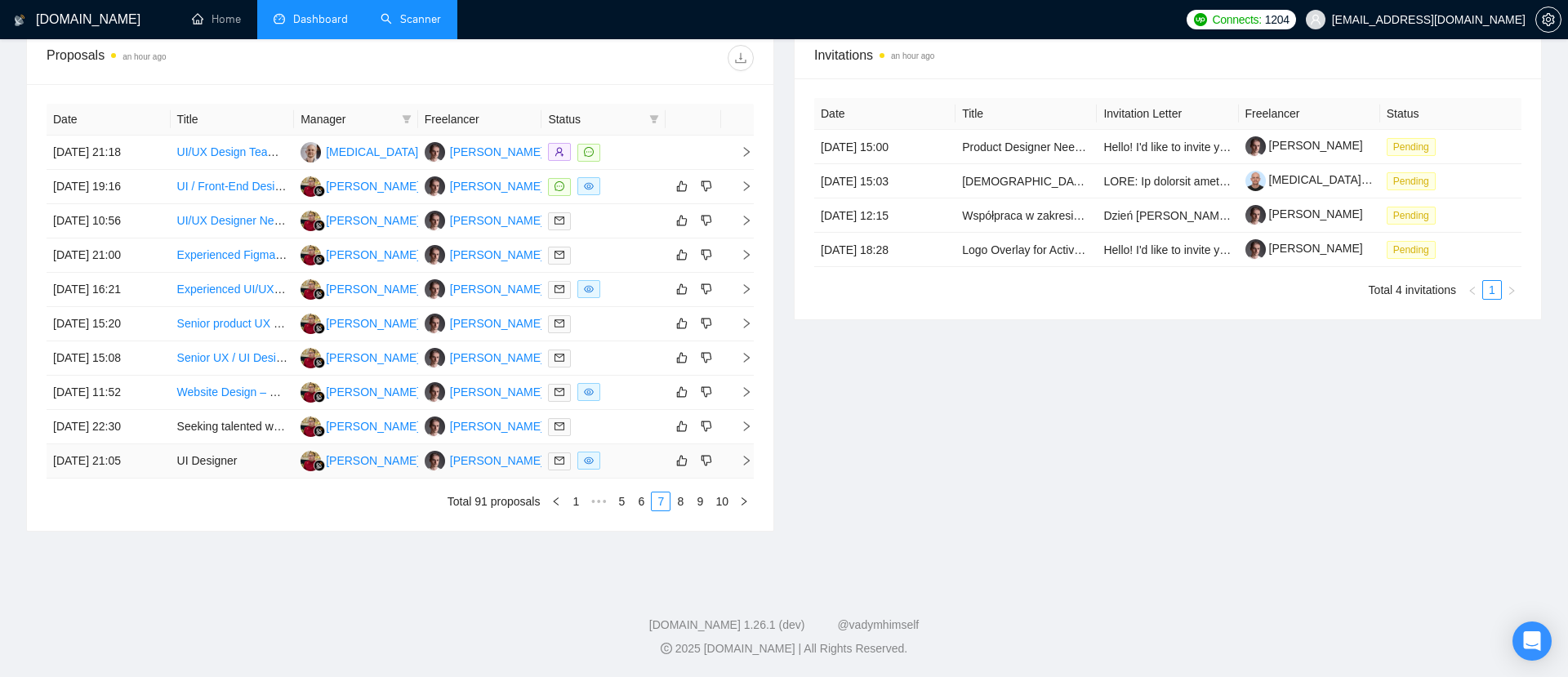
click at [744, 453] on td at bounding box center [738, 461] width 33 height 34
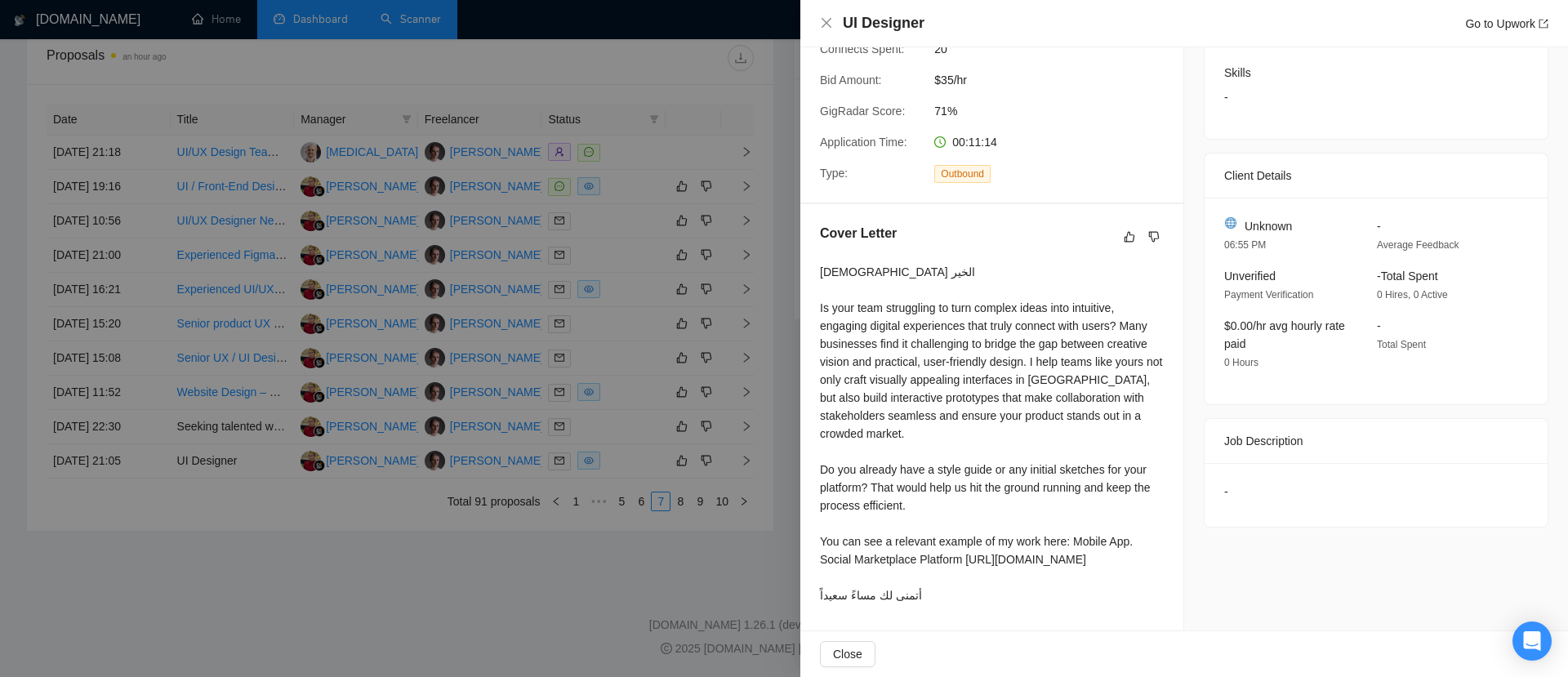
click at [542, 598] on div at bounding box center [784, 338] width 1568 height 677
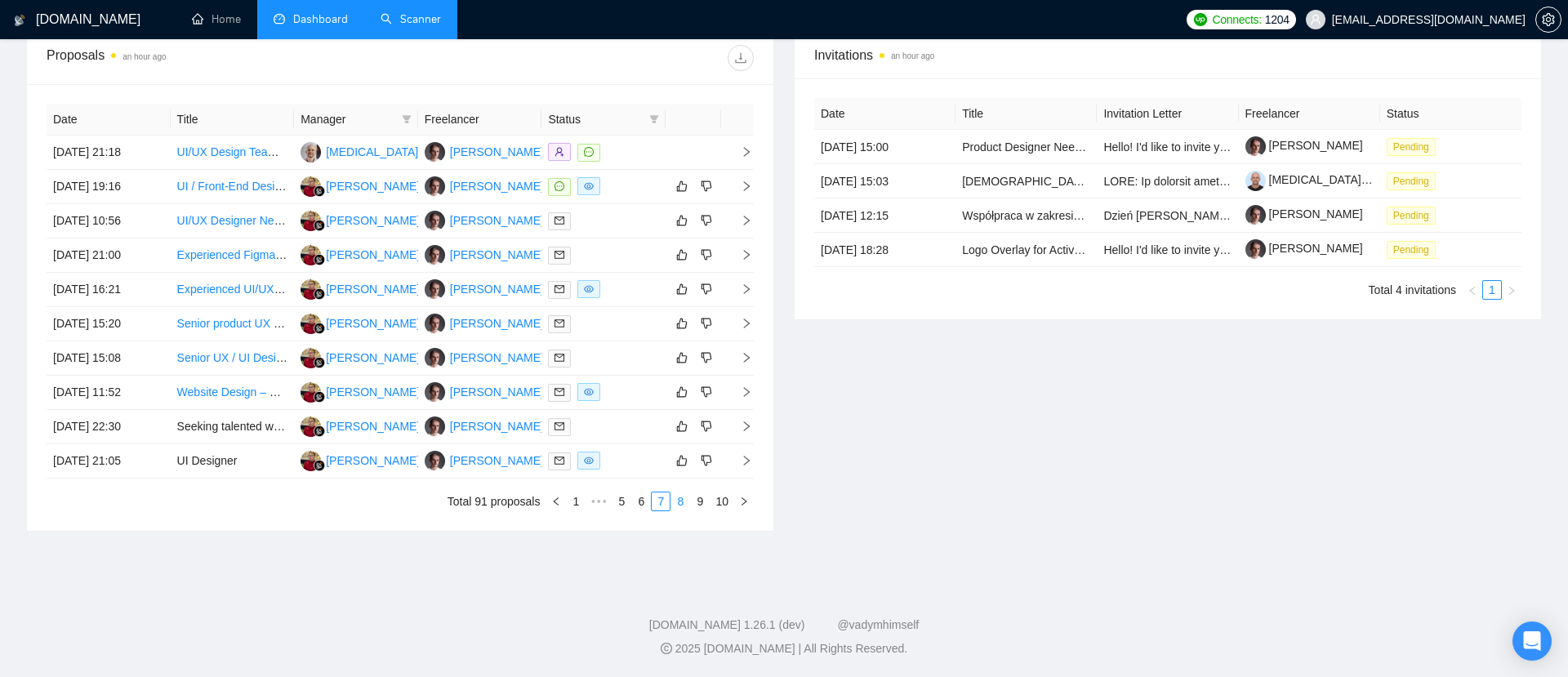
click at [677, 502] on link "8" at bounding box center [680, 502] width 17 height 18
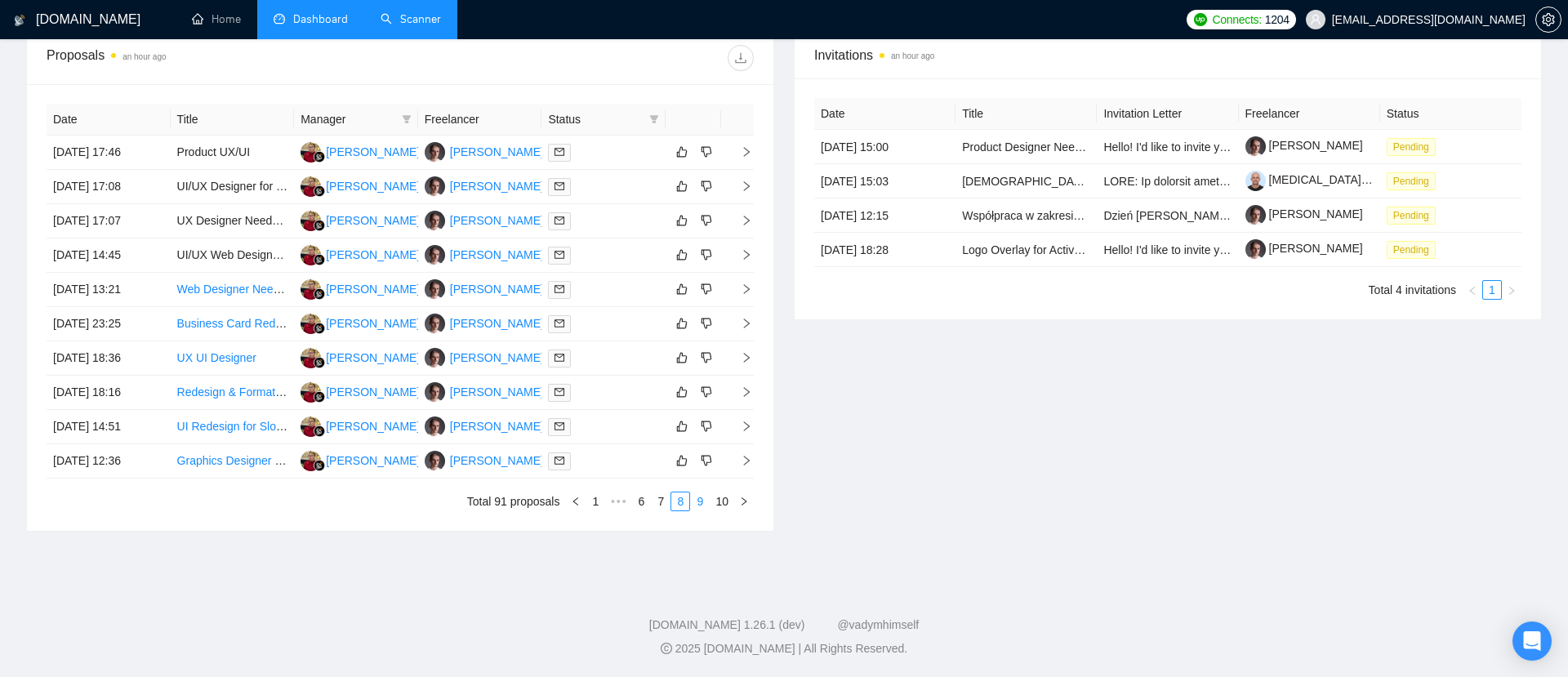
click at [698, 493] on link "9" at bounding box center [700, 502] width 17 height 18
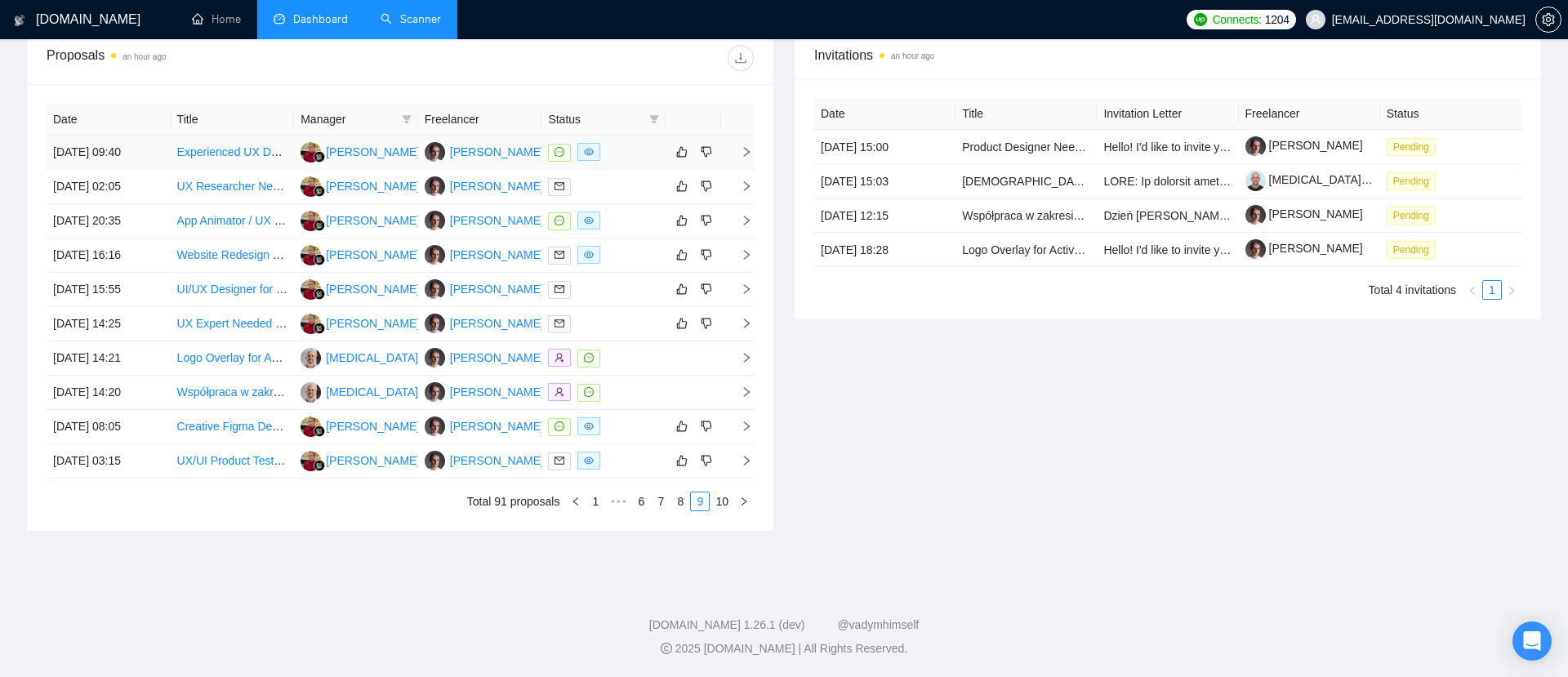
click at [742, 147] on icon "right" at bounding box center [747, 152] width 12 height 12
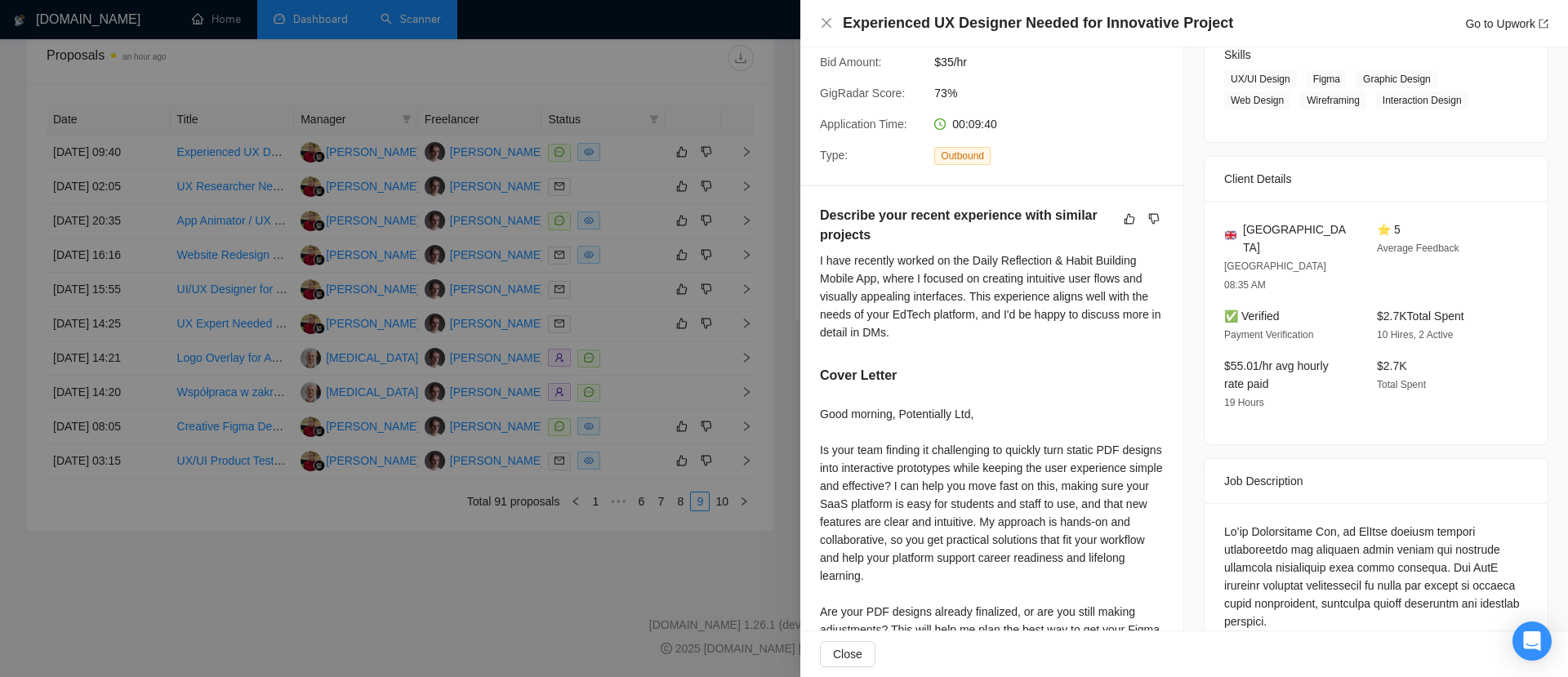
click at [470, 607] on div at bounding box center [784, 338] width 1568 height 677
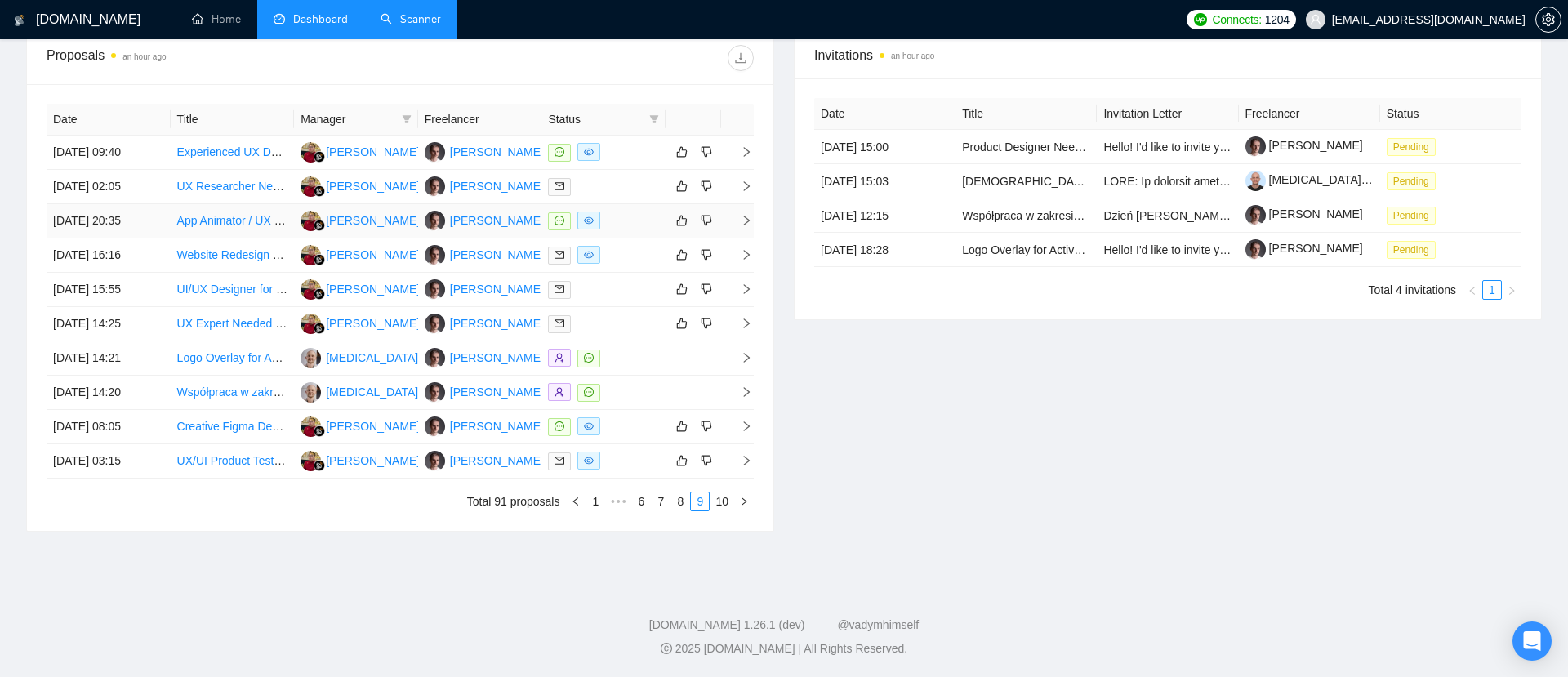
click at [747, 212] on td at bounding box center [738, 221] width 33 height 34
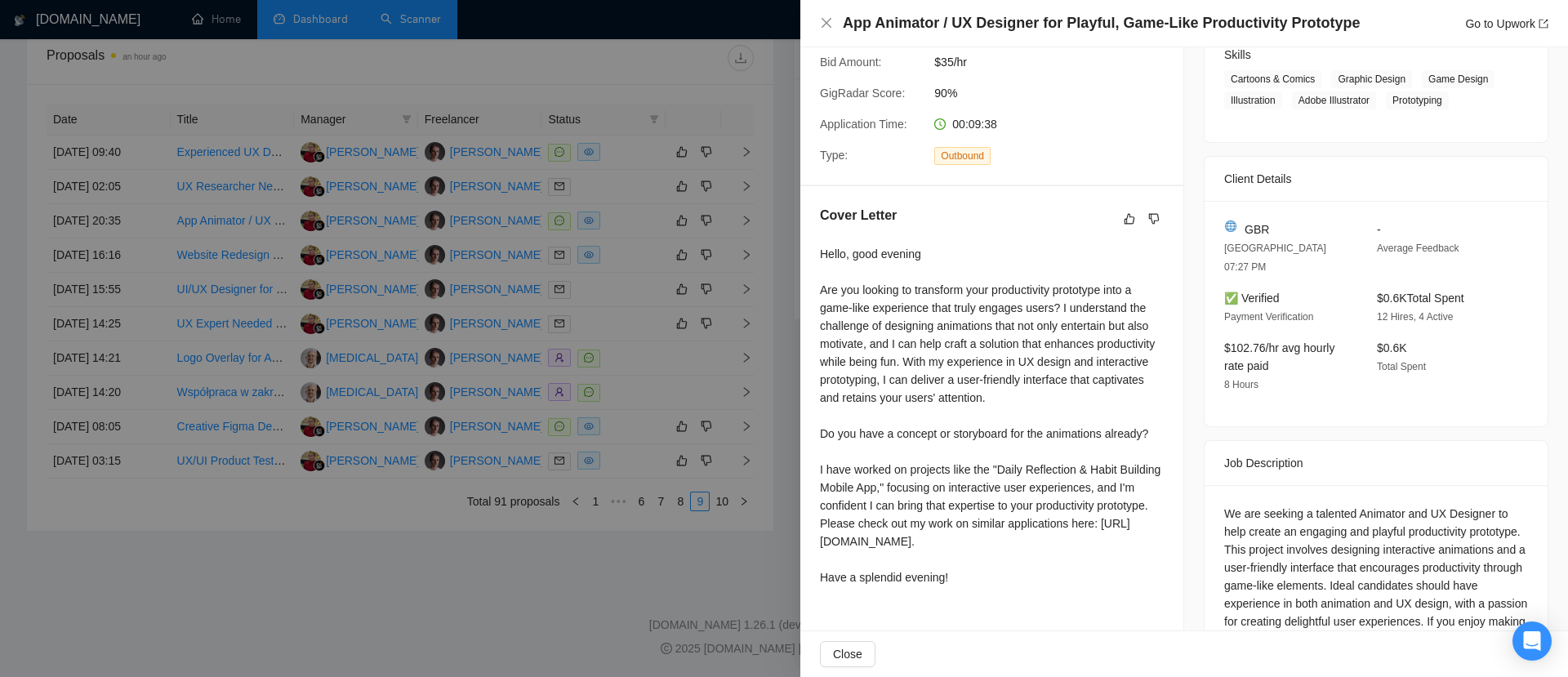
click at [528, 593] on div at bounding box center [784, 338] width 1568 height 677
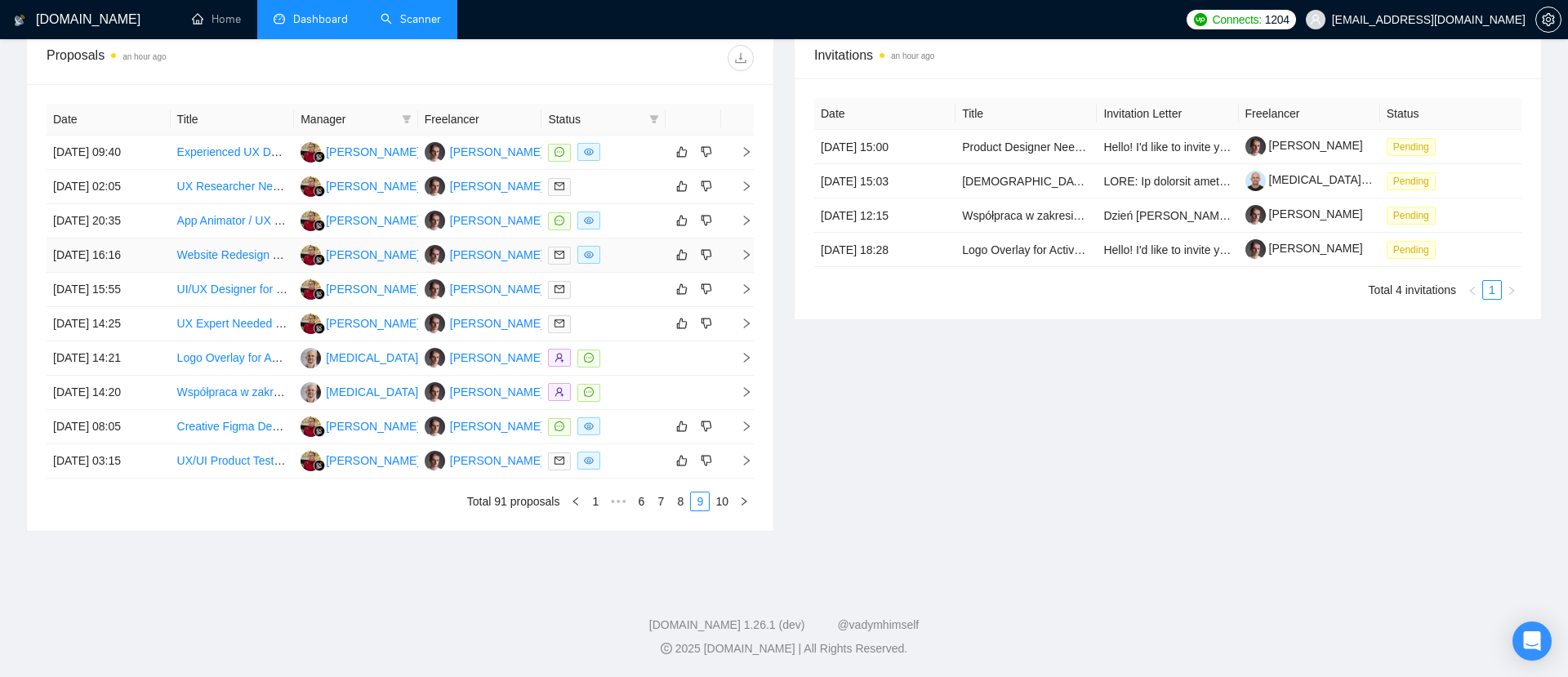
click at [746, 253] on icon "right" at bounding box center [747, 255] width 6 height 10
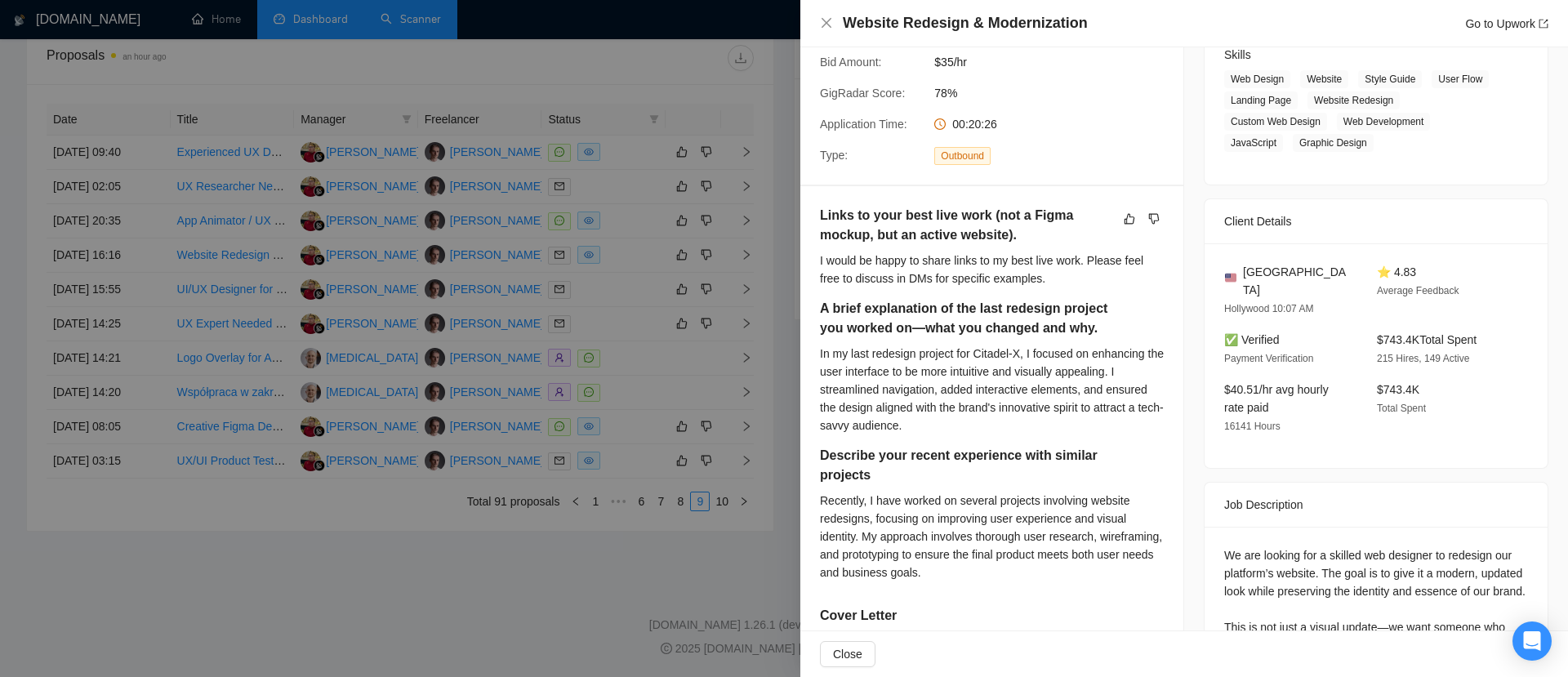
click at [517, 541] on div at bounding box center [784, 338] width 1568 height 677
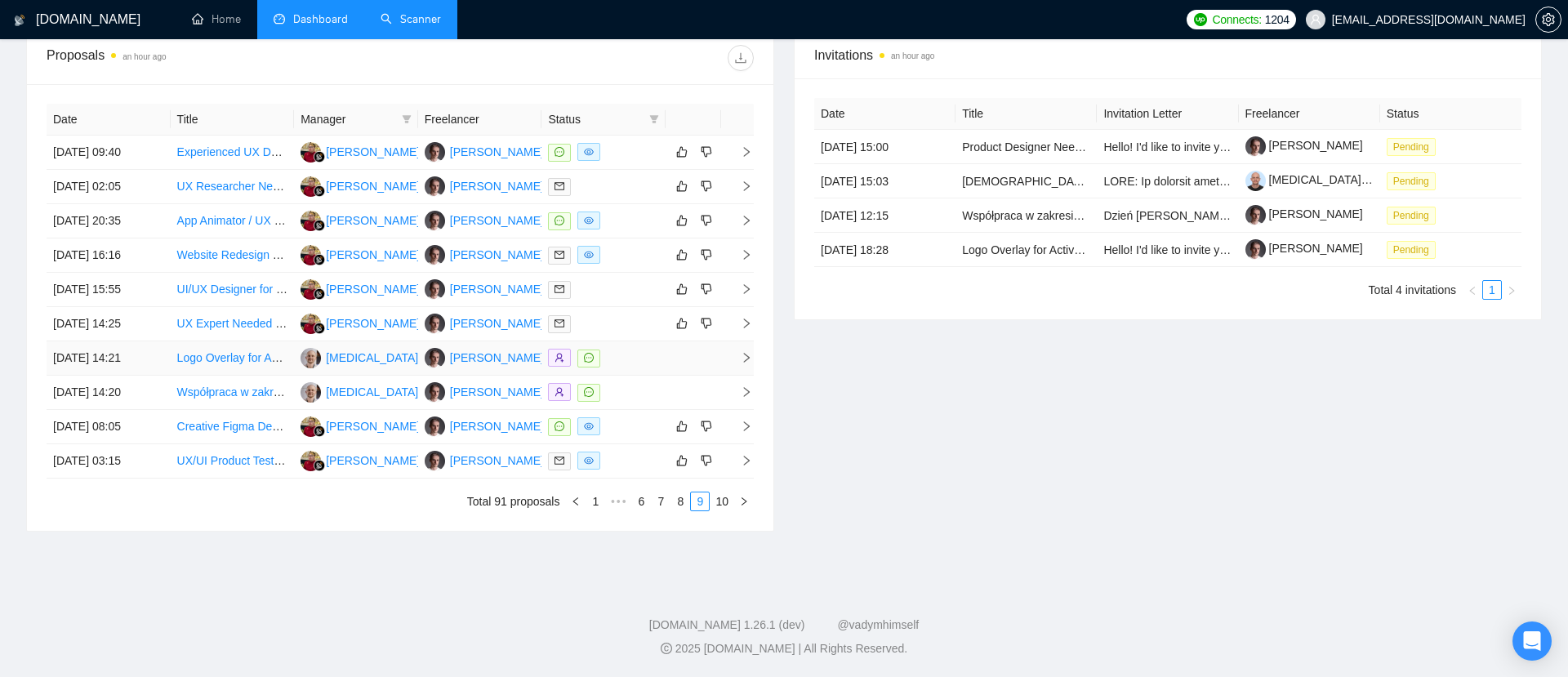
click at [743, 356] on icon "right" at bounding box center [747, 358] width 12 height 12
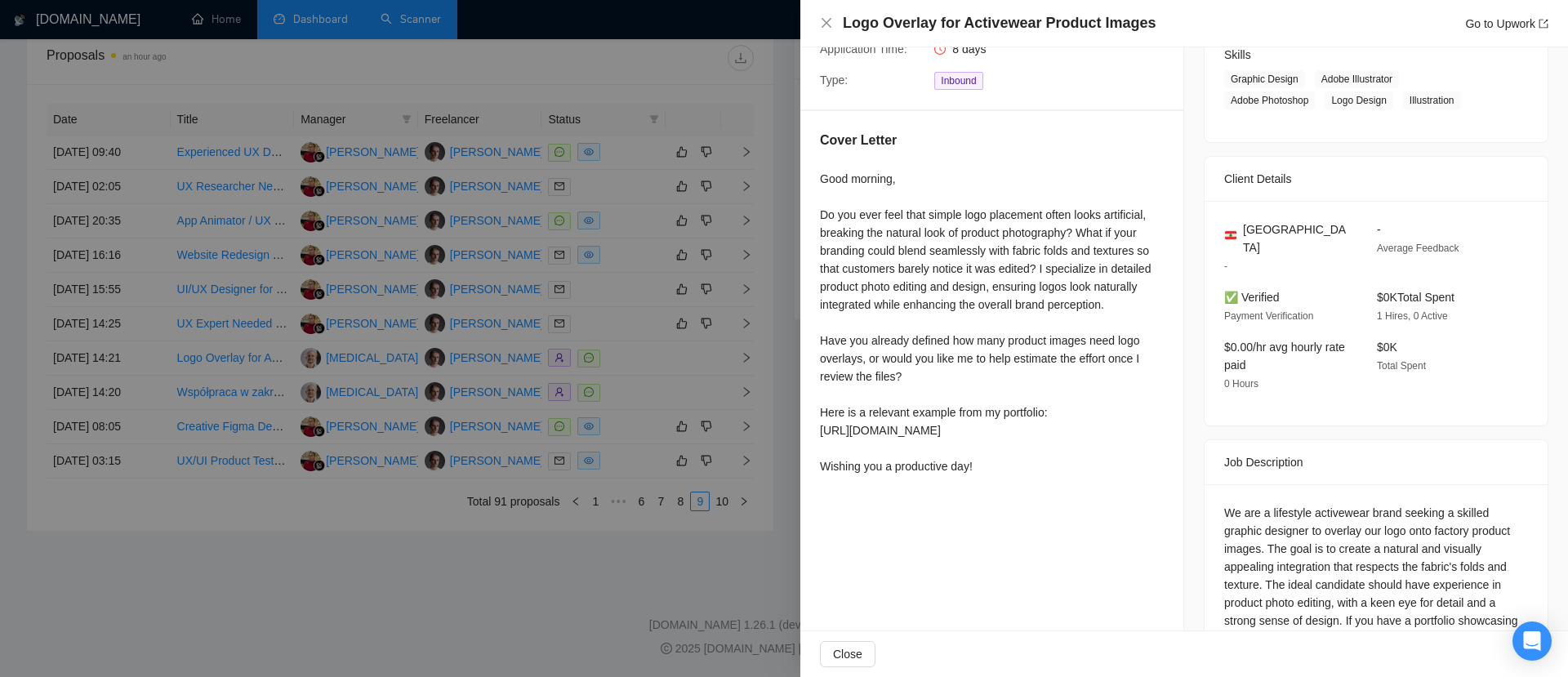
click at [505, 607] on div at bounding box center [784, 338] width 1568 height 677
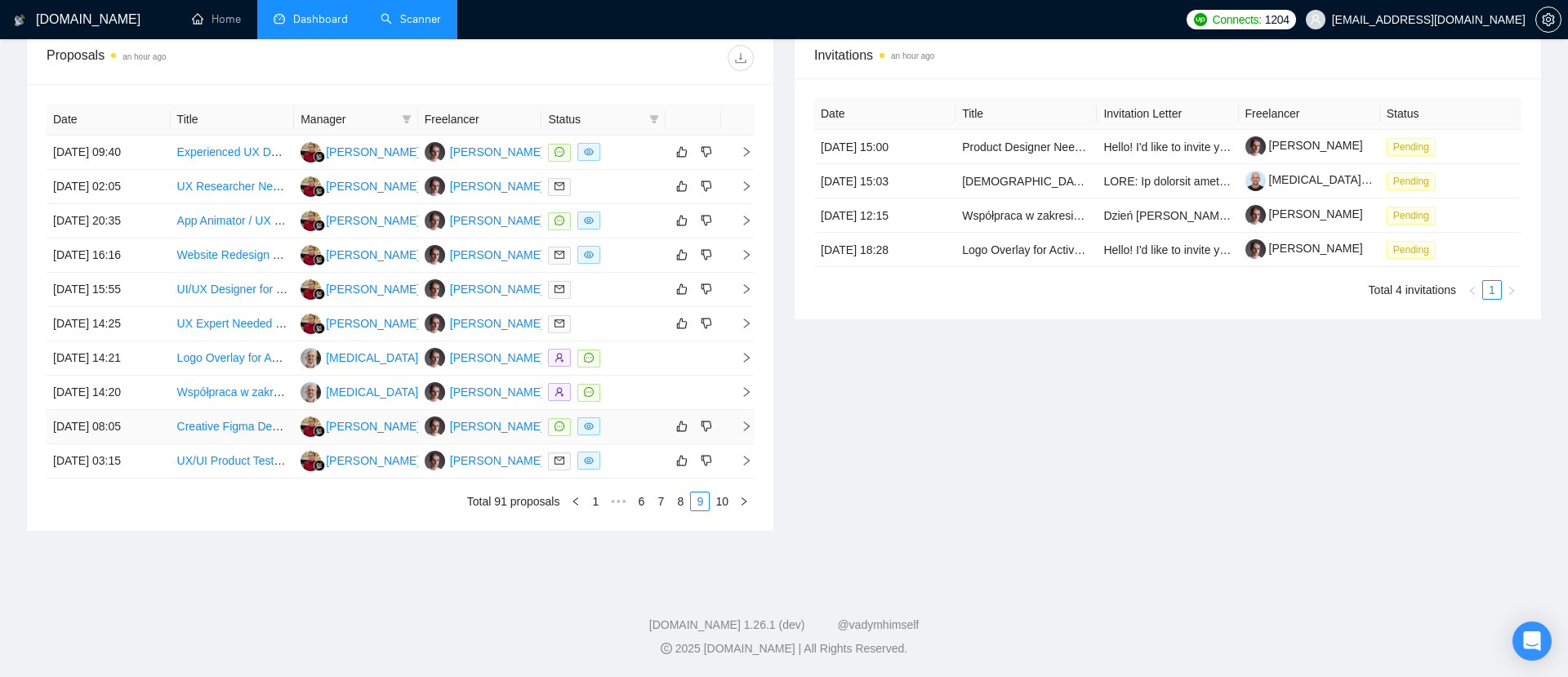
click at [744, 427] on icon "right" at bounding box center [747, 427] width 12 height 12
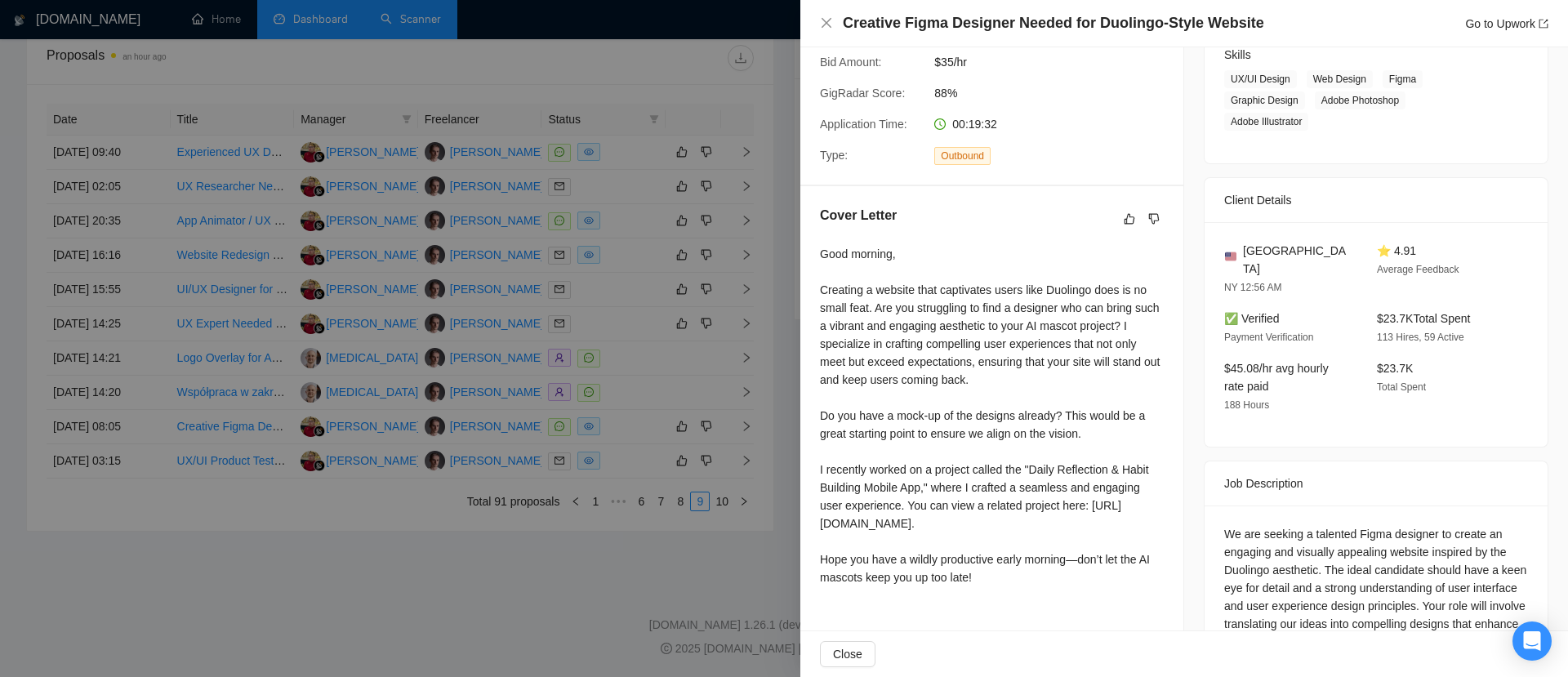
click at [553, 619] on div at bounding box center [784, 338] width 1568 height 677
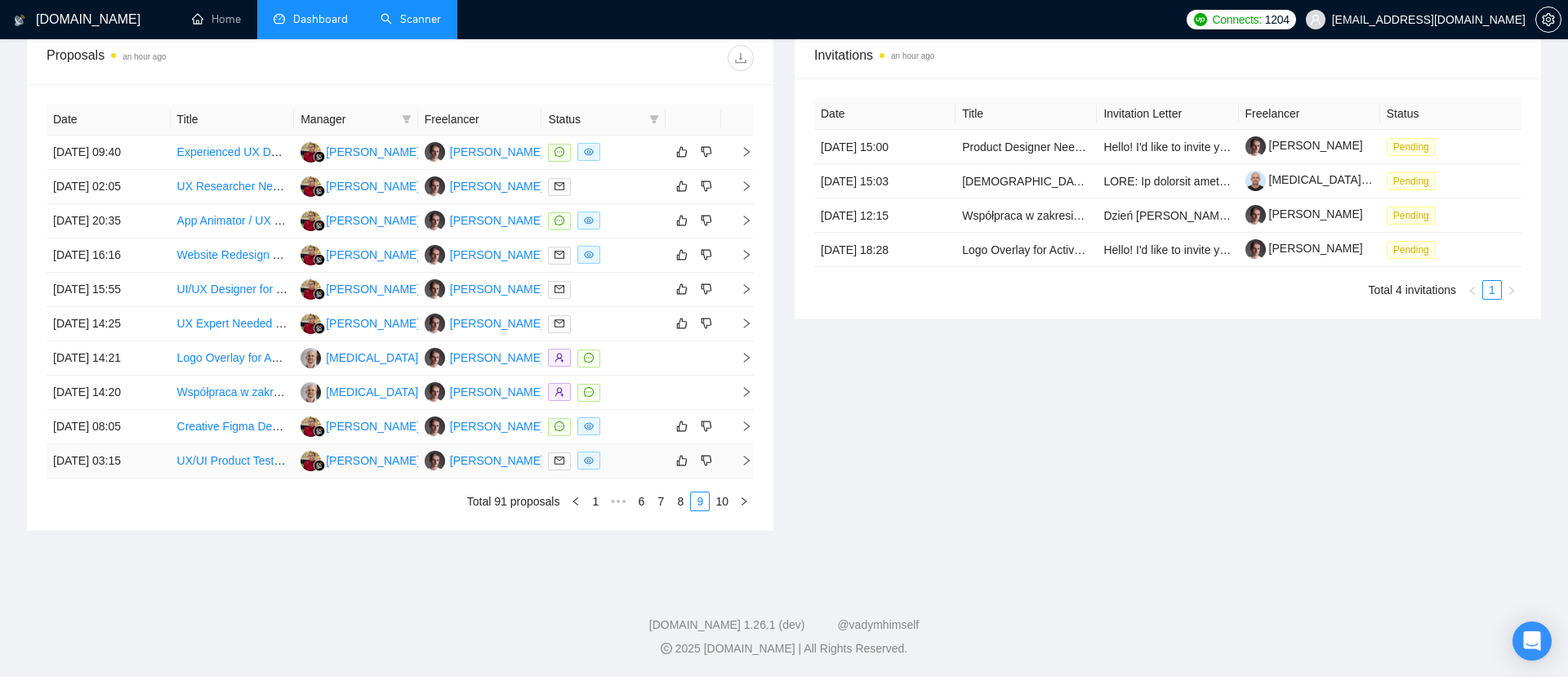
click at [749, 460] on icon "right" at bounding box center [747, 461] width 12 height 12
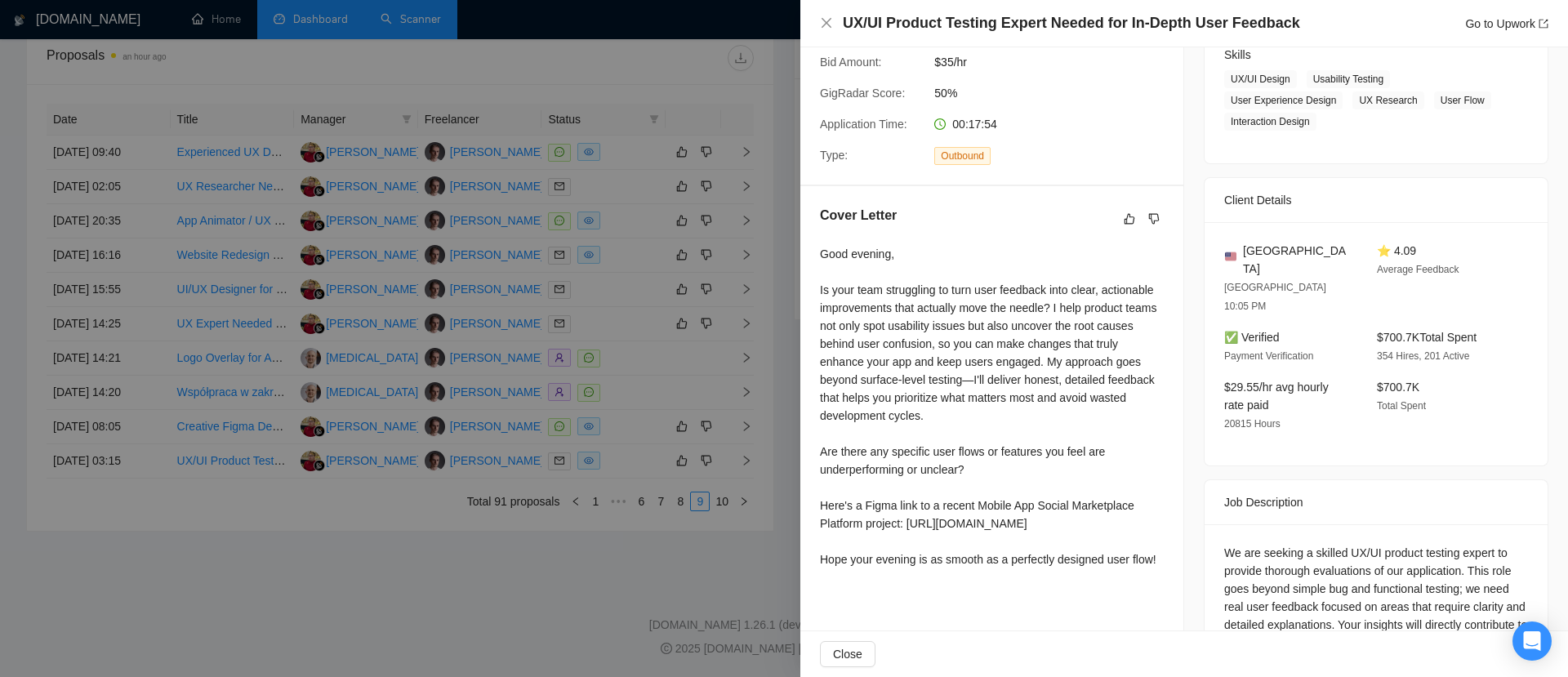
click at [566, 610] on div at bounding box center [784, 338] width 1568 height 677
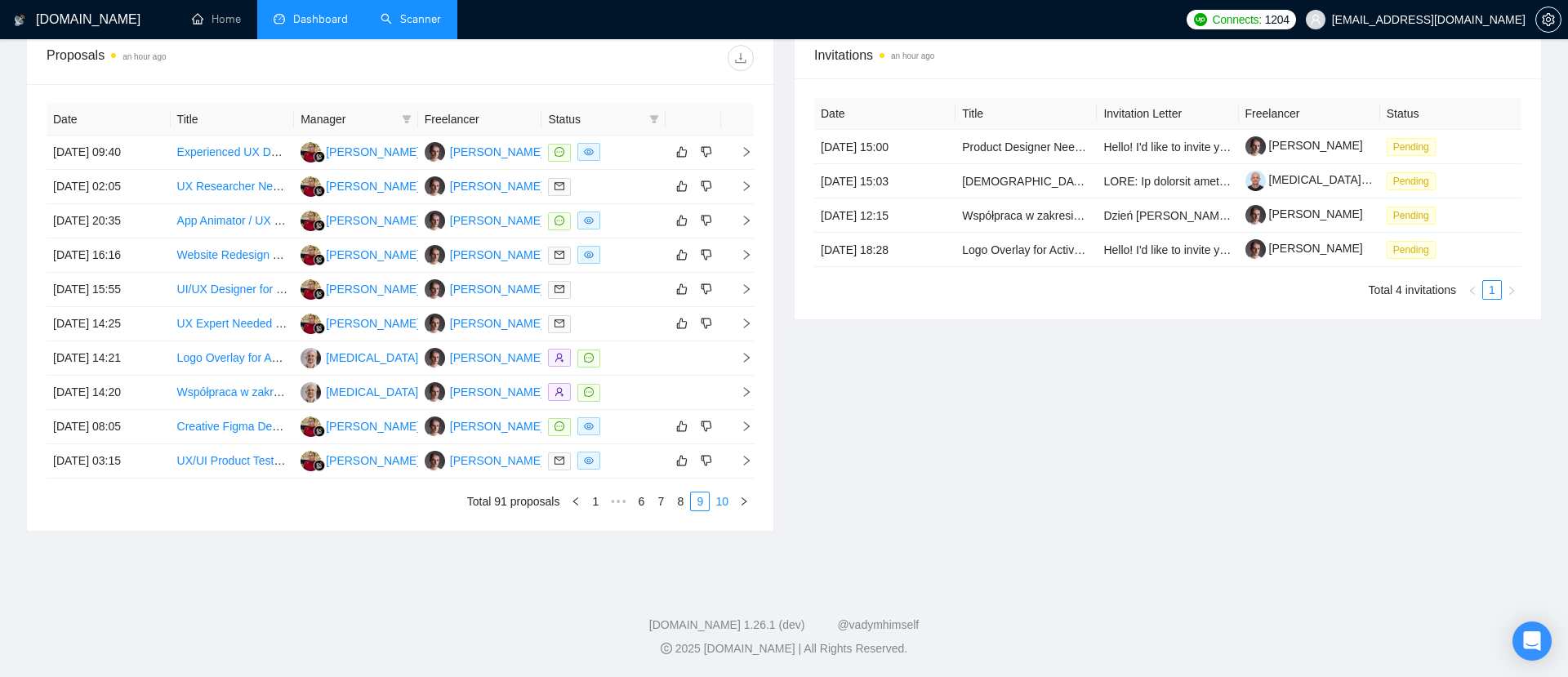
click at [731, 495] on link "10" at bounding box center [722, 502] width 23 height 18
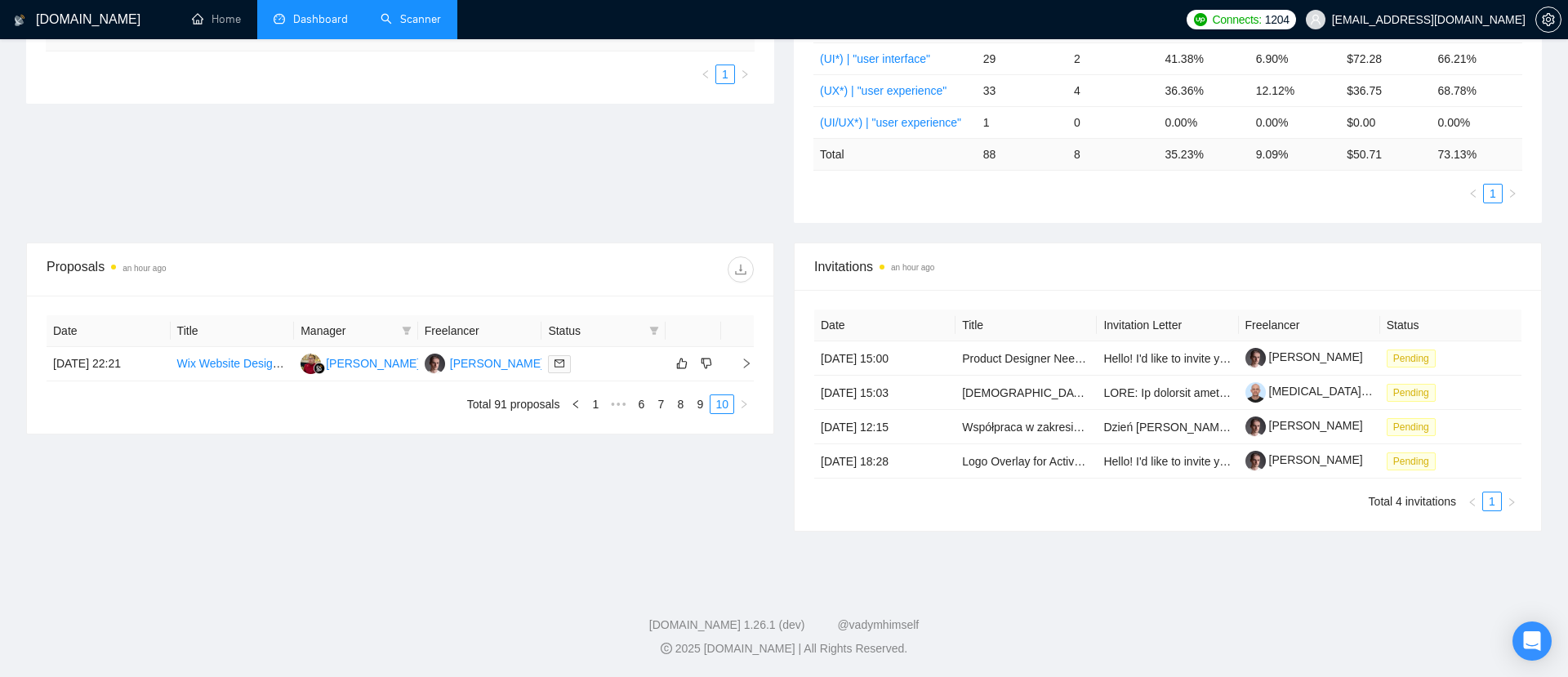
scroll to position [407, 0]
click at [747, 365] on icon "right" at bounding box center [747, 364] width 12 height 12
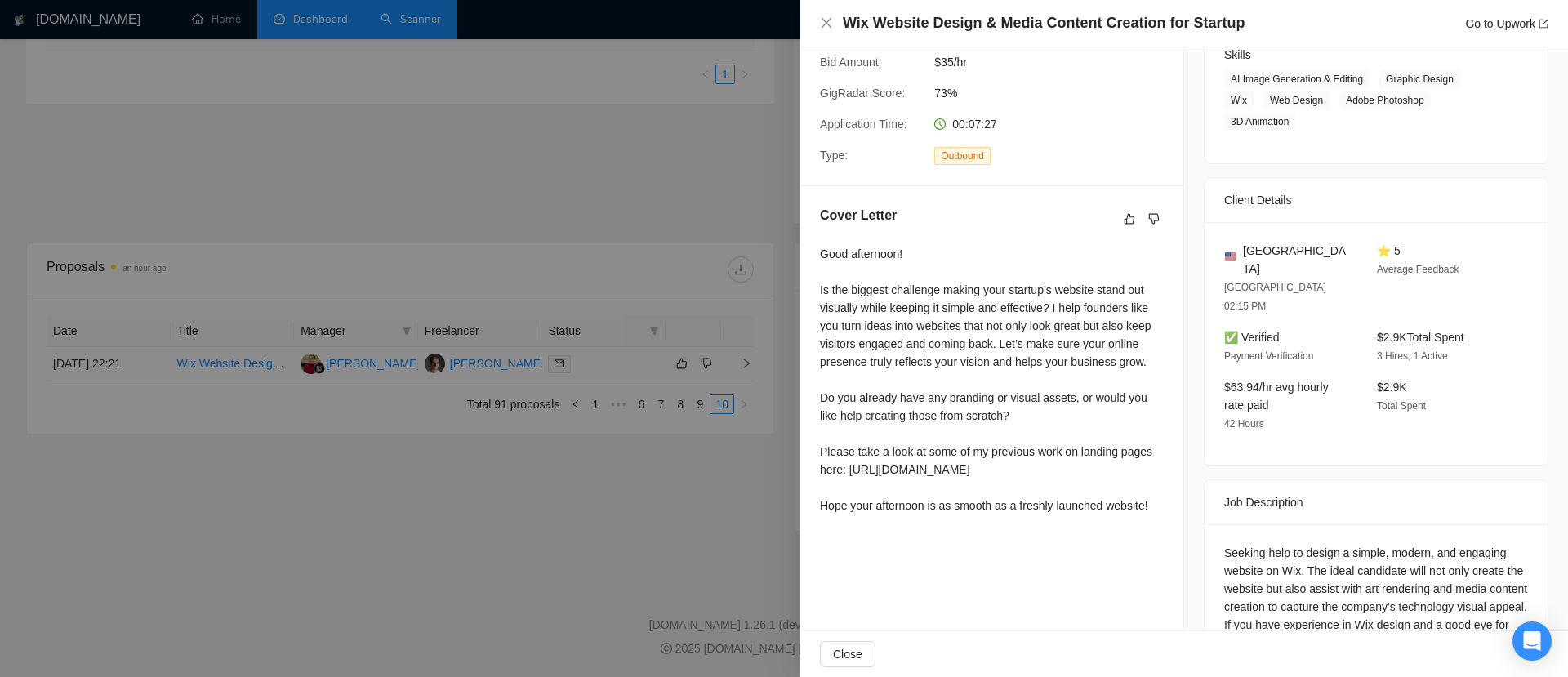
click at [583, 559] on div at bounding box center [784, 338] width 1568 height 677
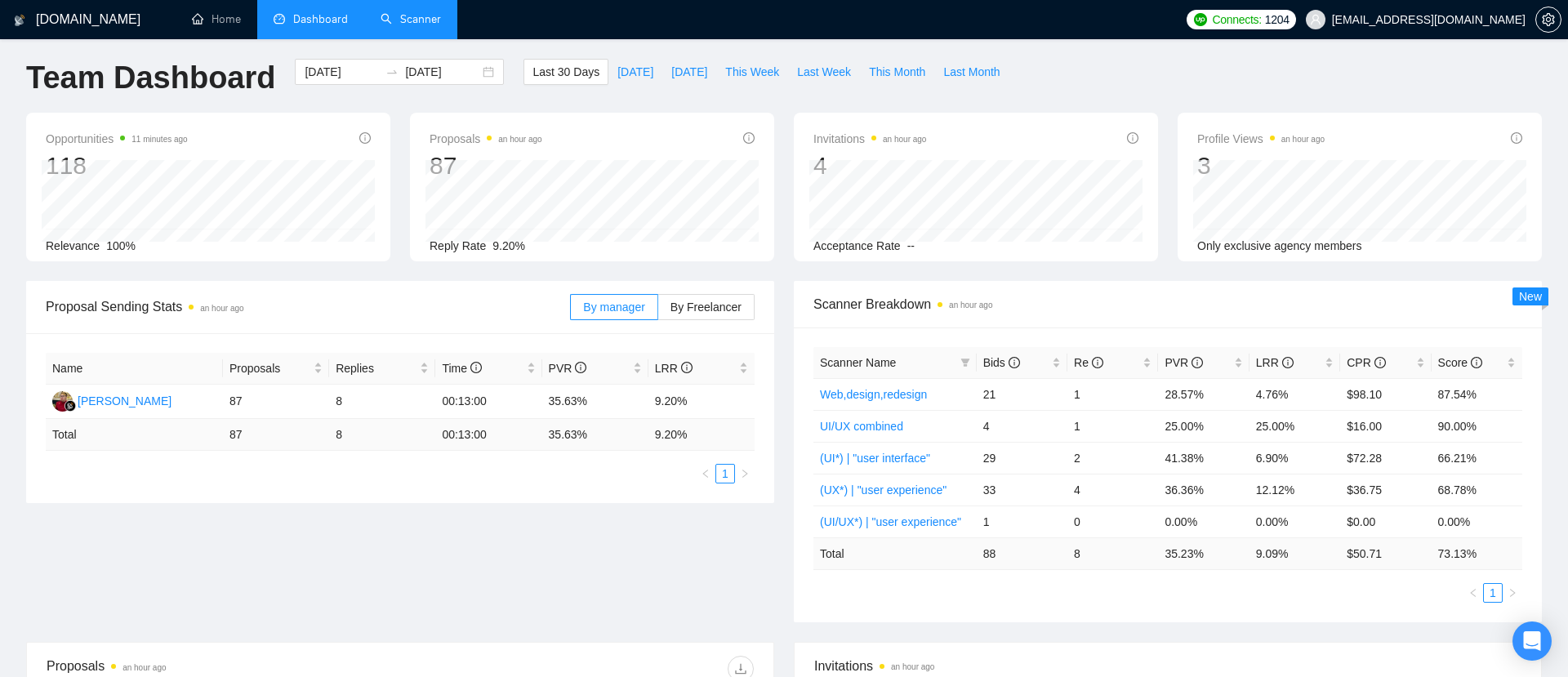
scroll to position [0, 0]
